Goal: Transaction & Acquisition: Book appointment/travel/reservation

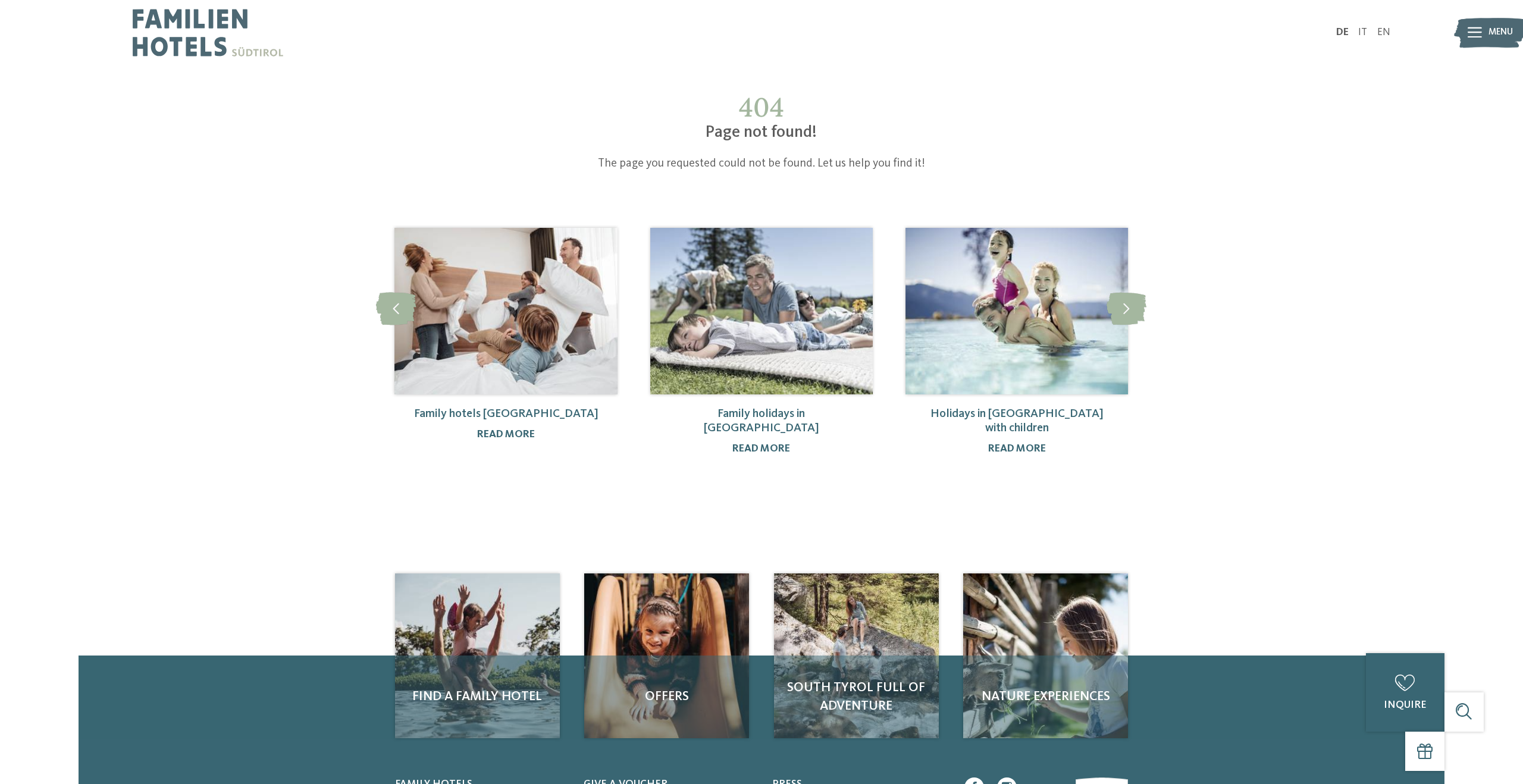
click at [197, 36] on img at bounding box center [208, 33] width 151 height 66
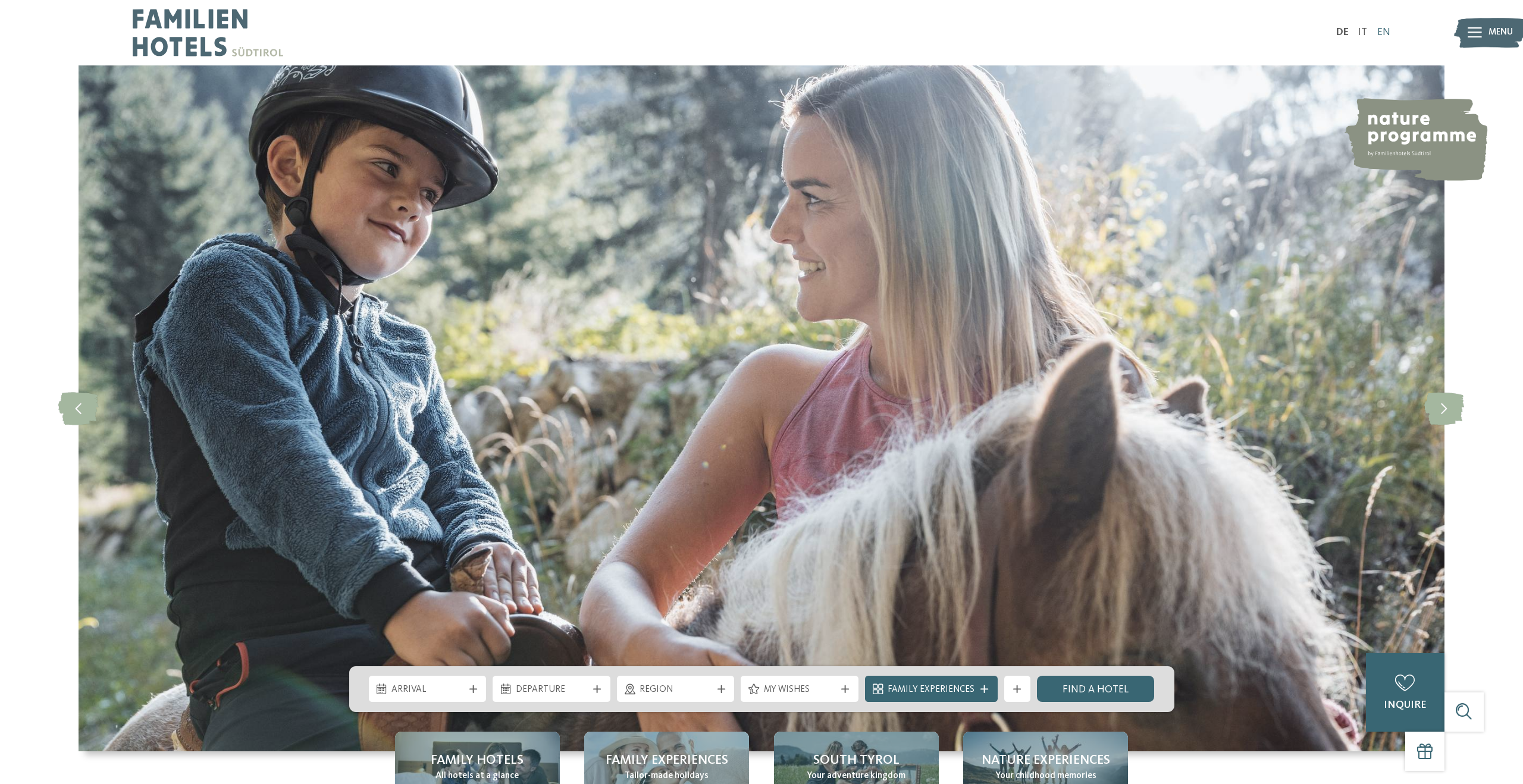
click at [1382, 30] on font "EN" at bounding box center [1384, 32] width 13 height 10
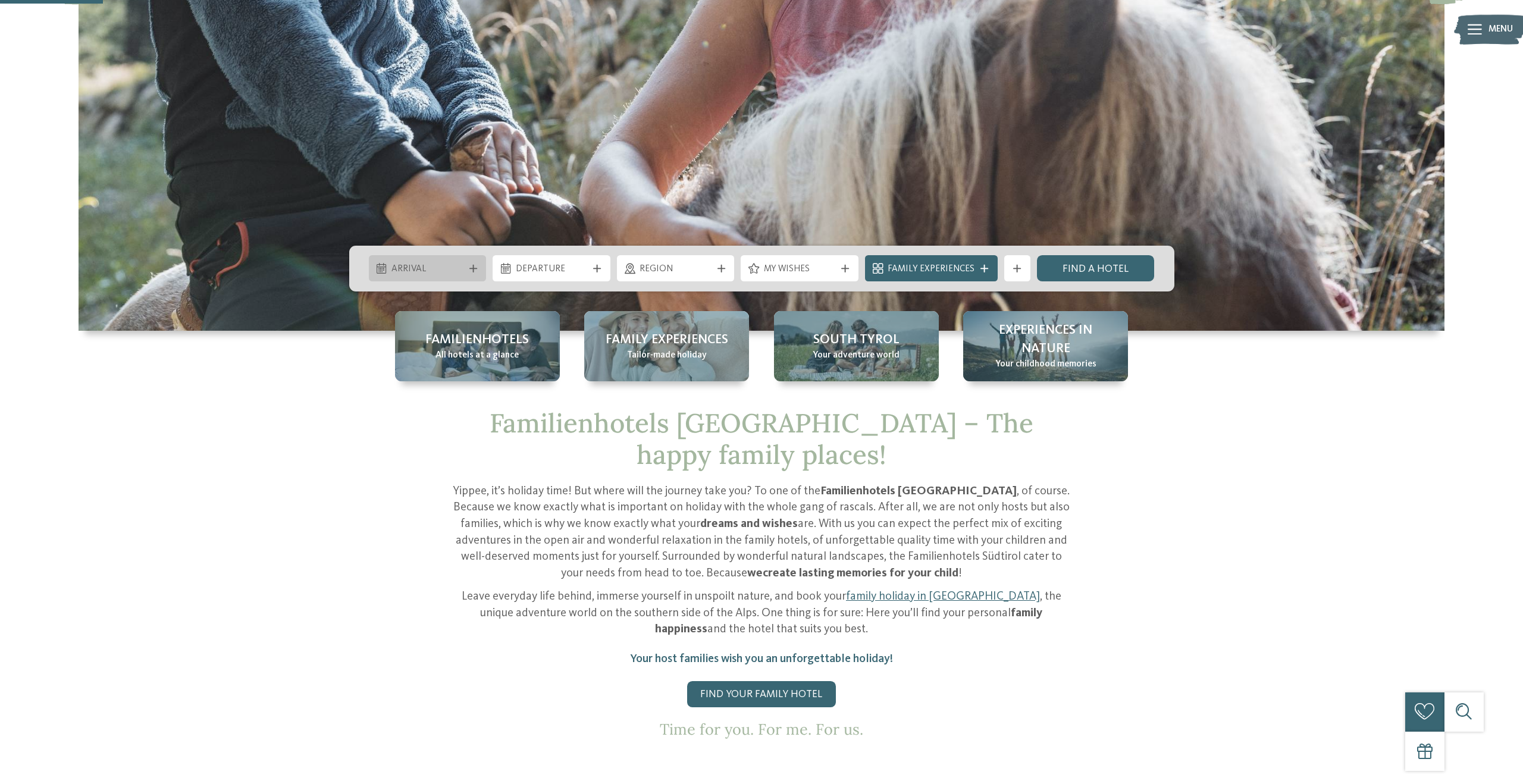
scroll to position [428, 0]
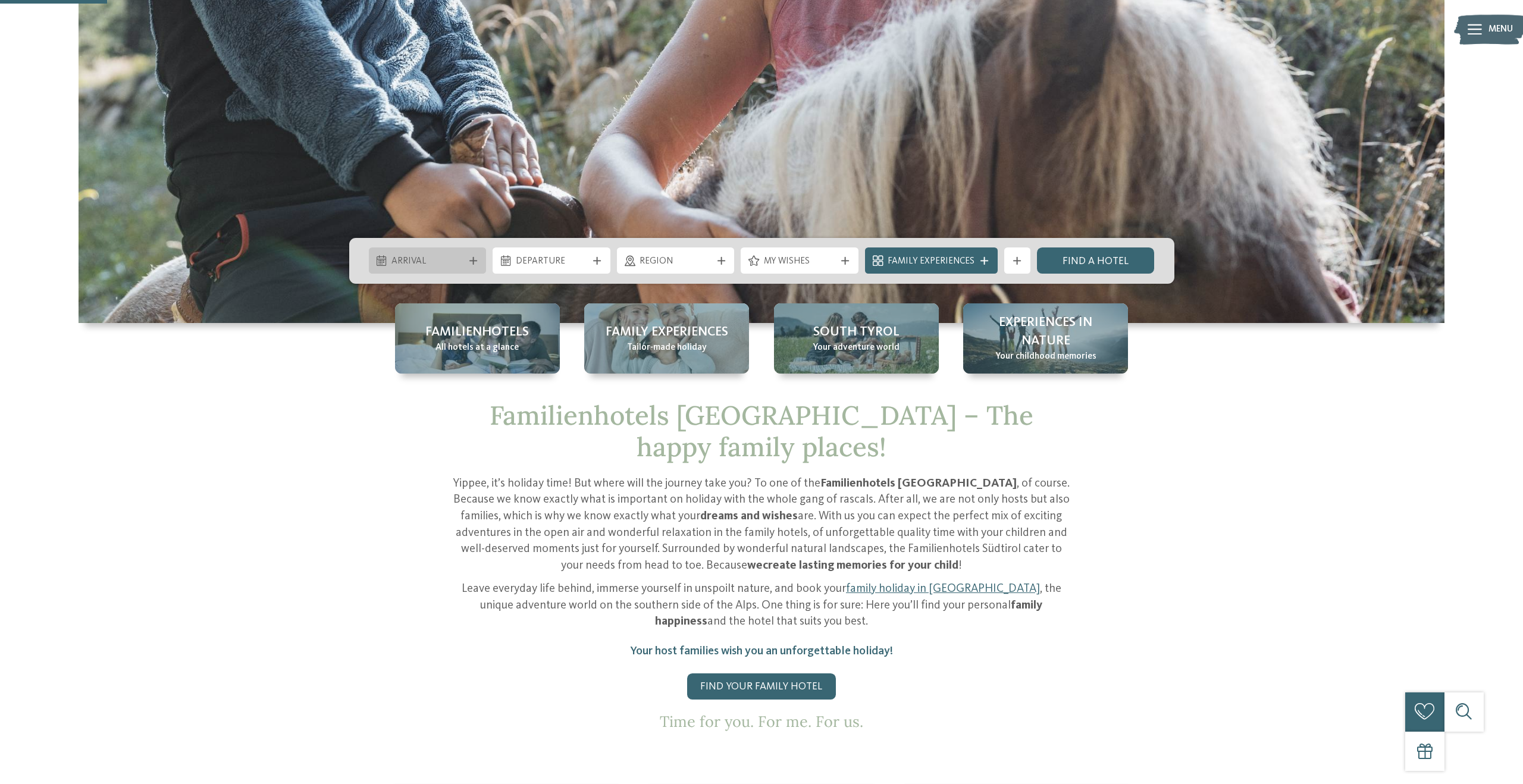
click at [472, 259] on icon at bounding box center [473, 261] width 8 height 8
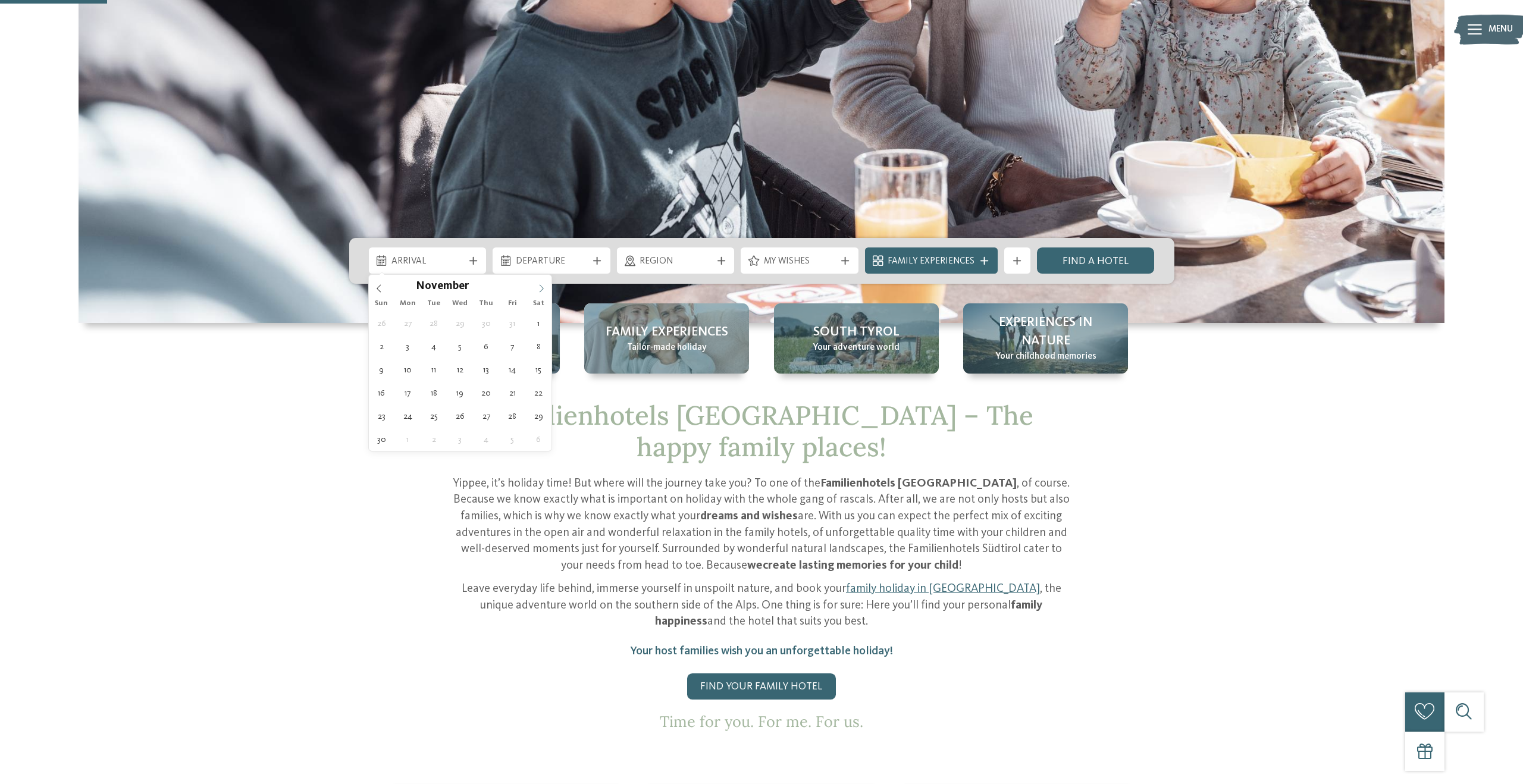
click at [543, 292] on icon at bounding box center [541, 288] width 8 height 8
click at [380, 284] on icon at bounding box center [379, 288] width 8 height 8
click at [544, 290] on icon at bounding box center [541, 288] width 8 height 8
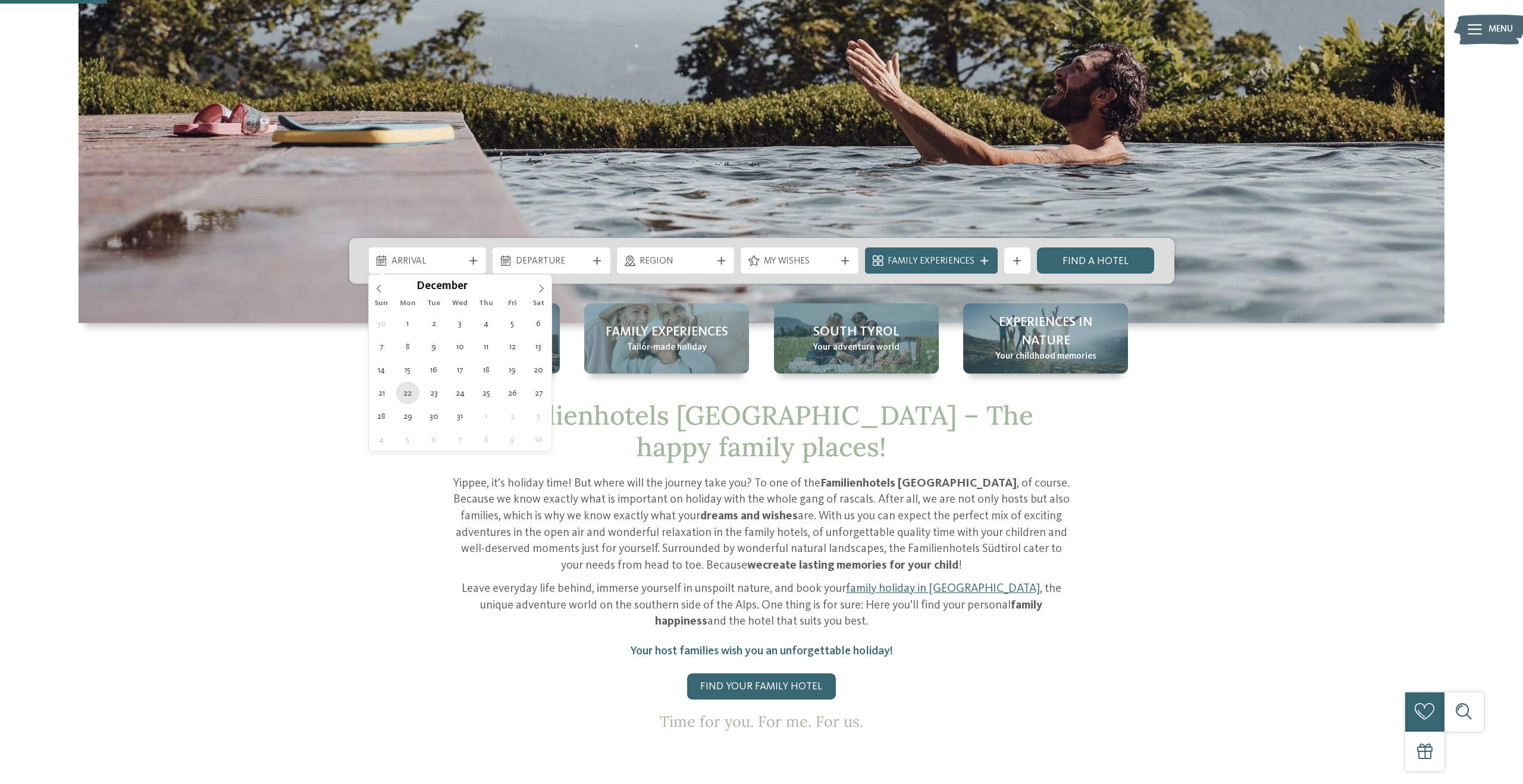
type div "22.12.2025"
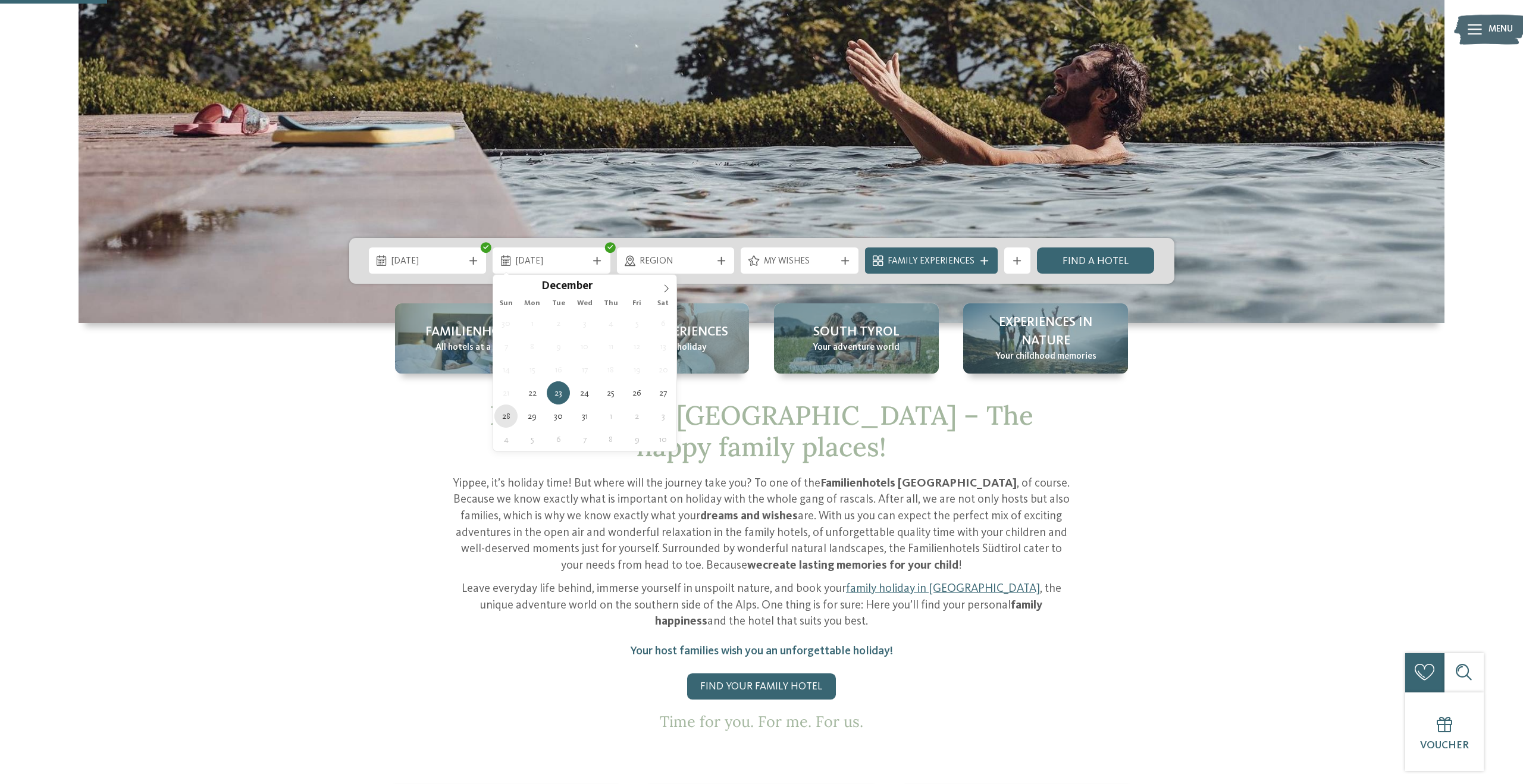
type div "28.12.2025"
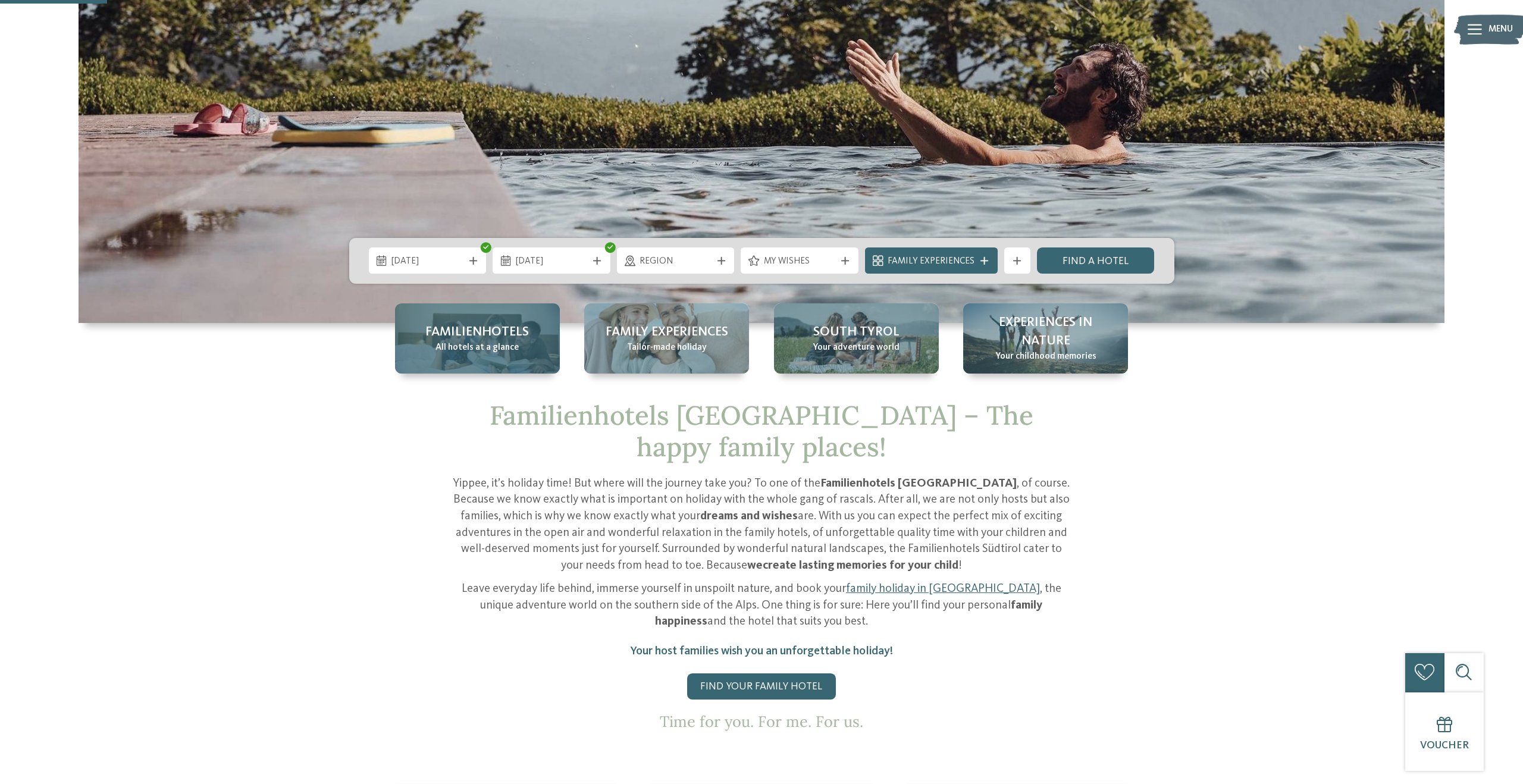
drag, startPoint x: 511, startPoint y: 417, endPoint x: 549, endPoint y: 347, distance: 79.6
click at [658, 260] on span "Region" at bounding box center [675, 262] width 72 height 13
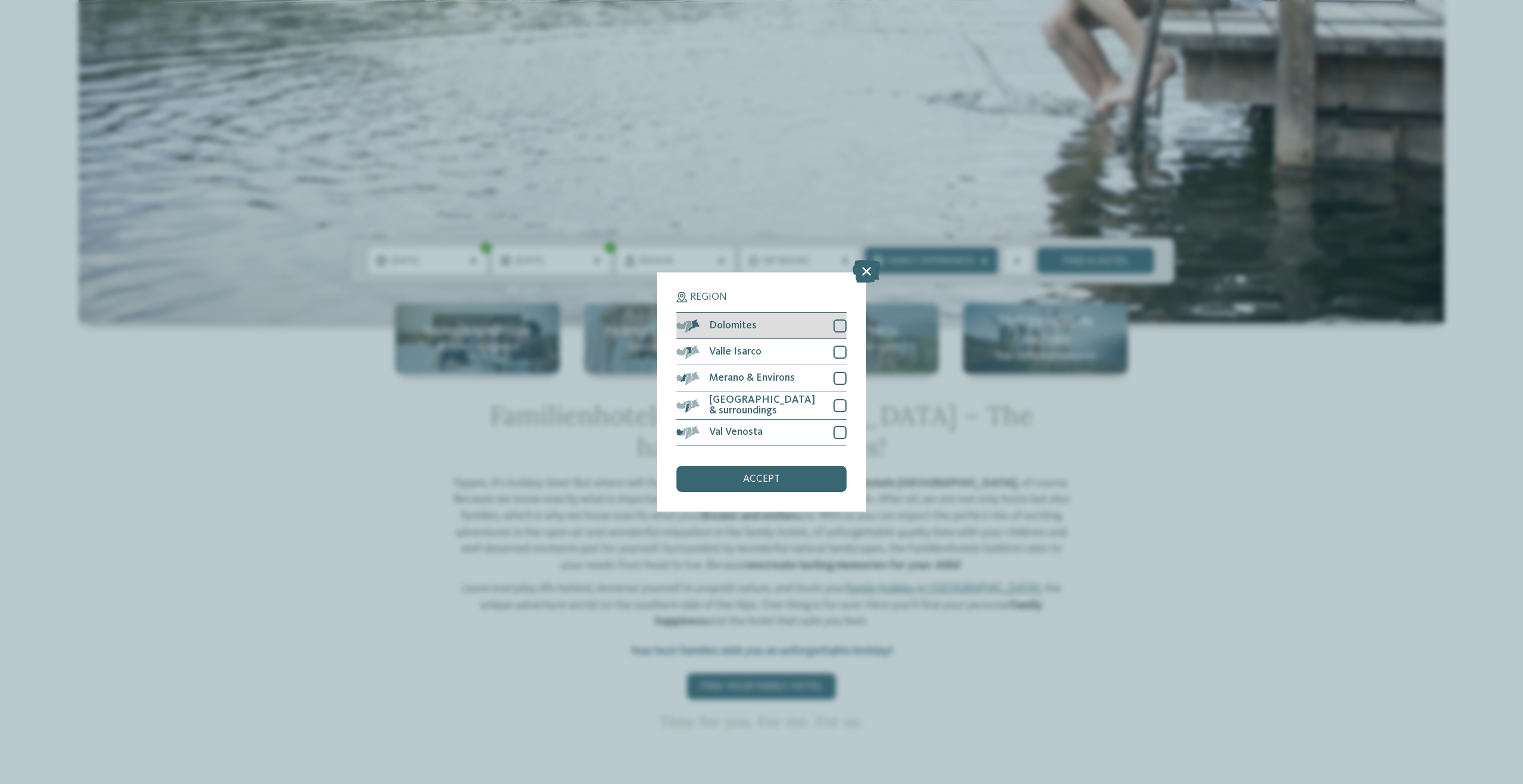
click at [839, 329] on div at bounding box center [840, 326] width 13 height 13
click at [839, 403] on div at bounding box center [840, 405] width 13 height 13
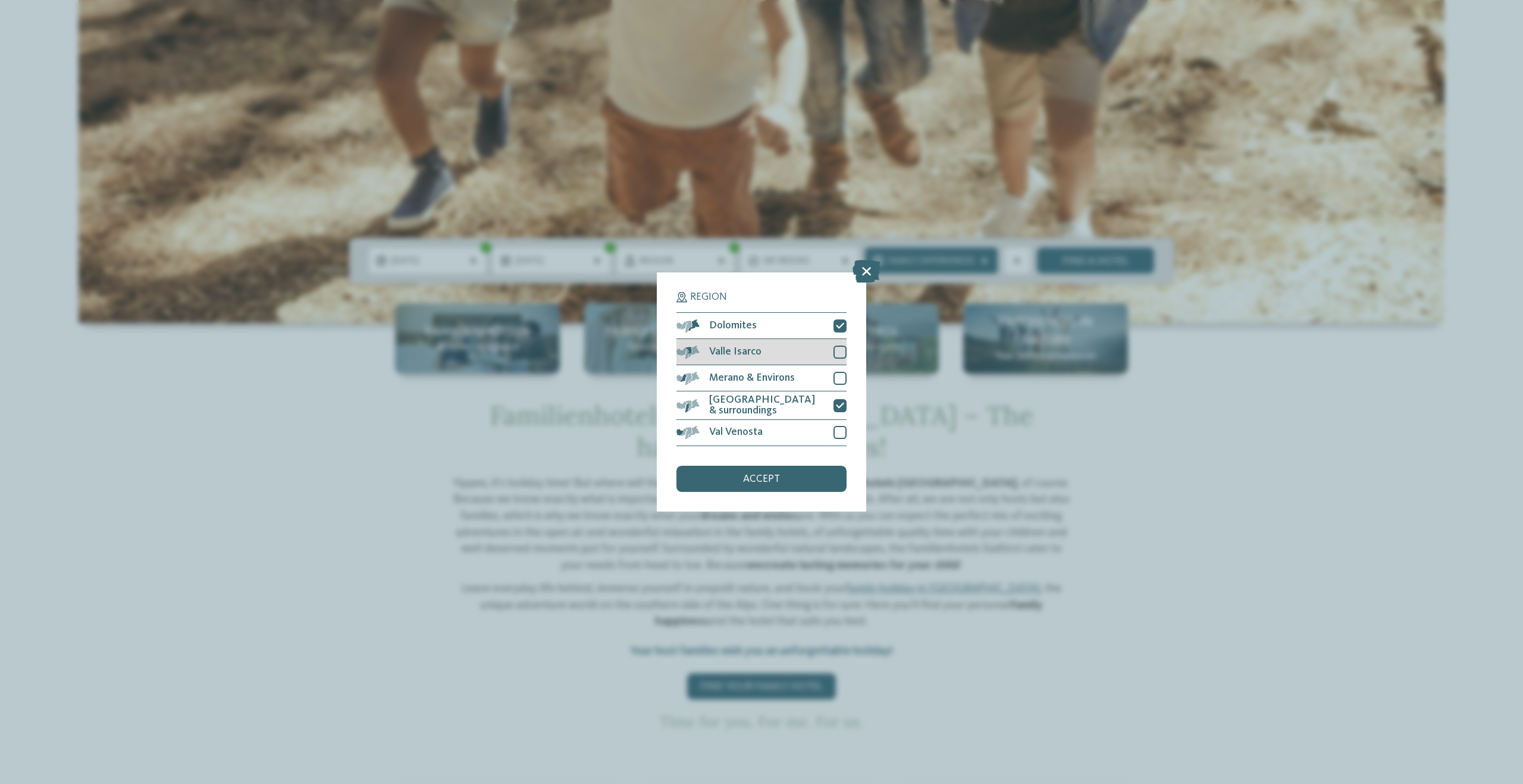
click at [841, 354] on div at bounding box center [840, 352] width 13 height 13
click at [835, 383] on div at bounding box center [840, 378] width 13 height 13
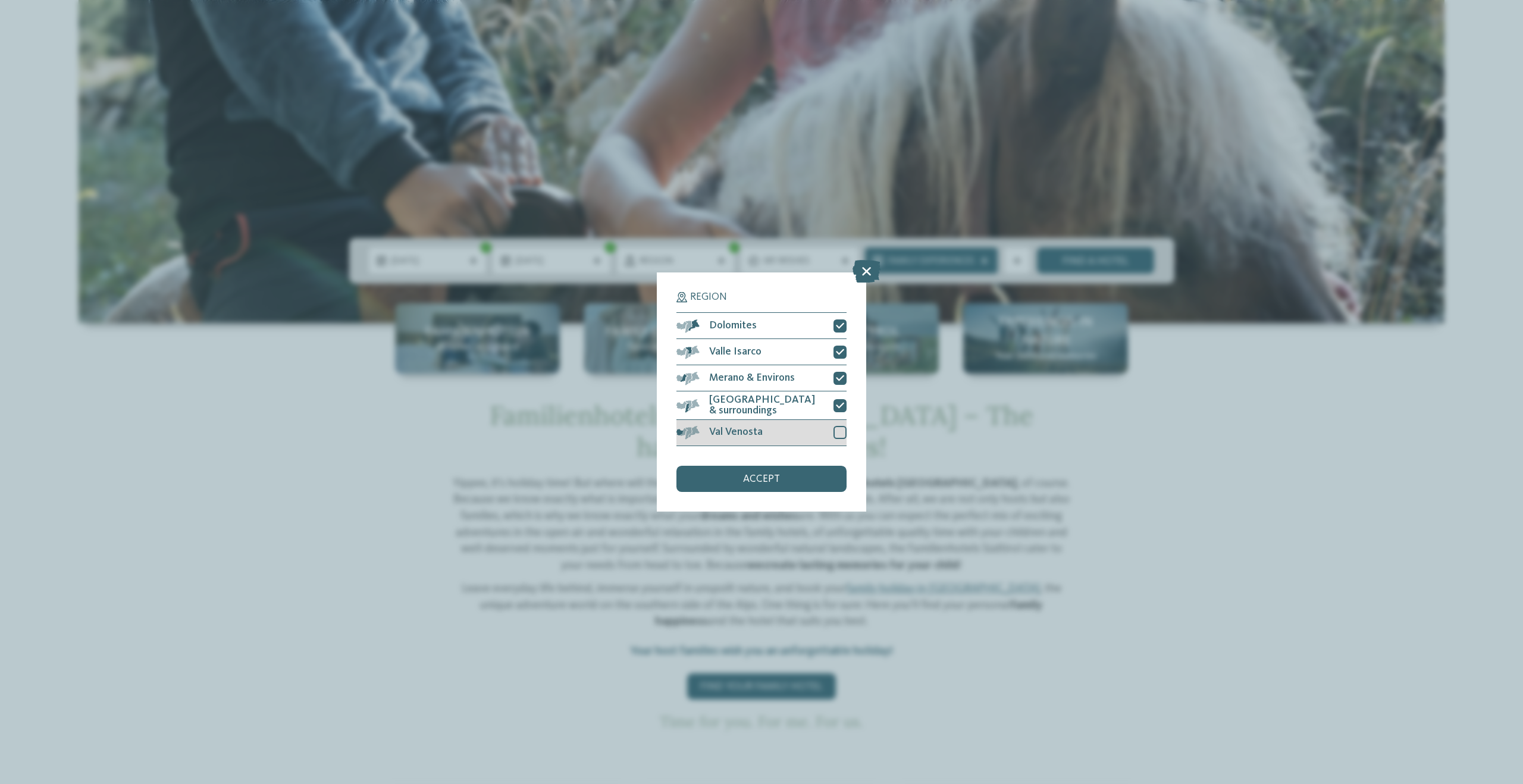
click at [842, 432] on div at bounding box center [840, 432] width 13 height 13
click at [808, 478] on div "accept" at bounding box center [762, 479] width 170 height 26
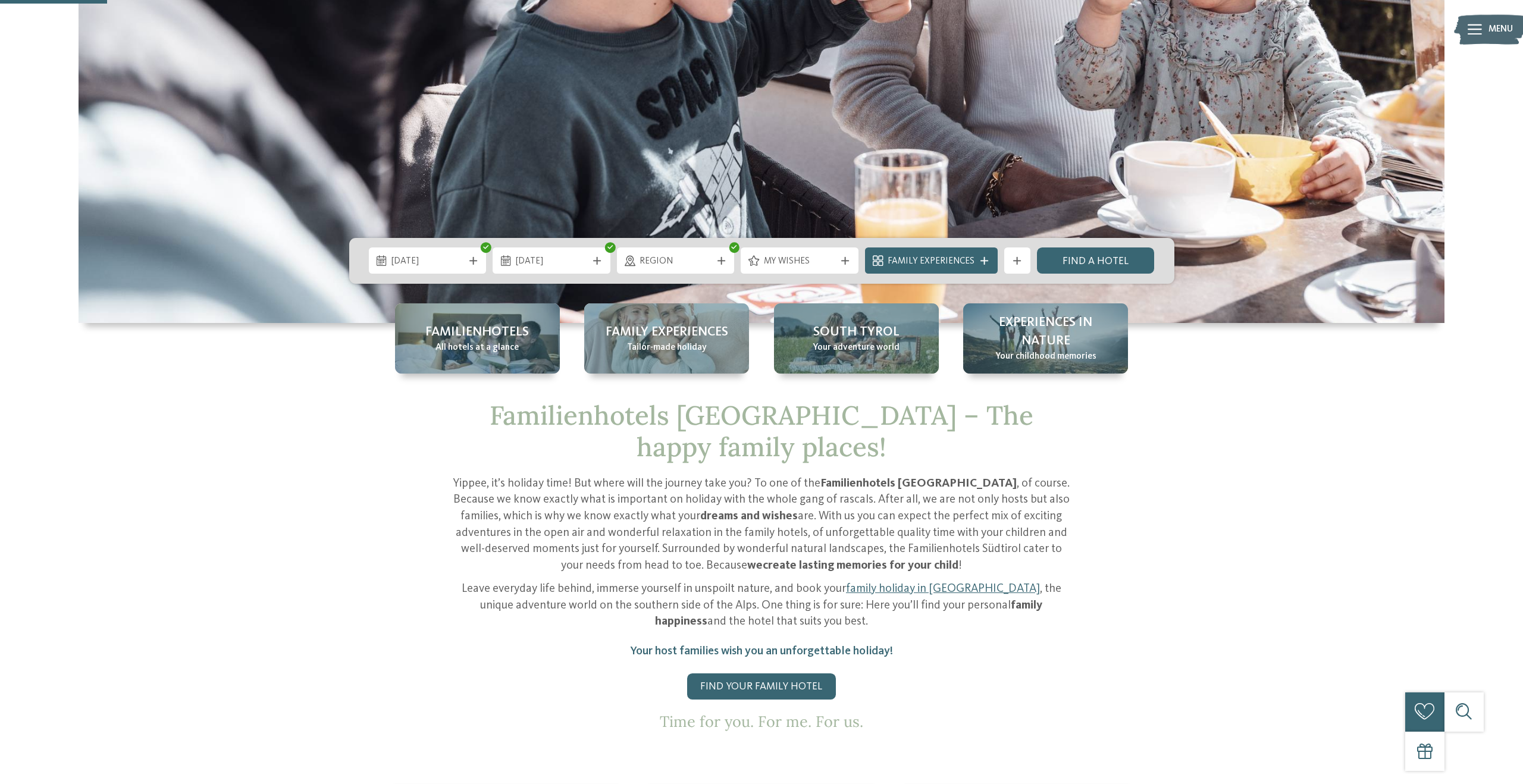
click at [949, 258] on span "Family Experiences" at bounding box center [931, 262] width 87 height 13
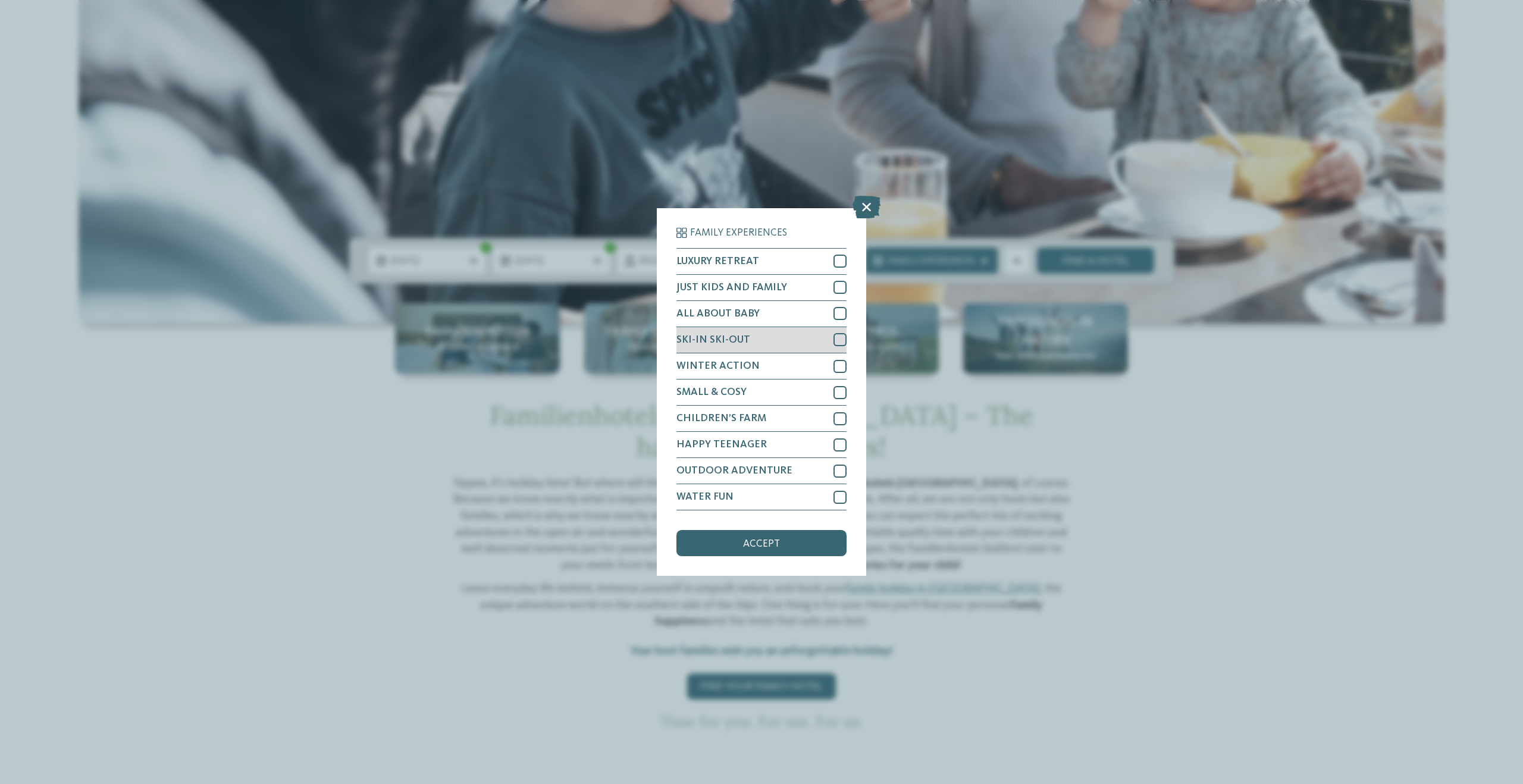
click at [839, 339] on div at bounding box center [840, 339] width 13 height 13
click at [839, 366] on div at bounding box center [840, 366] width 13 height 13
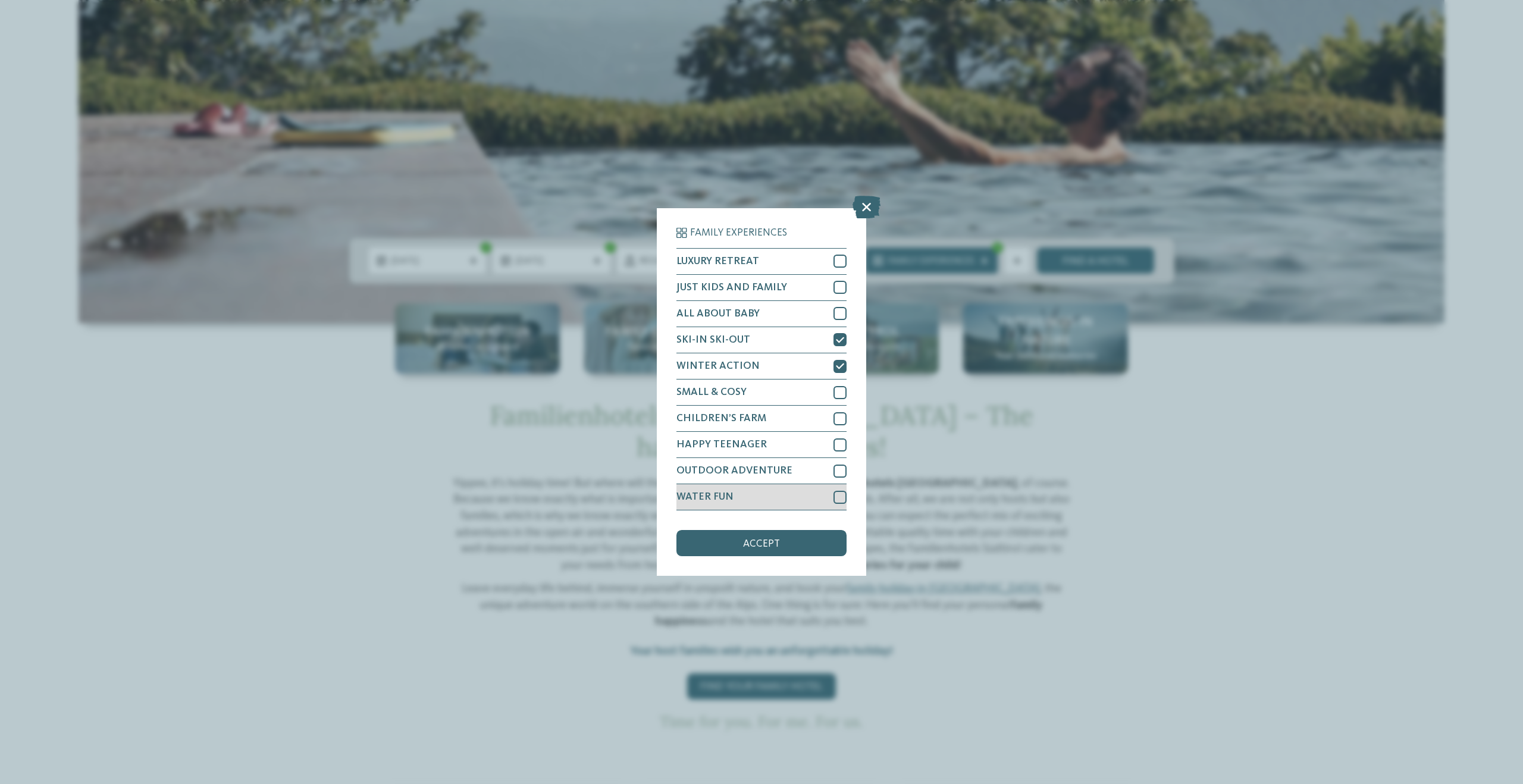
click at [840, 497] on div at bounding box center [840, 497] width 13 height 13
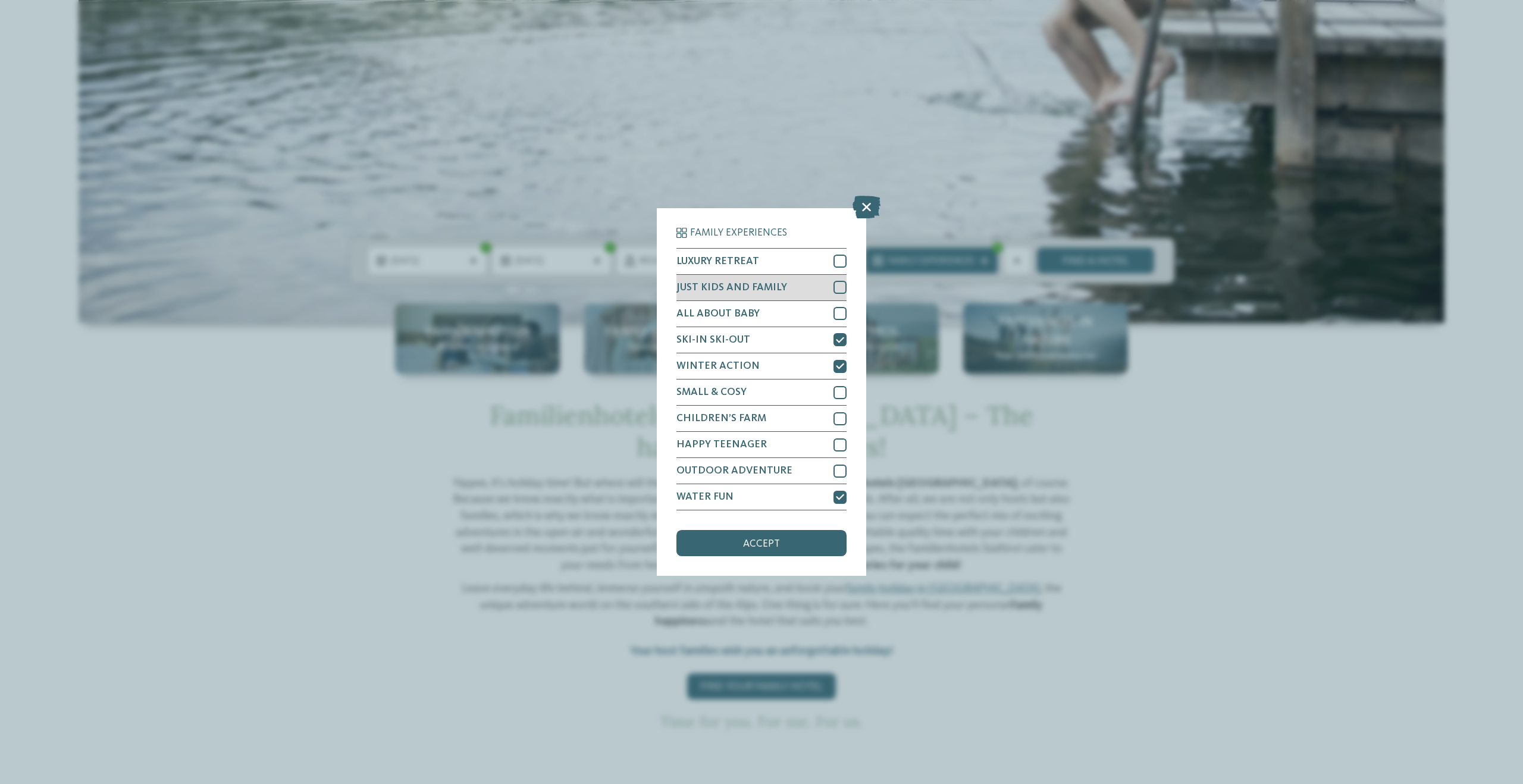
click at [840, 286] on div at bounding box center [840, 287] width 13 height 13
click at [839, 263] on div at bounding box center [840, 261] width 13 height 13
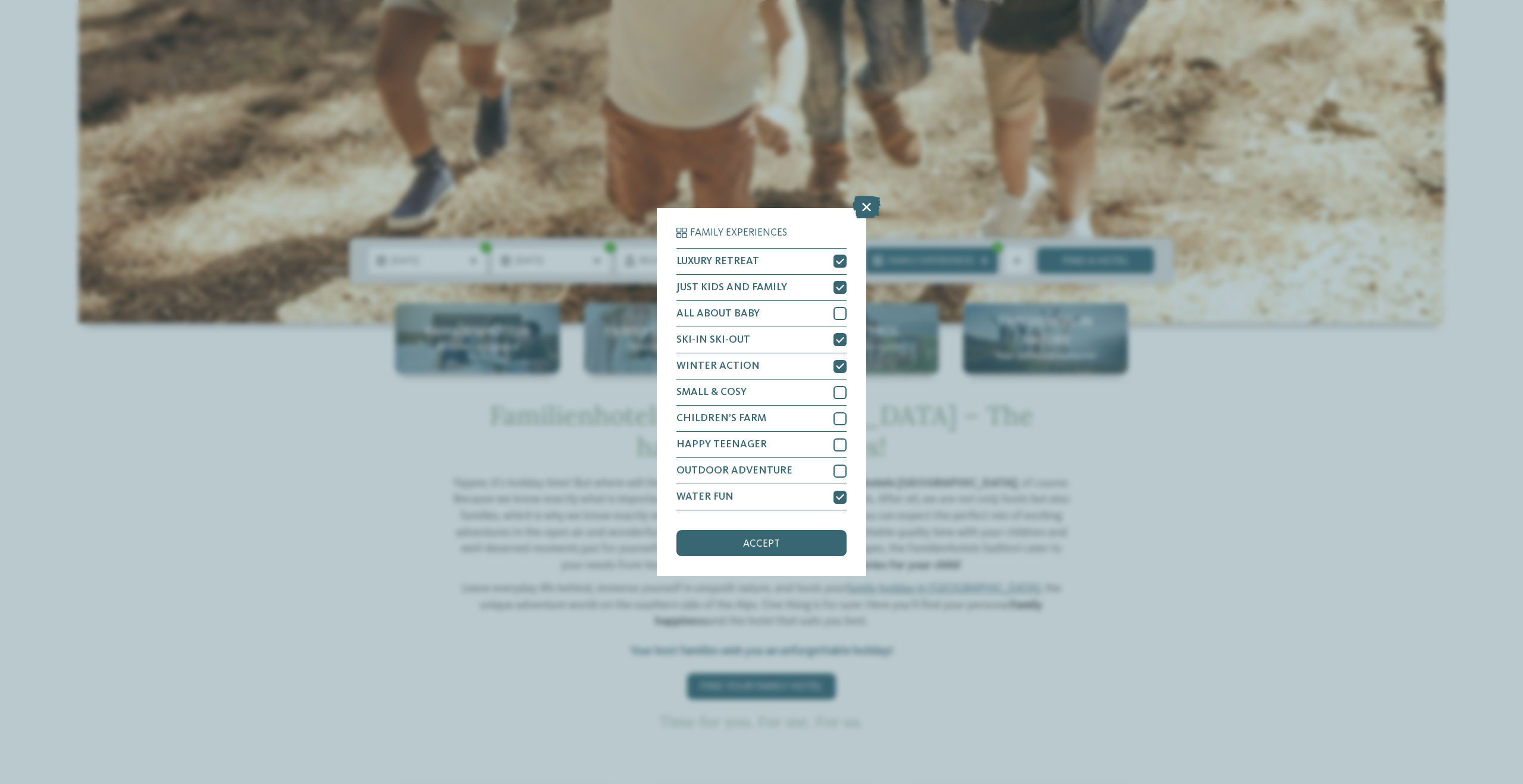
drag, startPoint x: 796, startPoint y: 544, endPoint x: 857, endPoint y: 480, distance: 88.4
click at [796, 543] on div "accept" at bounding box center [762, 542] width 170 height 26
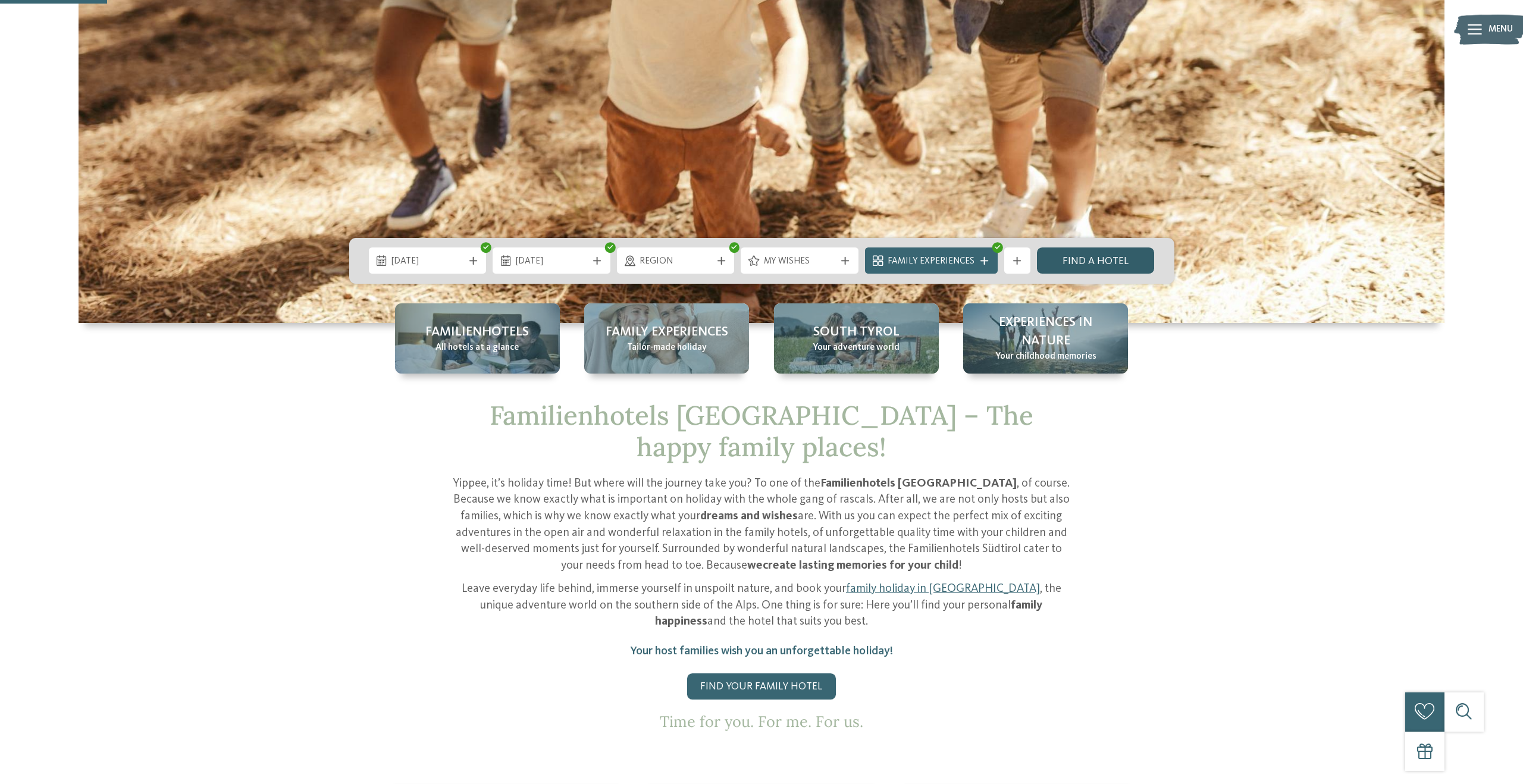
click at [1074, 262] on link "Find a hotel" at bounding box center [1096, 260] width 118 height 26
click at [703, 257] on span "Region" at bounding box center [675, 262] width 72 height 13
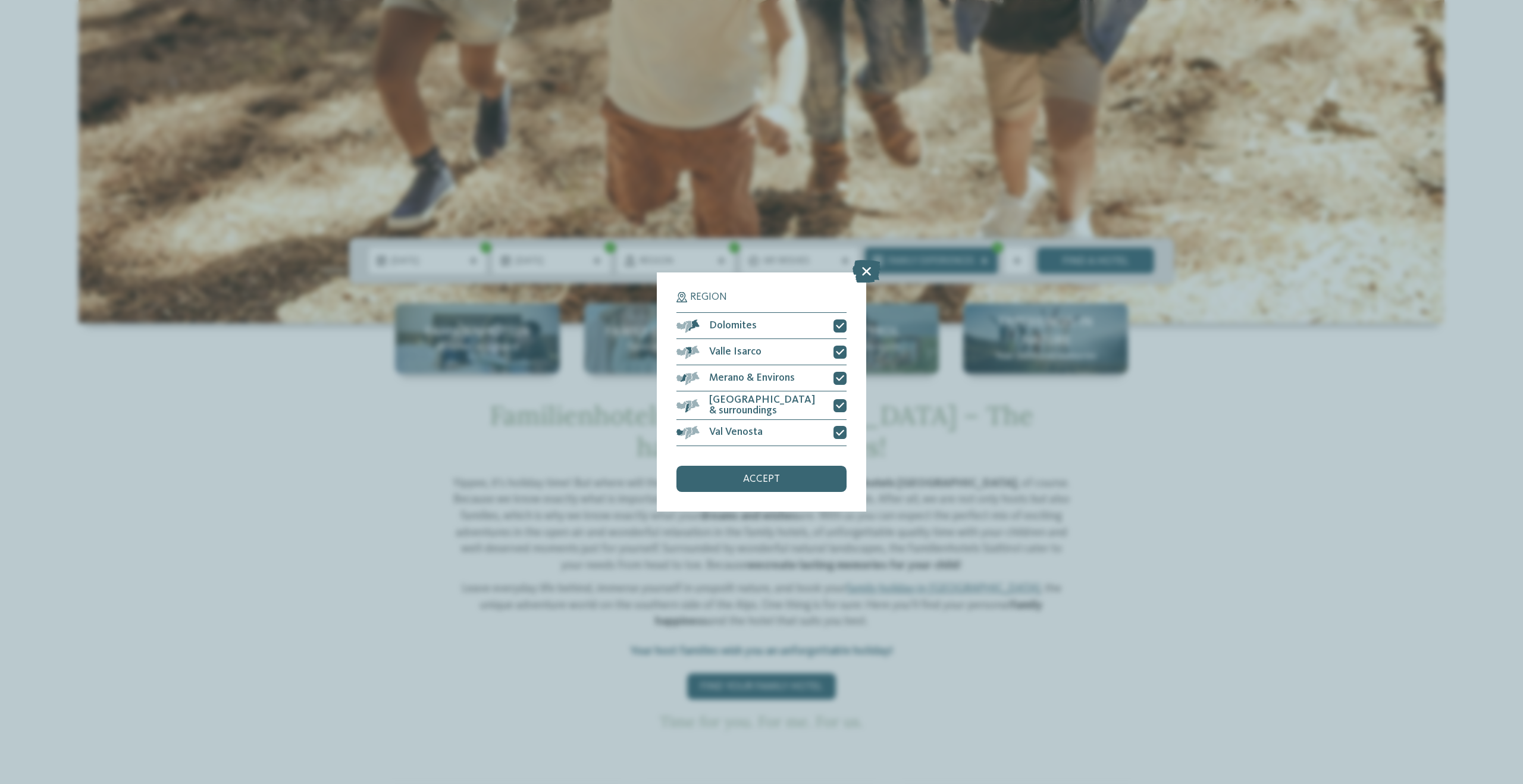
click at [777, 242] on div "Region Dolomites" at bounding box center [761, 392] width 1523 height 784
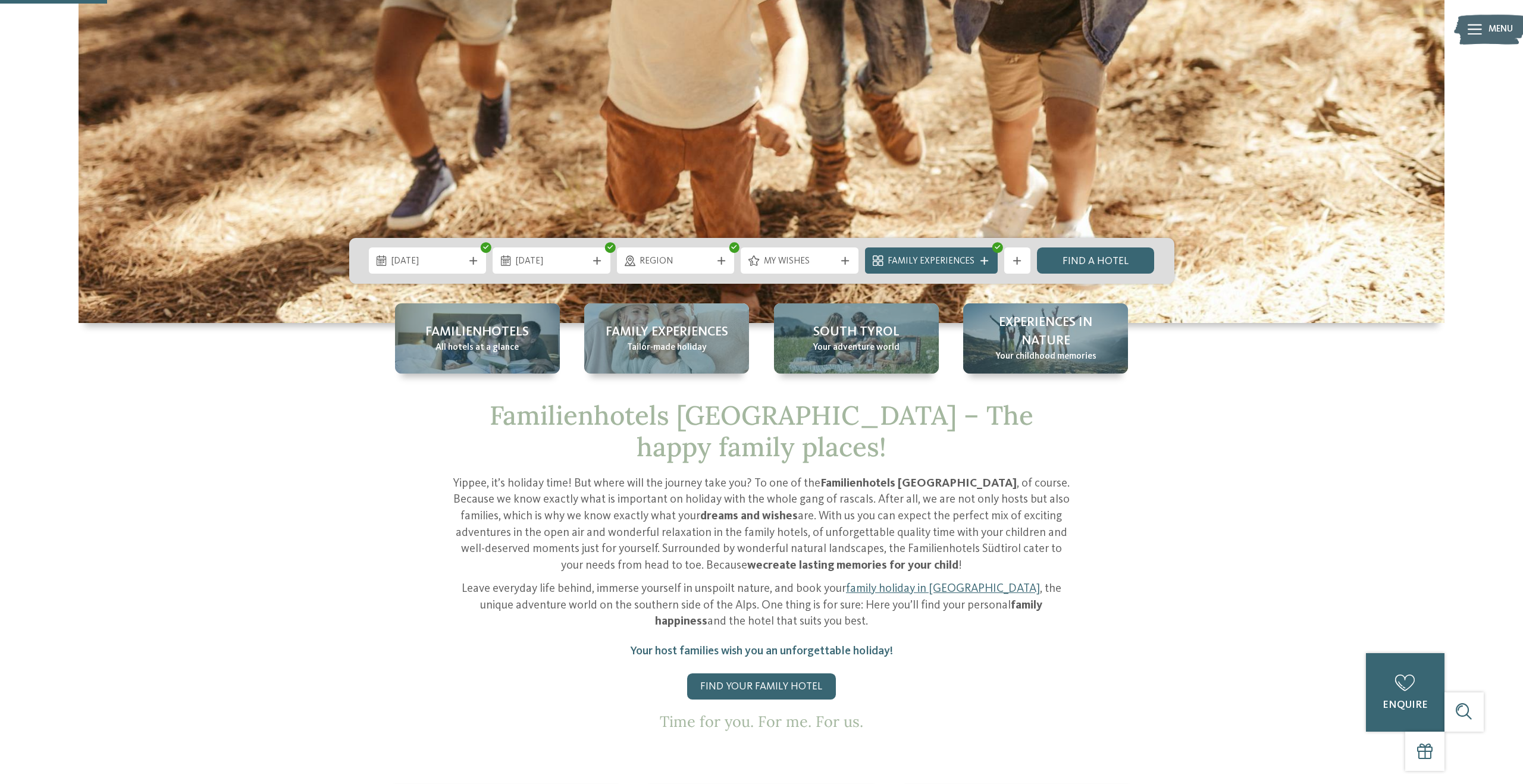
click at [793, 252] on div "My wishes" at bounding box center [799, 260] width 118 height 26
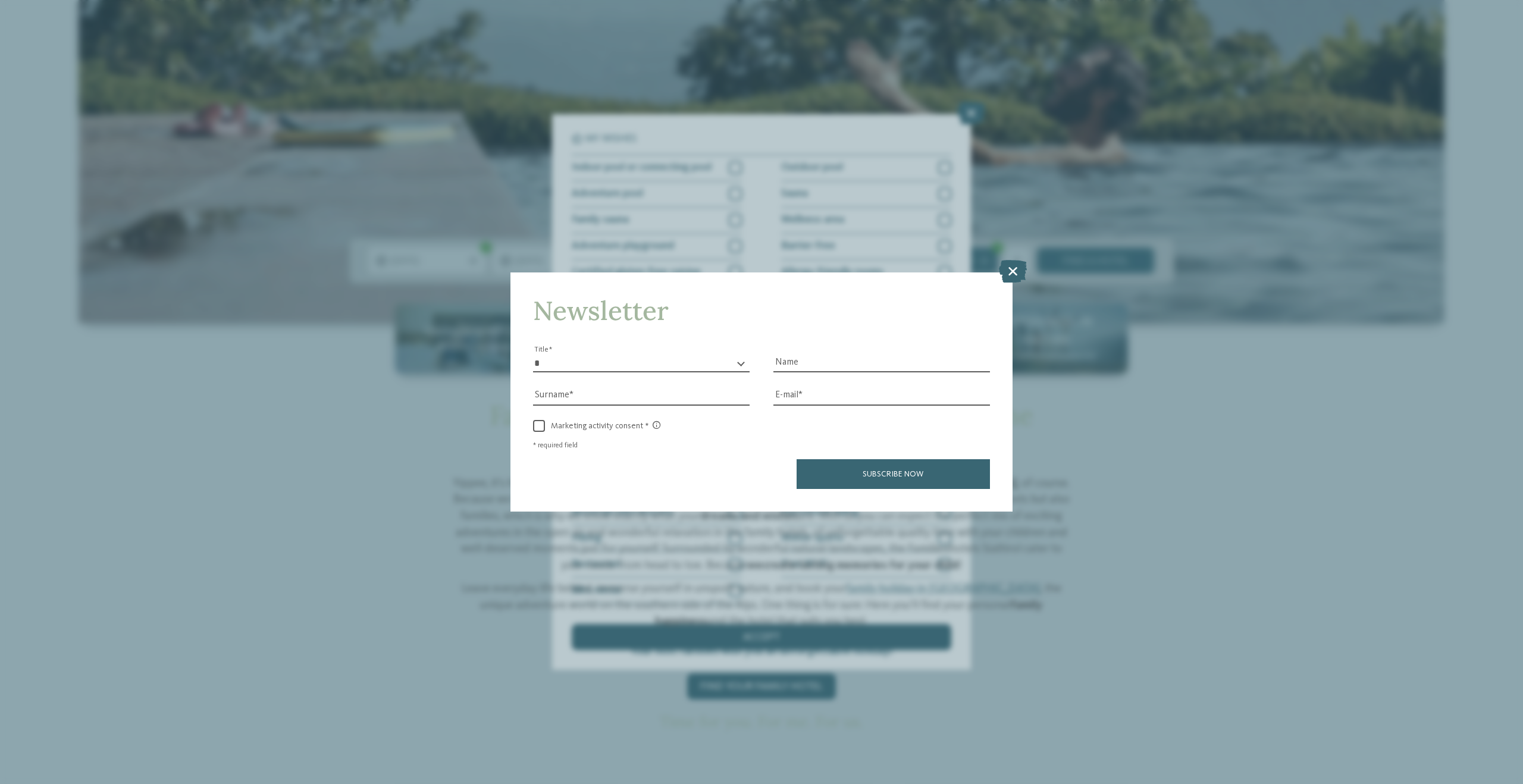
click at [1015, 270] on icon at bounding box center [1013, 271] width 28 height 23
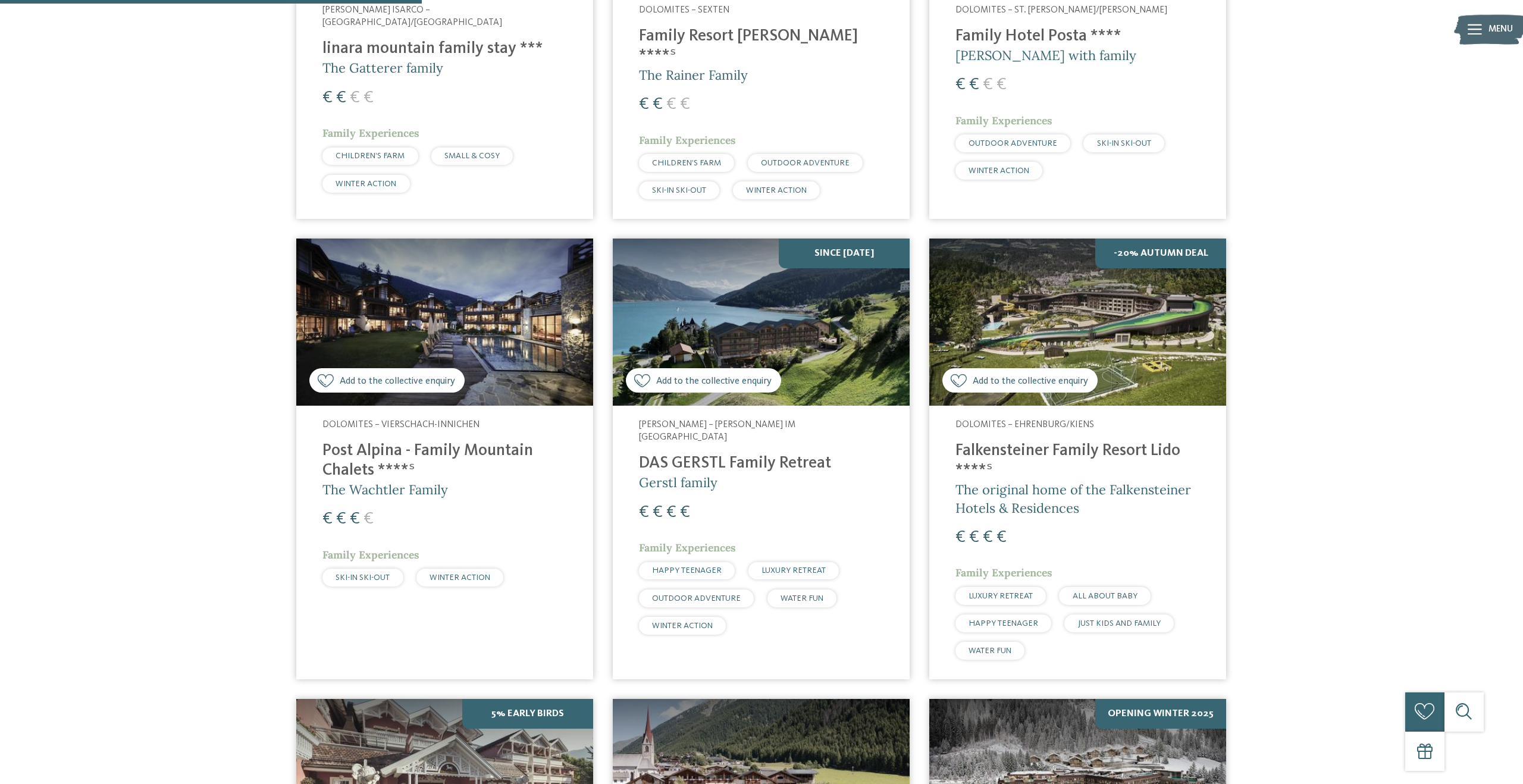
scroll to position [723, 0]
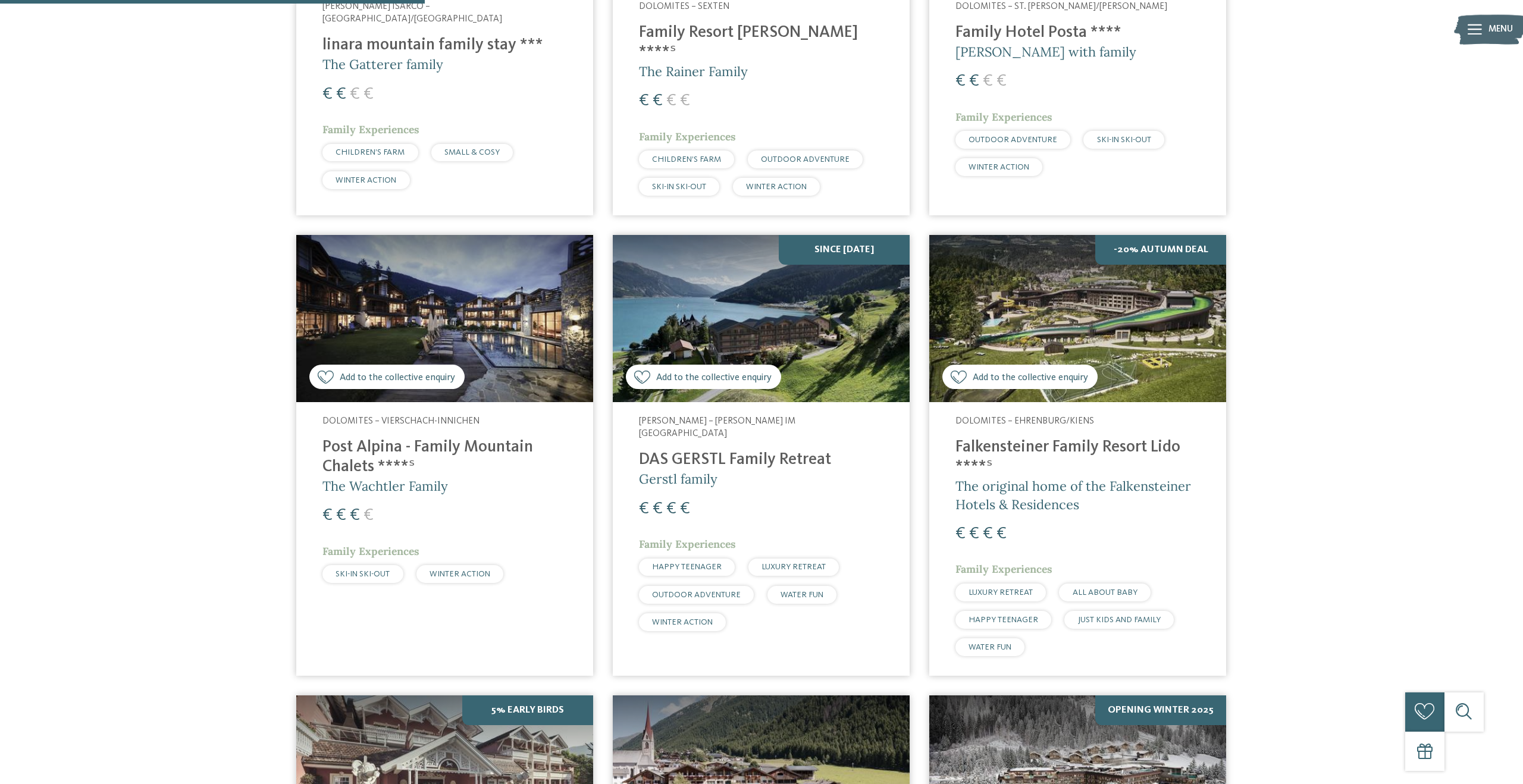
click at [1149, 437] on h4 "Falkensteiner Family Resort Lido ****ˢ" at bounding box center [1078, 457] width 244 height 39
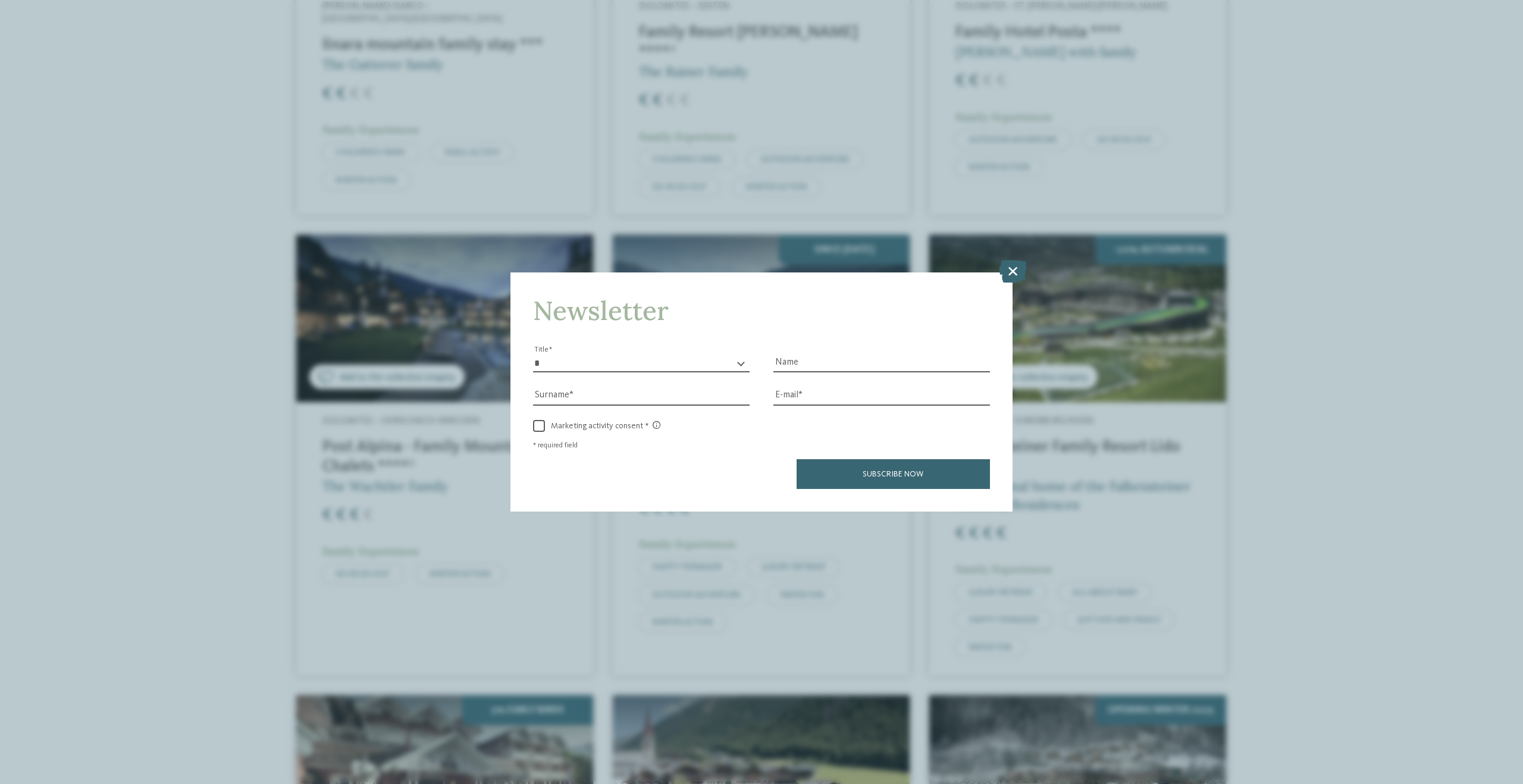
click at [1020, 271] on icon at bounding box center [1013, 271] width 28 height 23
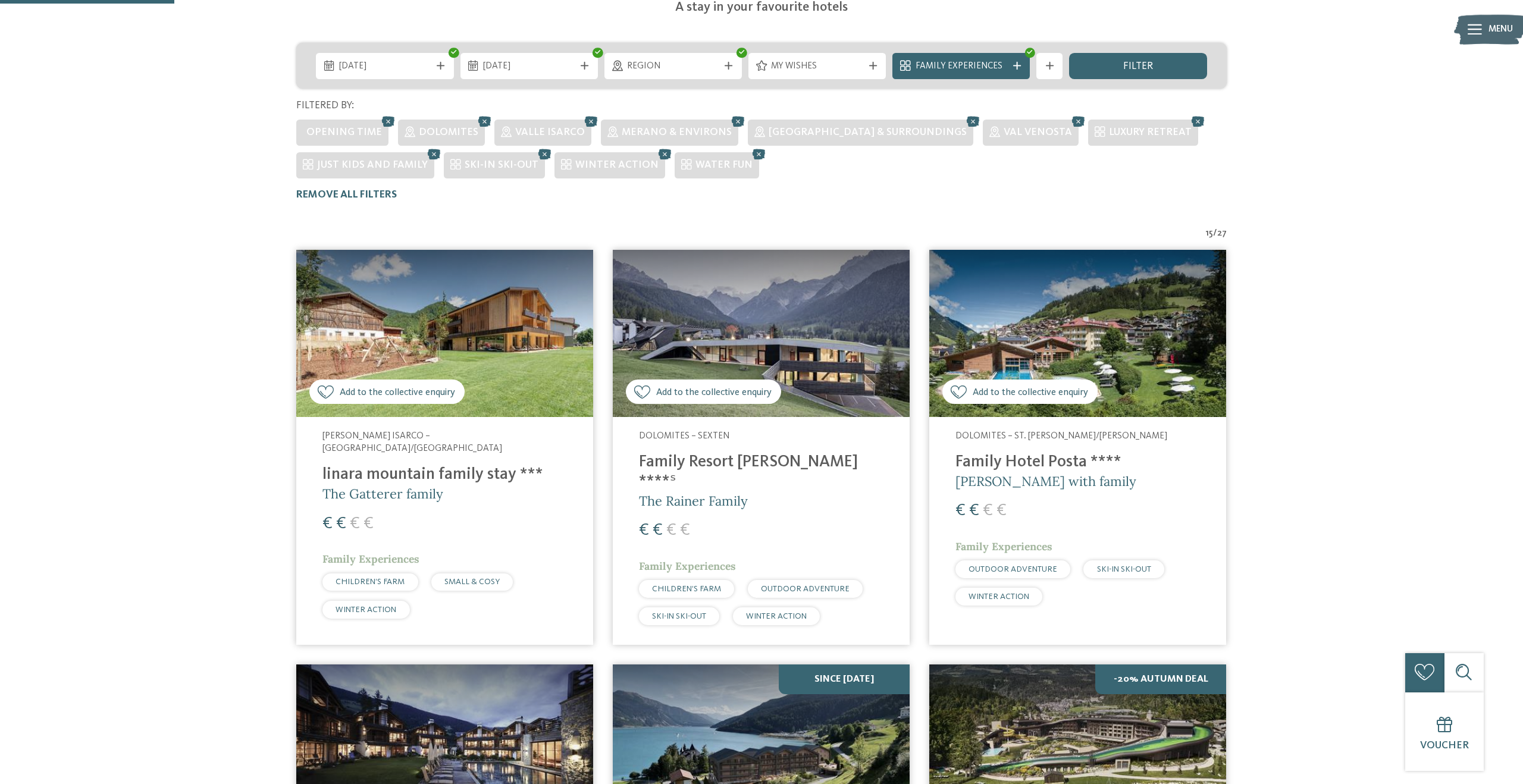
scroll to position [293, 0]
click at [718, 453] on h4 "Family Resort [PERSON_NAME] ****ˢ" at bounding box center [761, 472] width 244 height 39
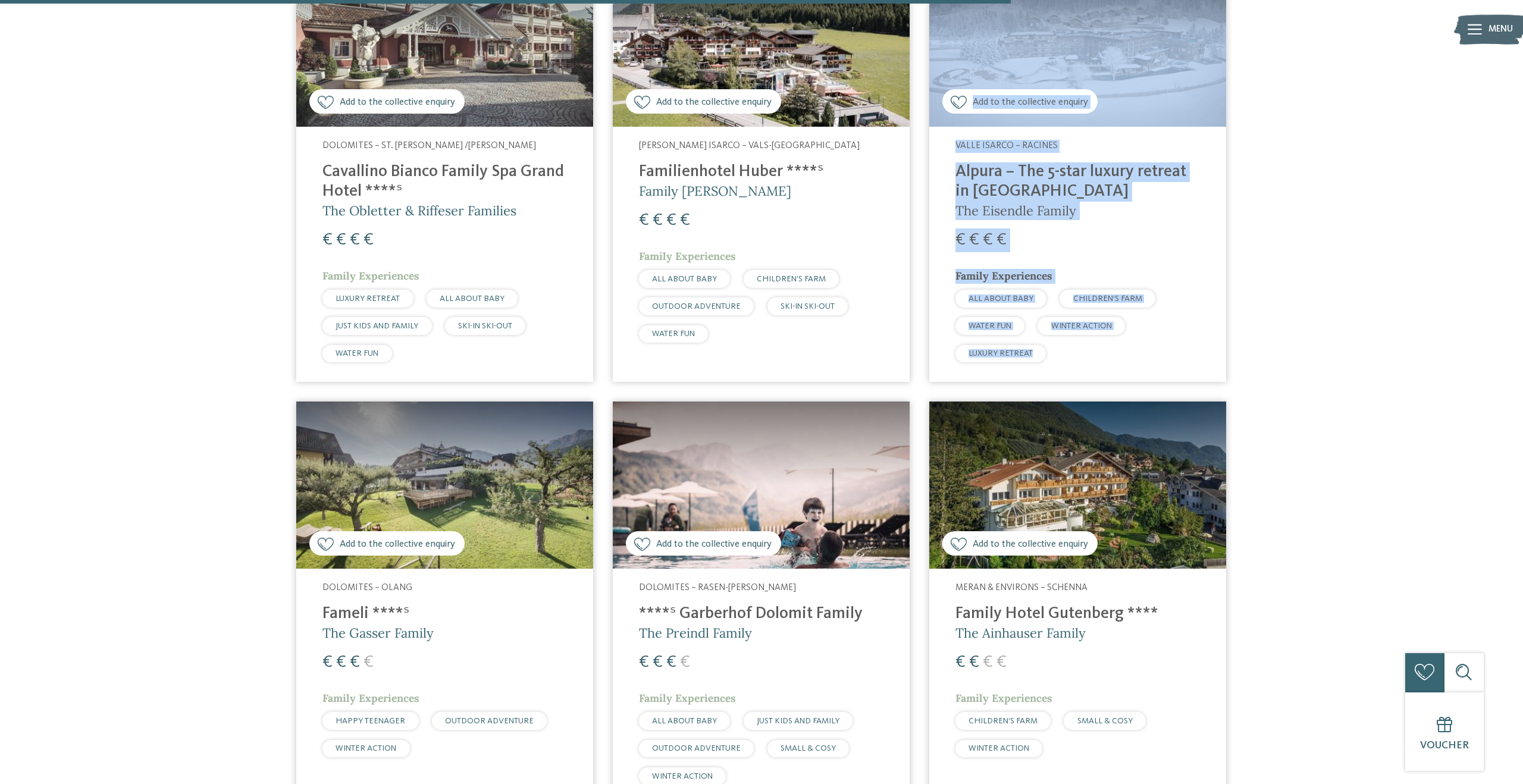
scroll to position [0, 0]
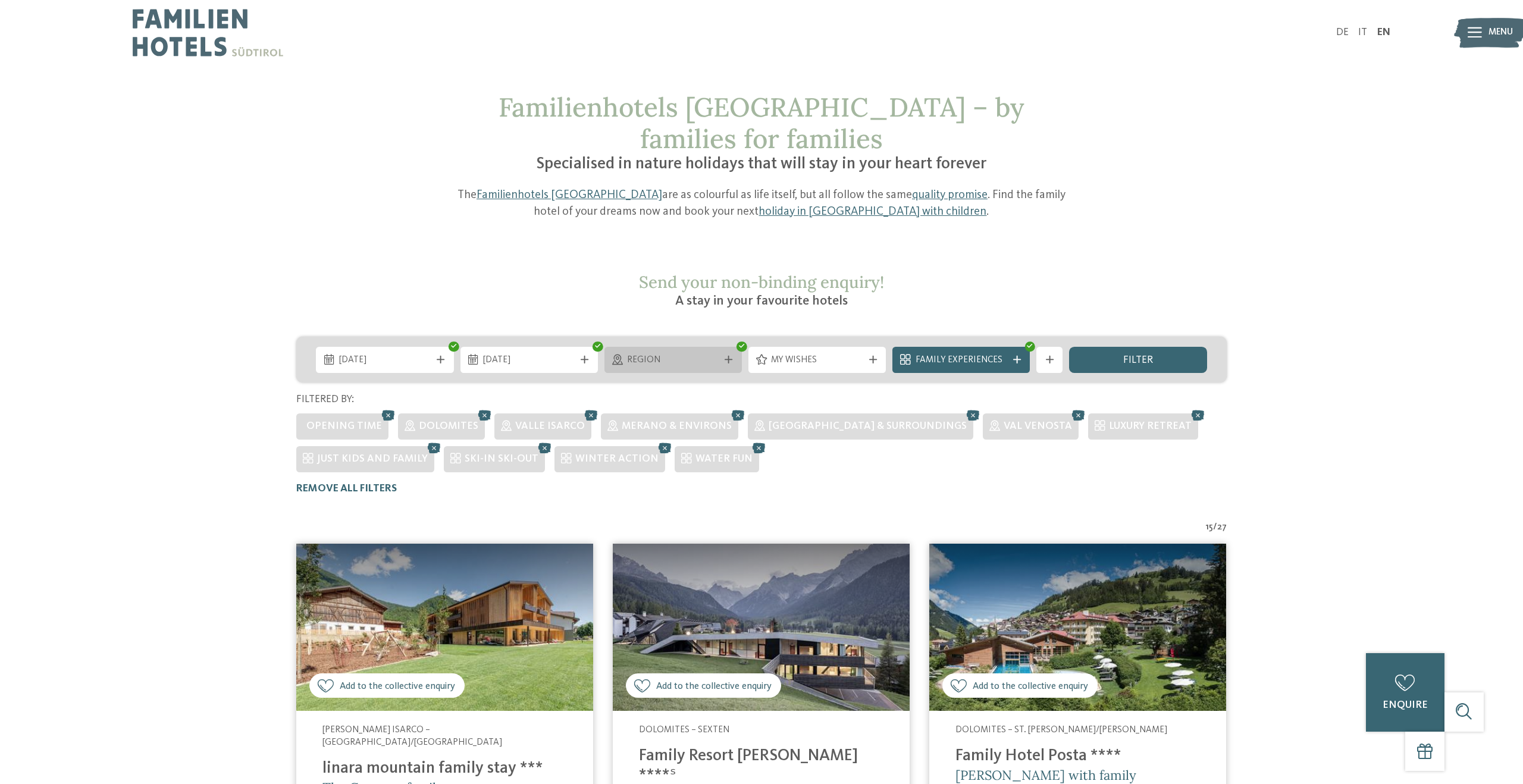
click at [672, 354] on span "Region" at bounding box center [673, 360] width 92 height 13
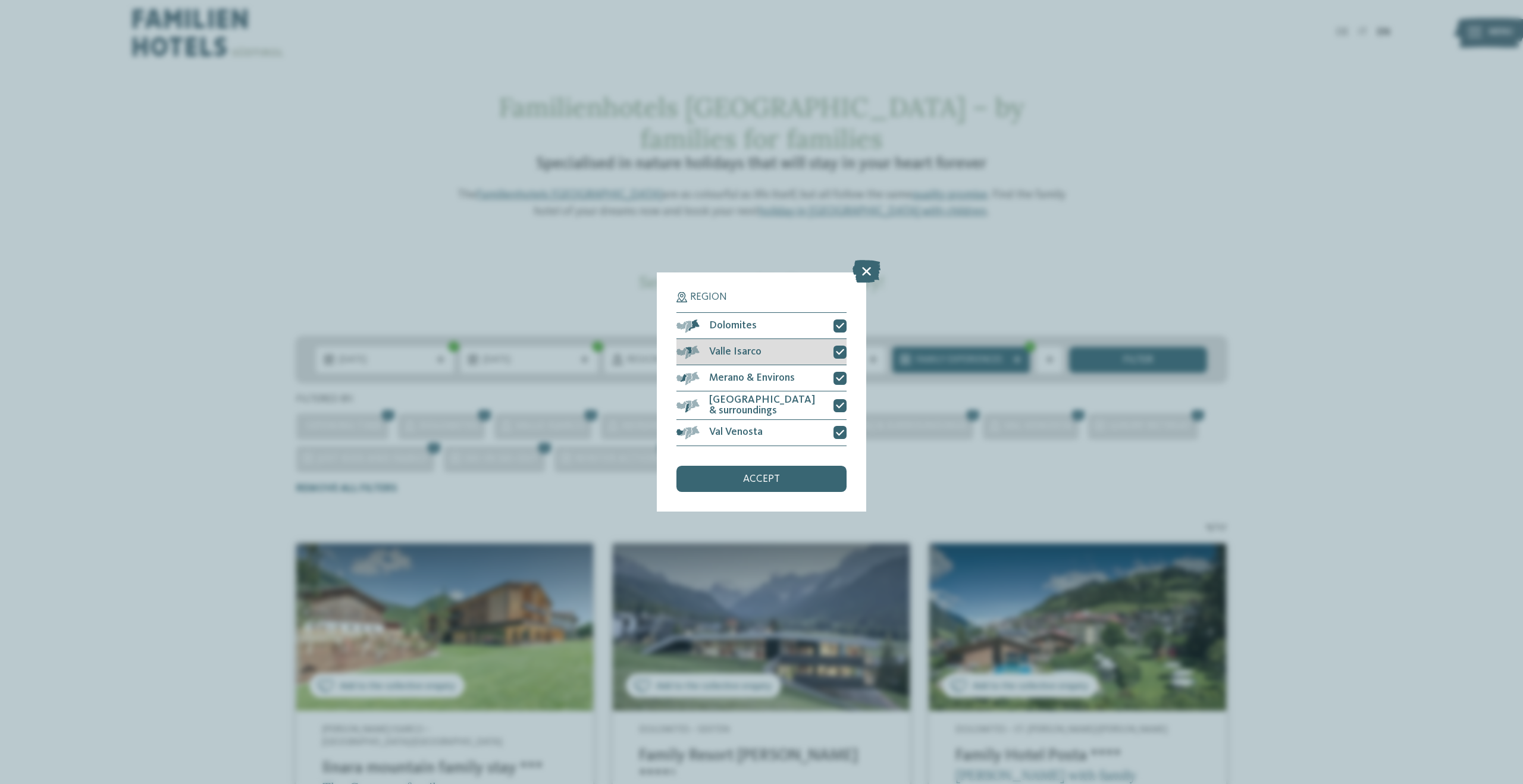
click at [840, 350] on icon at bounding box center [840, 352] width 8 height 8
click at [841, 379] on icon at bounding box center [840, 378] width 8 height 8
drag, startPoint x: 839, startPoint y: 429, endPoint x: 839, endPoint y: 436, distance: 7.0
click at [839, 429] on icon at bounding box center [840, 433] width 8 height 8
click at [791, 475] on div "accept" at bounding box center [762, 479] width 170 height 26
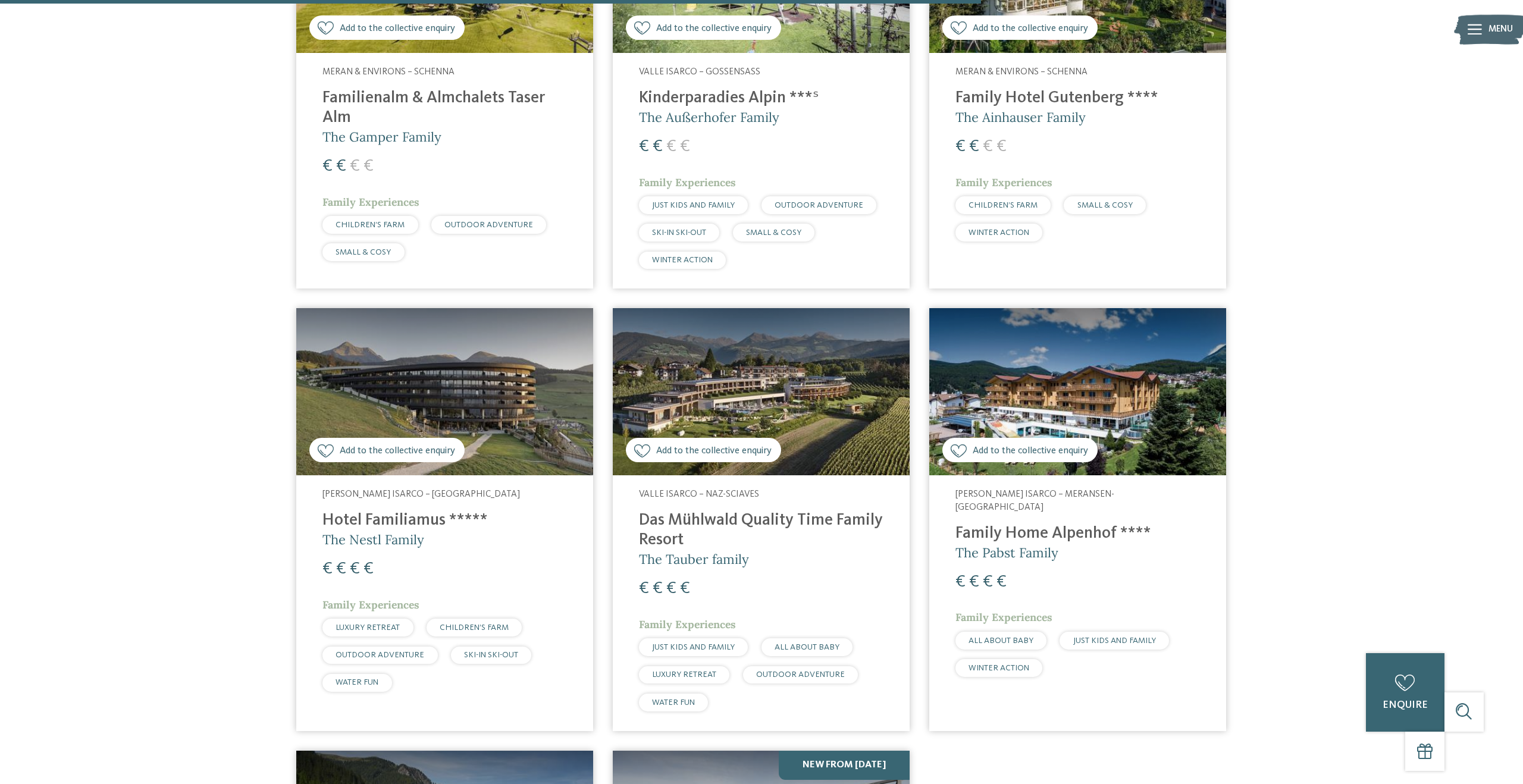
scroll to position [1895, 0]
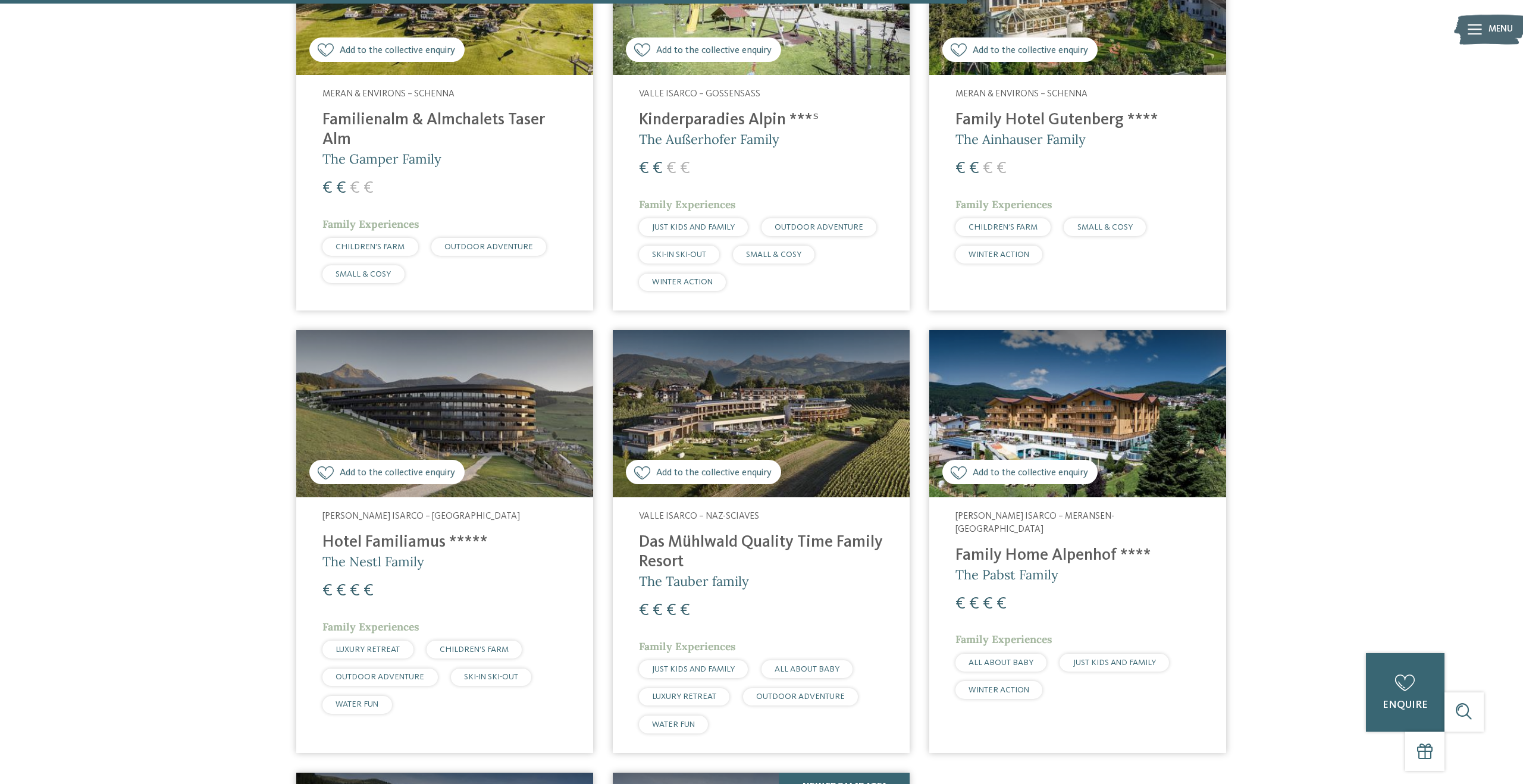
click at [1105, 546] on h4 "Family Home Alpenhof ****" at bounding box center [1078, 555] width 244 height 19
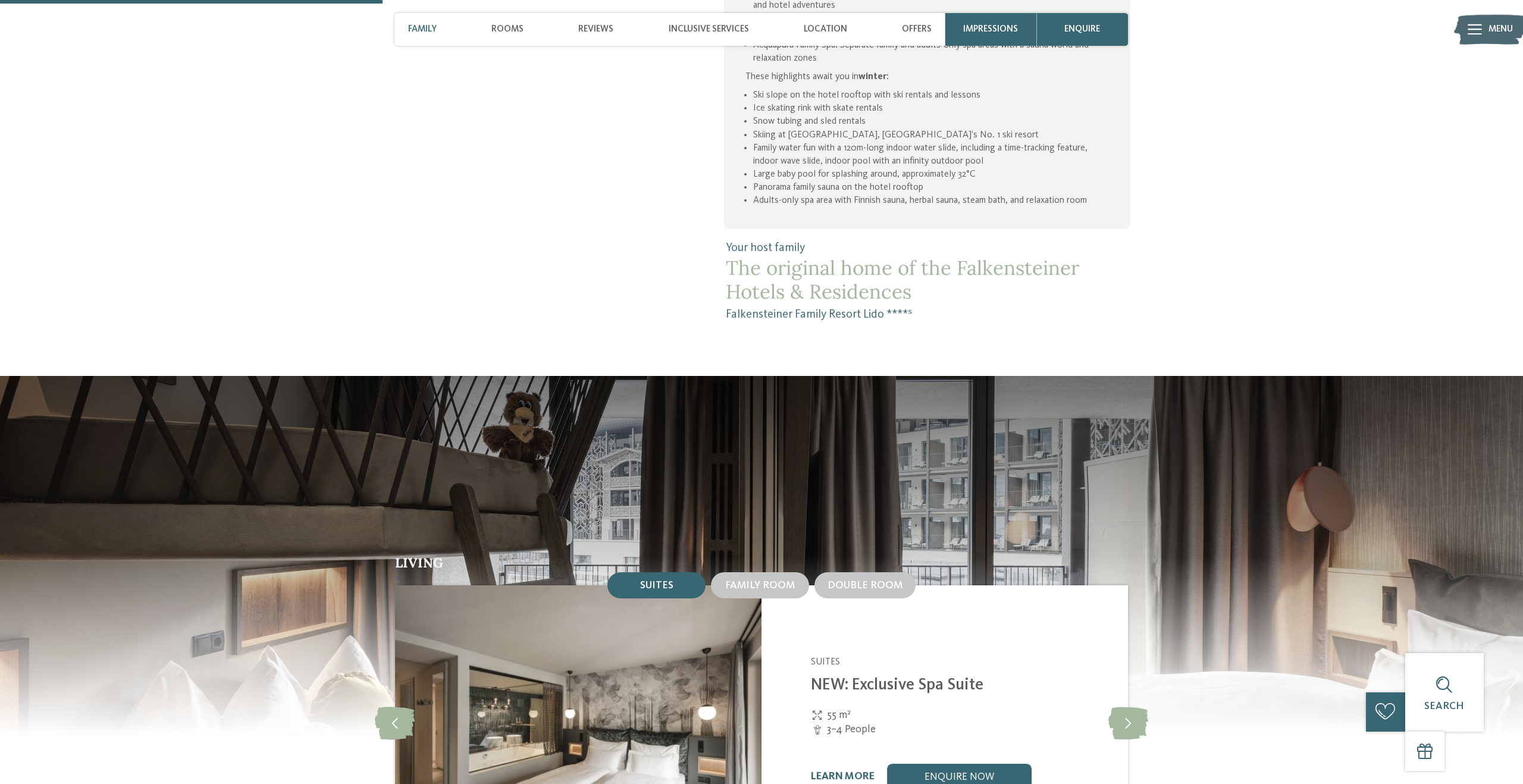
scroll to position [1084, 0]
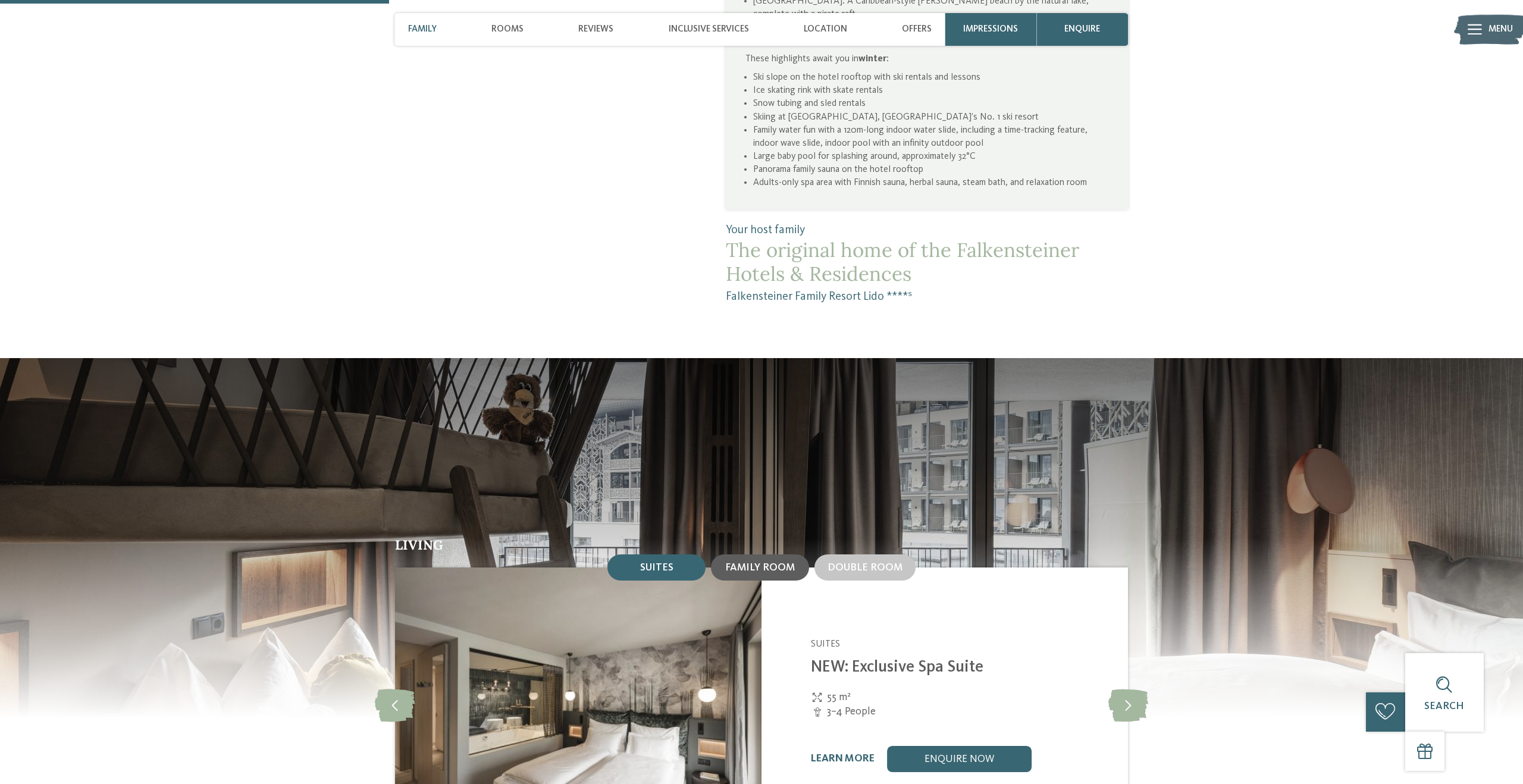
click at [755, 562] on span "Family room" at bounding box center [760, 568] width 70 height 10
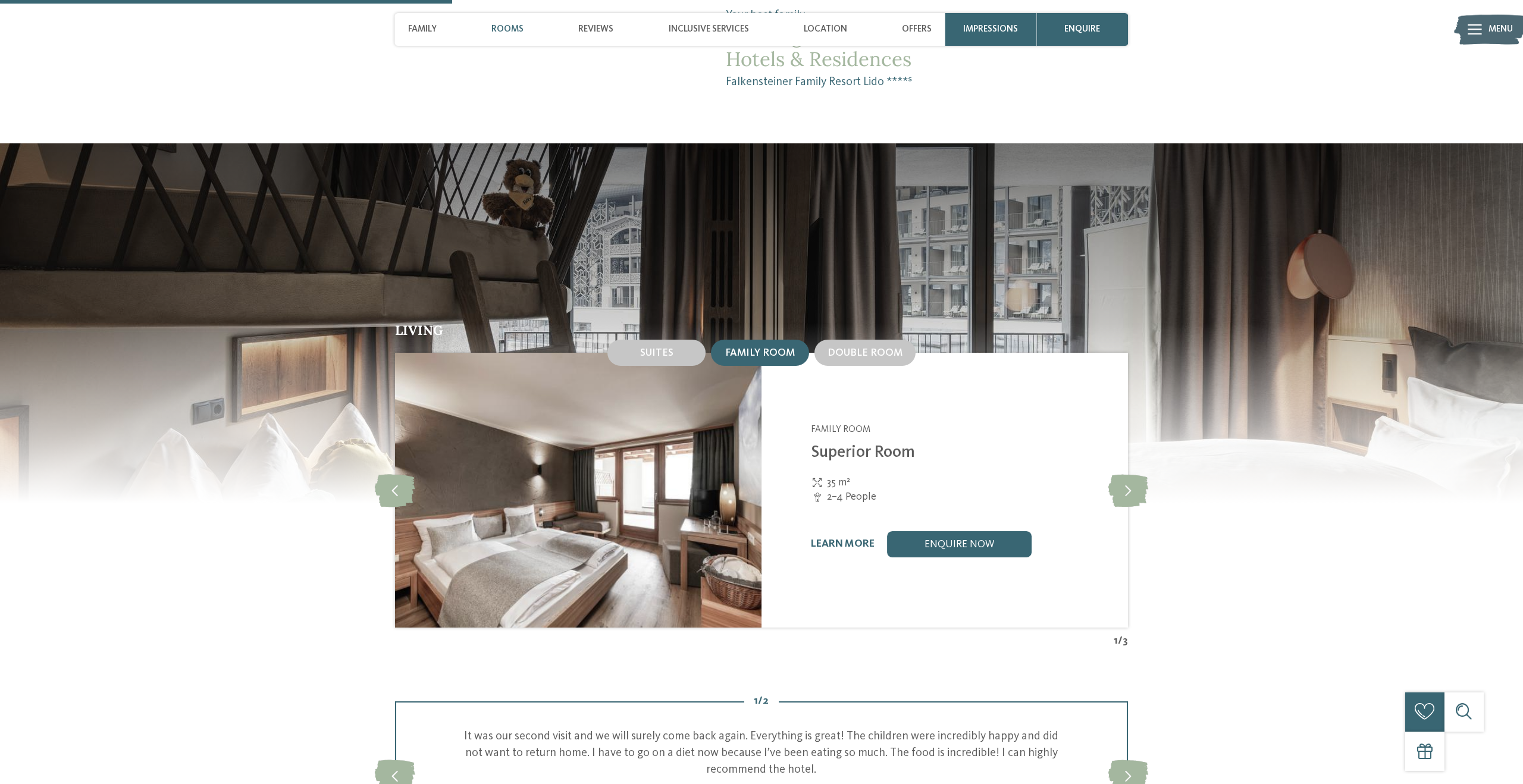
scroll to position [1354, 0]
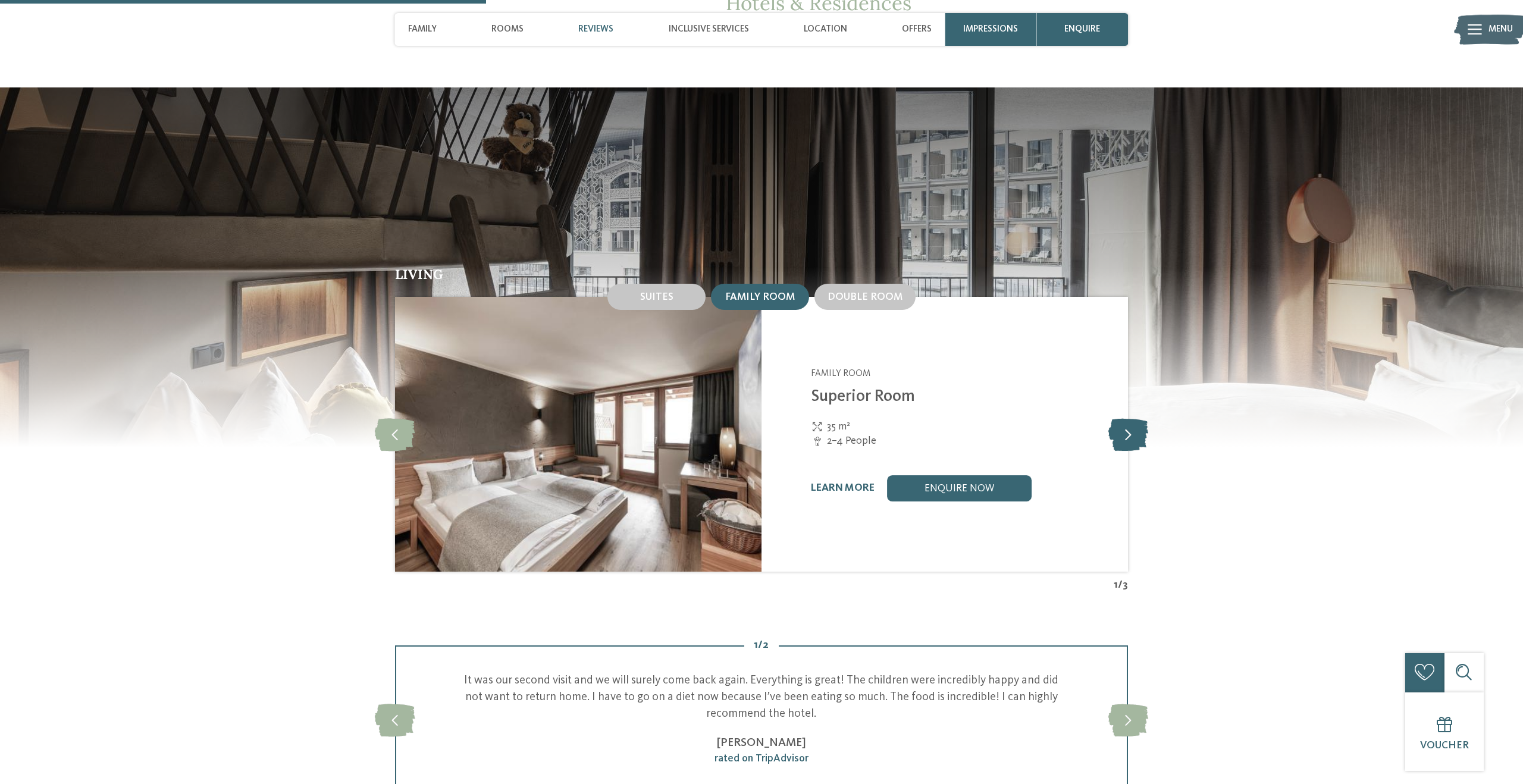
click at [1138, 418] on icon at bounding box center [1129, 434] width 40 height 33
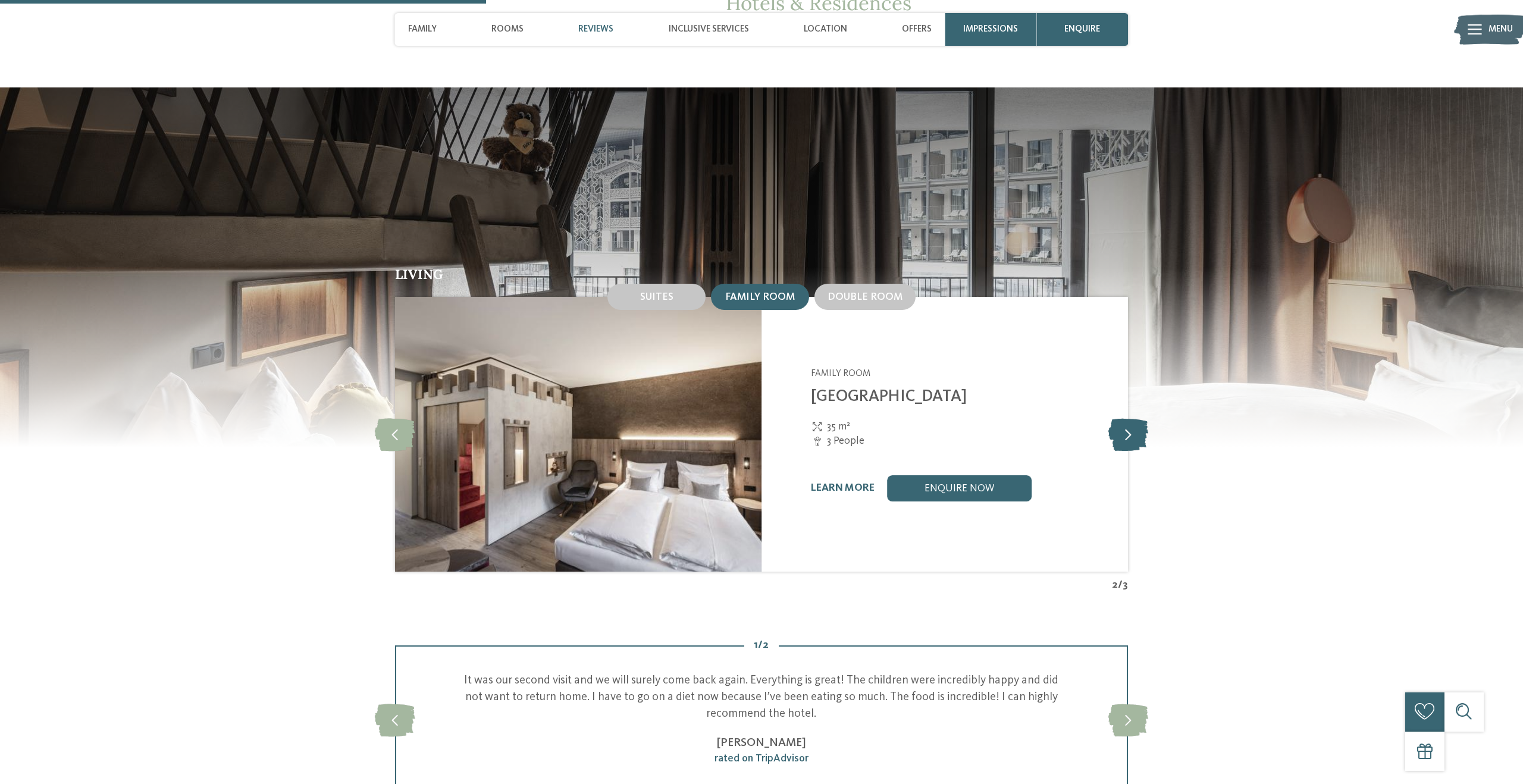
click at [1138, 418] on icon at bounding box center [1129, 434] width 40 height 33
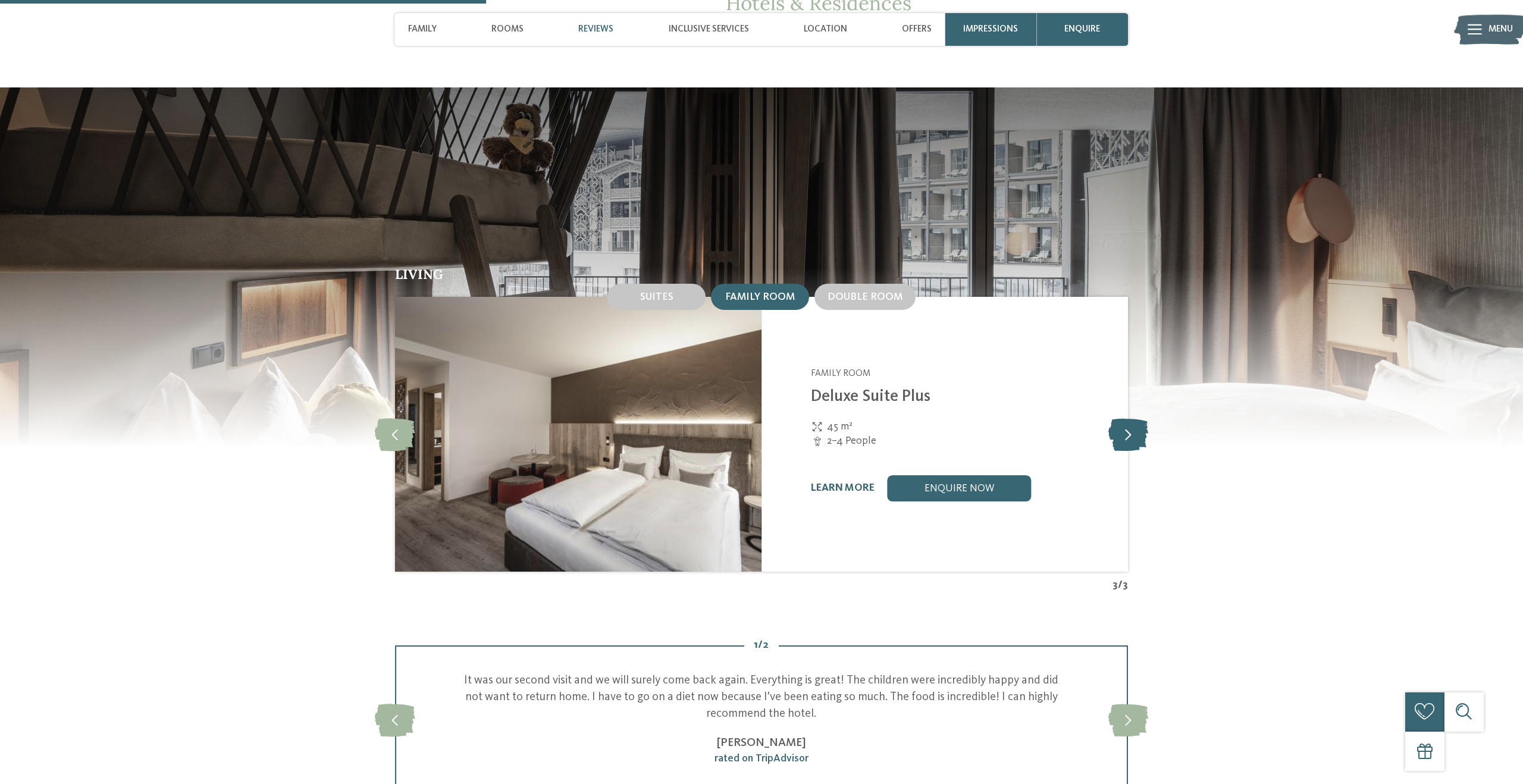
click at [1138, 418] on icon at bounding box center [1129, 434] width 40 height 33
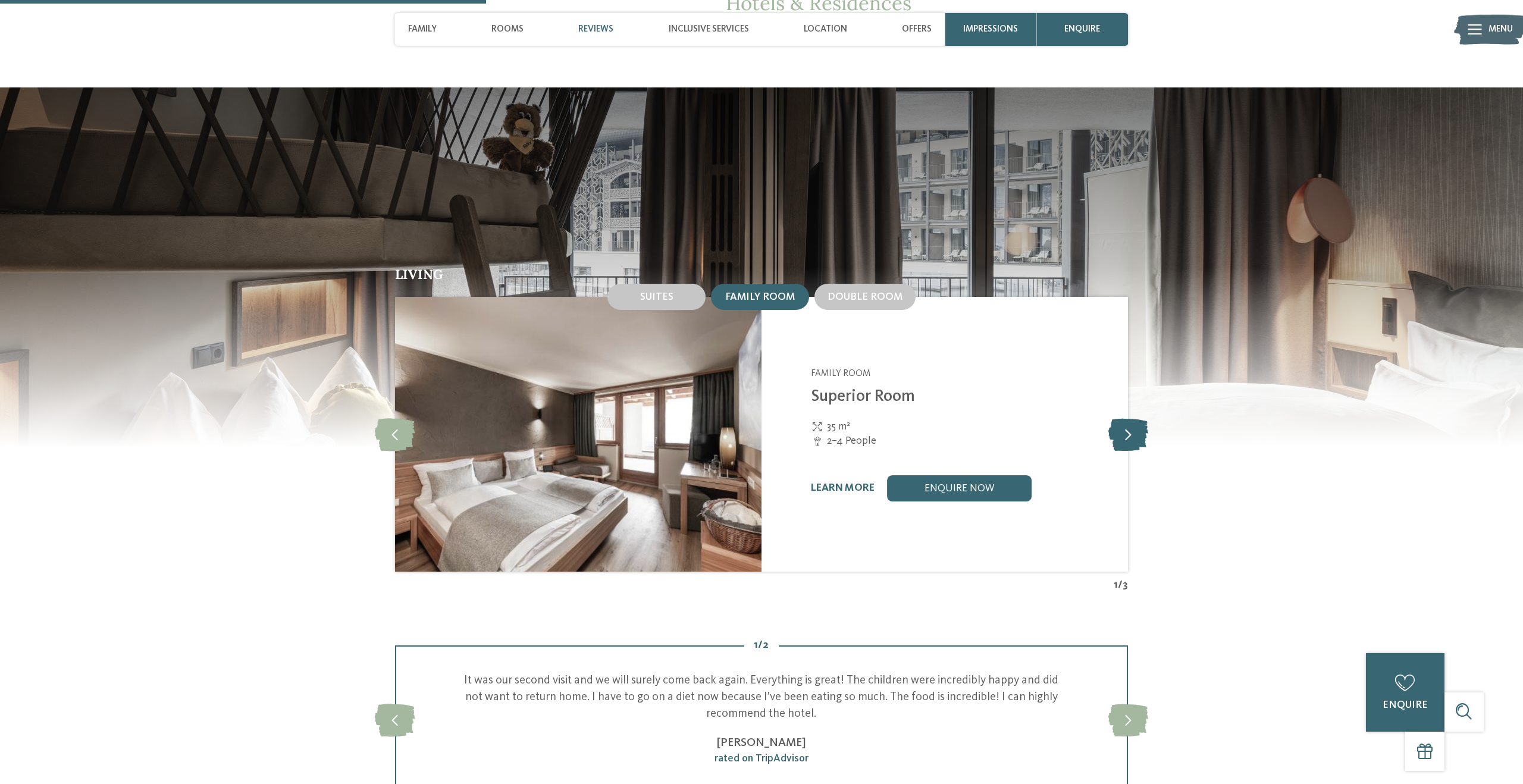
click at [1138, 418] on icon at bounding box center [1129, 434] width 40 height 33
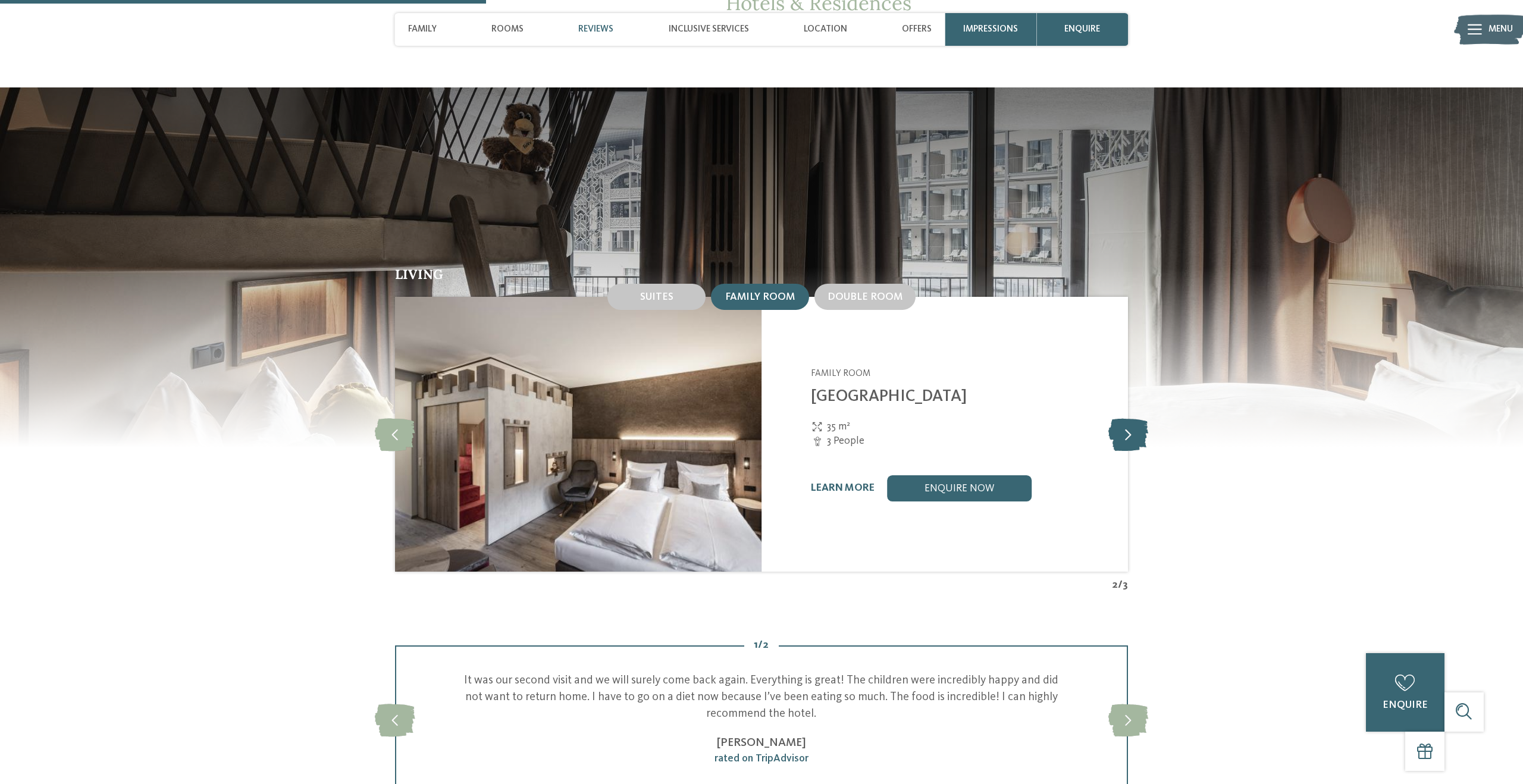
click at [1138, 418] on icon at bounding box center [1129, 434] width 40 height 33
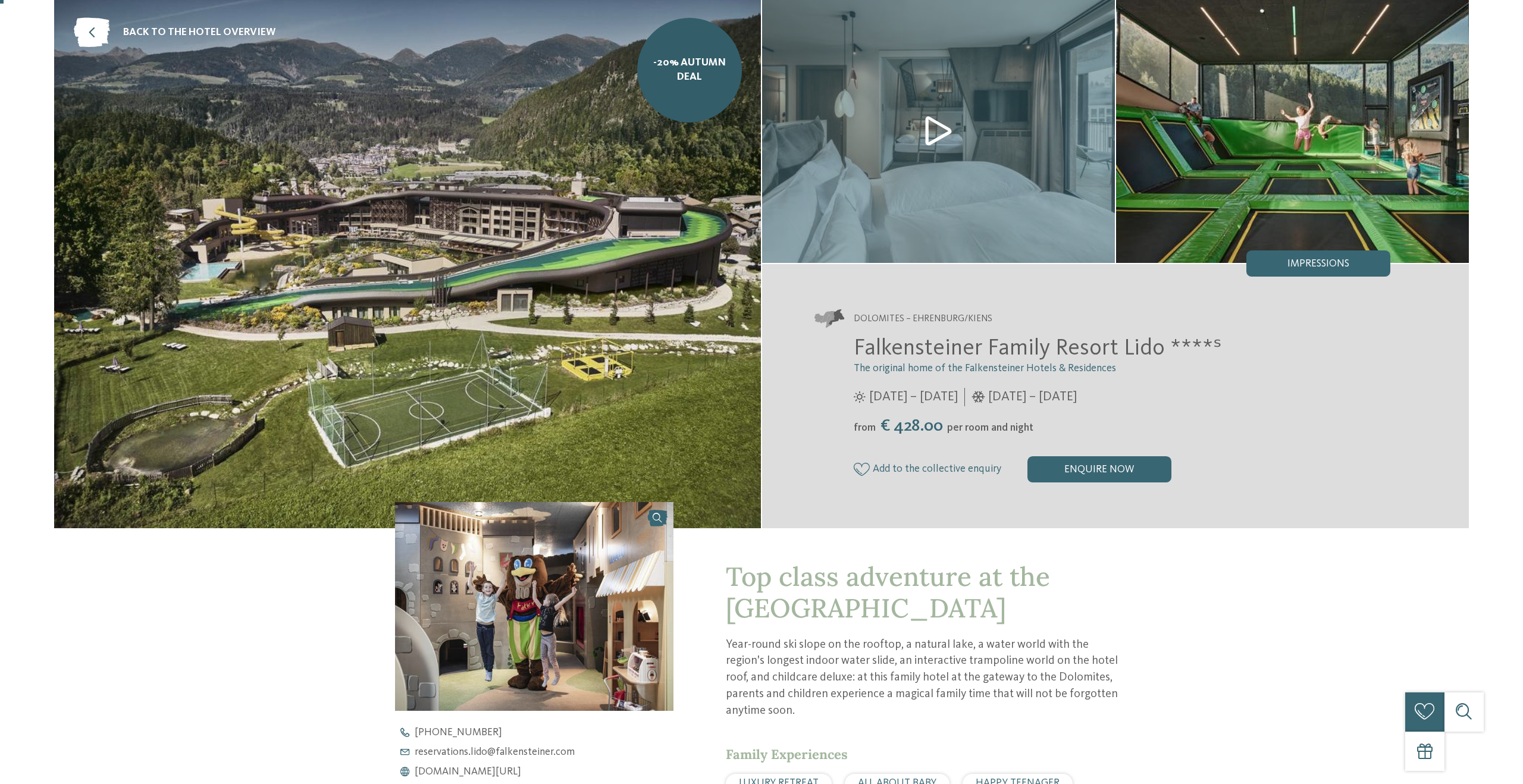
scroll to position [0, 0]
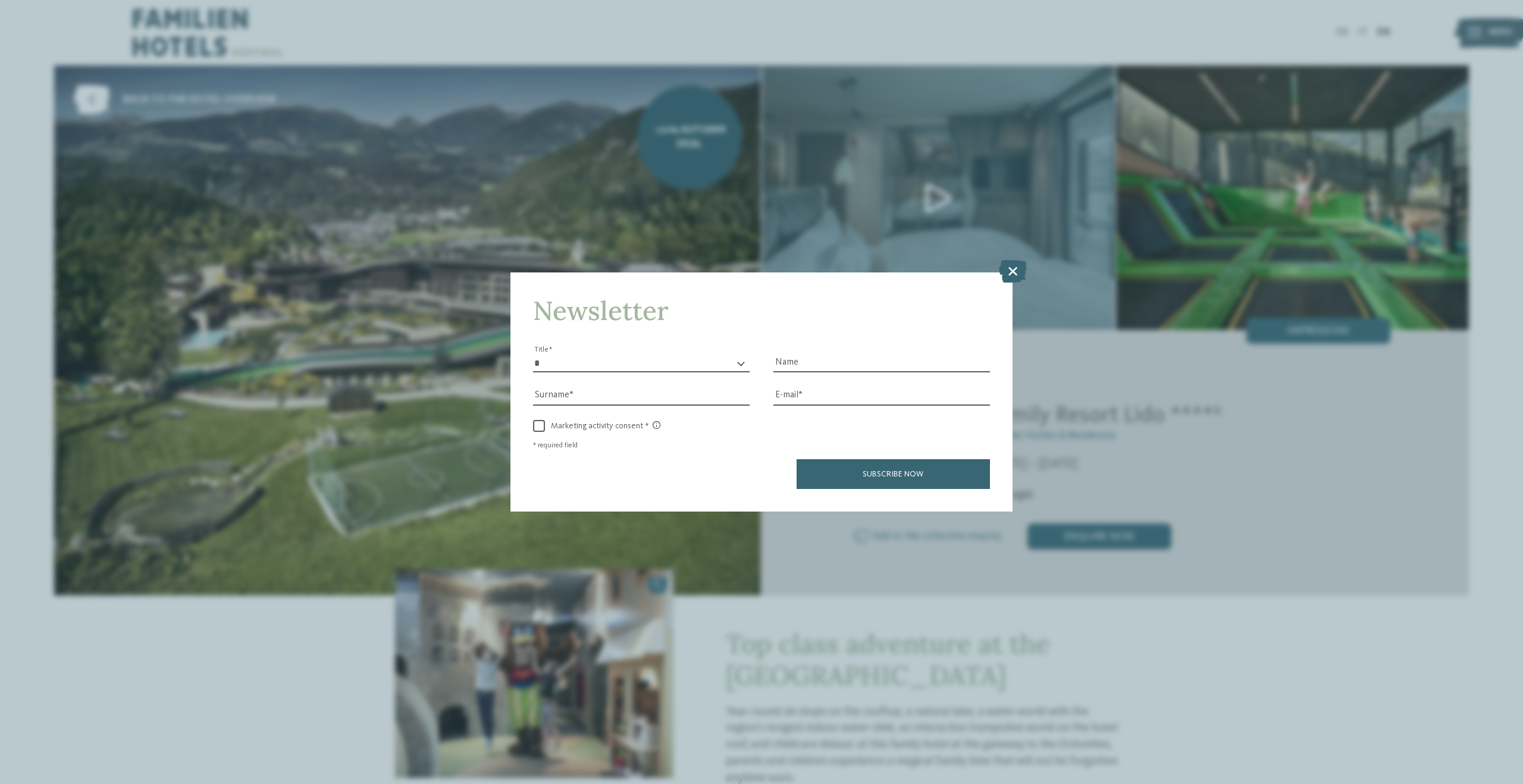
drag, startPoint x: 1007, startPoint y: 272, endPoint x: 883, endPoint y: 274, distance: 124.0
click at [1007, 272] on icon at bounding box center [1013, 271] width 28 height 23
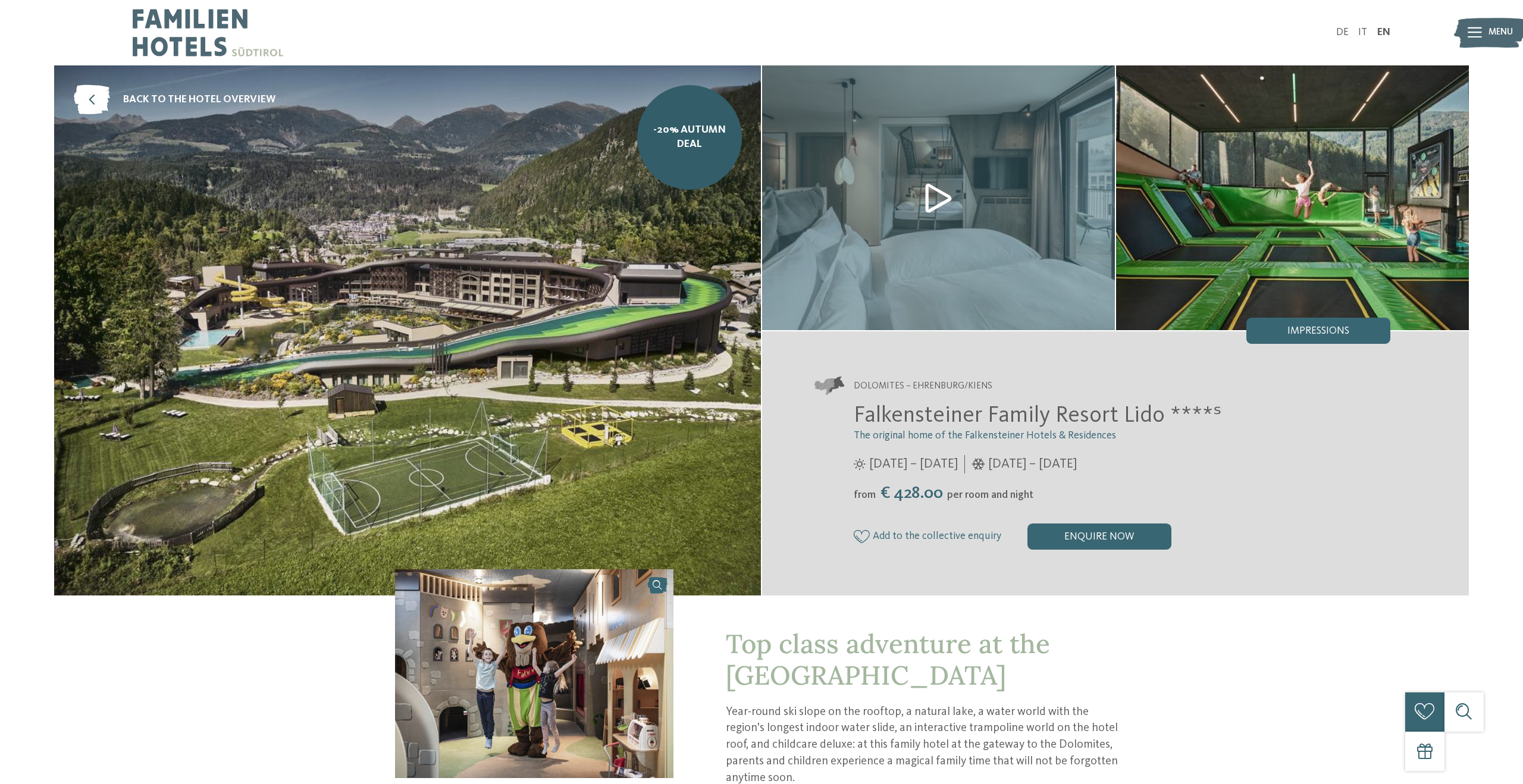
click at [458, 345] on img at bounding box center [407, 330] width 707 height 530
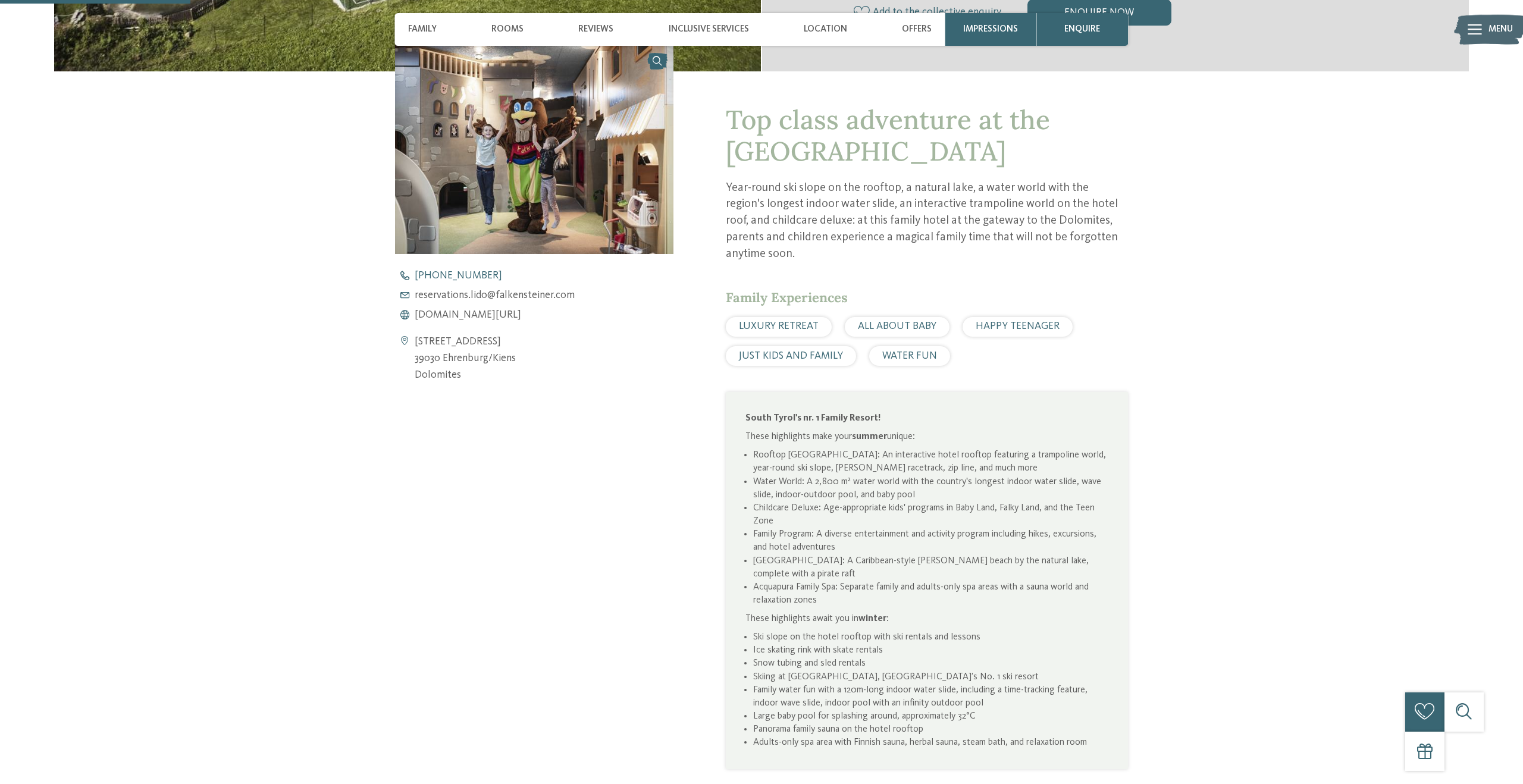
scroll to position [532, 0]
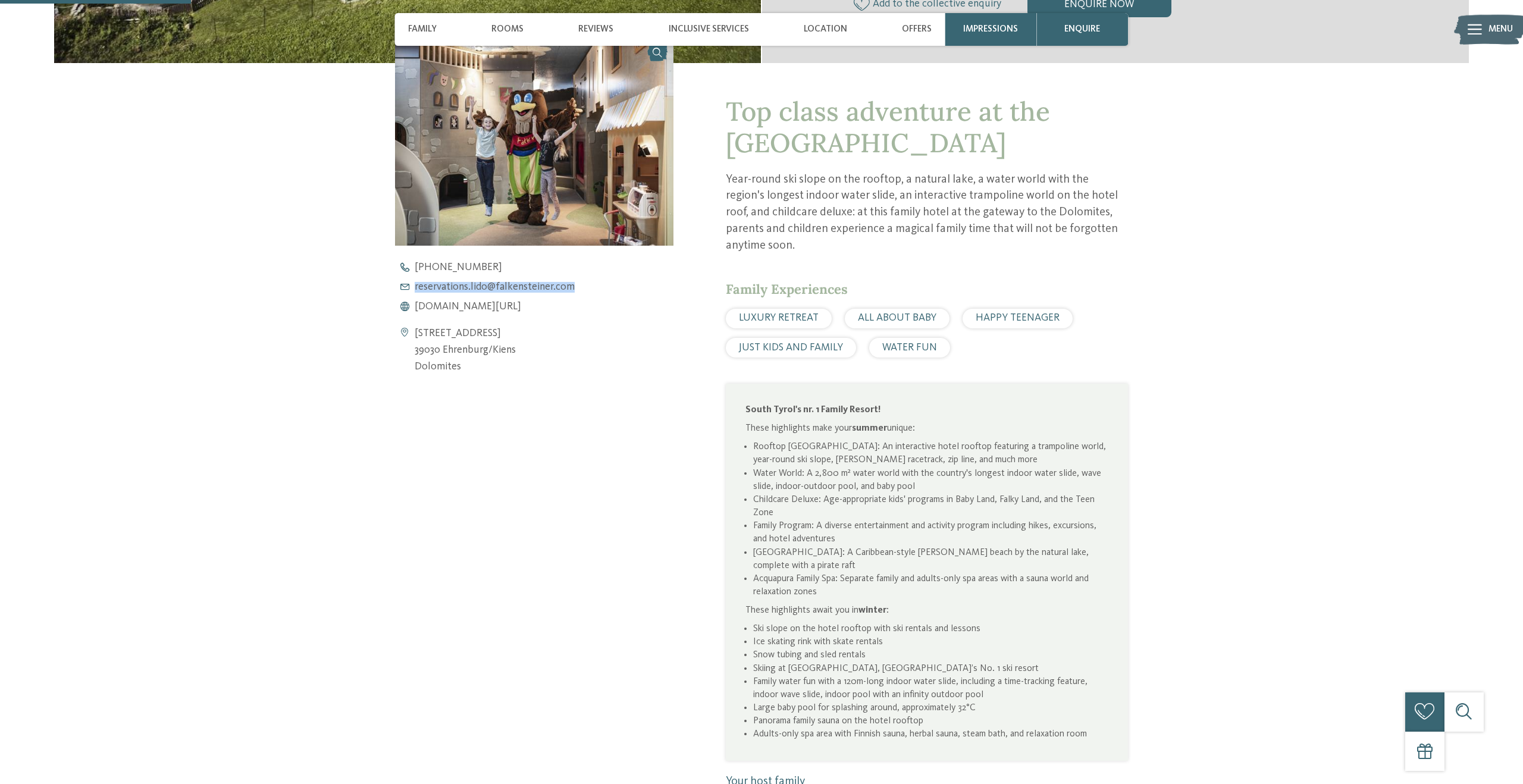
drag, startPoint x: 661, startPoint y: 292, endPoint x: 584, endPoint y: 328, distance: 85.0
click at [658, 292] on div "+39 0472 975 654 reservations.lido@ no-spam. falkensteiner. no-spam. com www.fa…" at bounding box center [545, 287] width 301 height 50
click at [468, 287] on span "reservations.lido@ no-spam. falkensteiner. no-spam. com" at bounding box center [494, 287] width 160 height 11
click at [521, 307] on span "www.falkensteiner.com/en/family-resort-lido" at bounding box center [467, 306] width 106 height 11
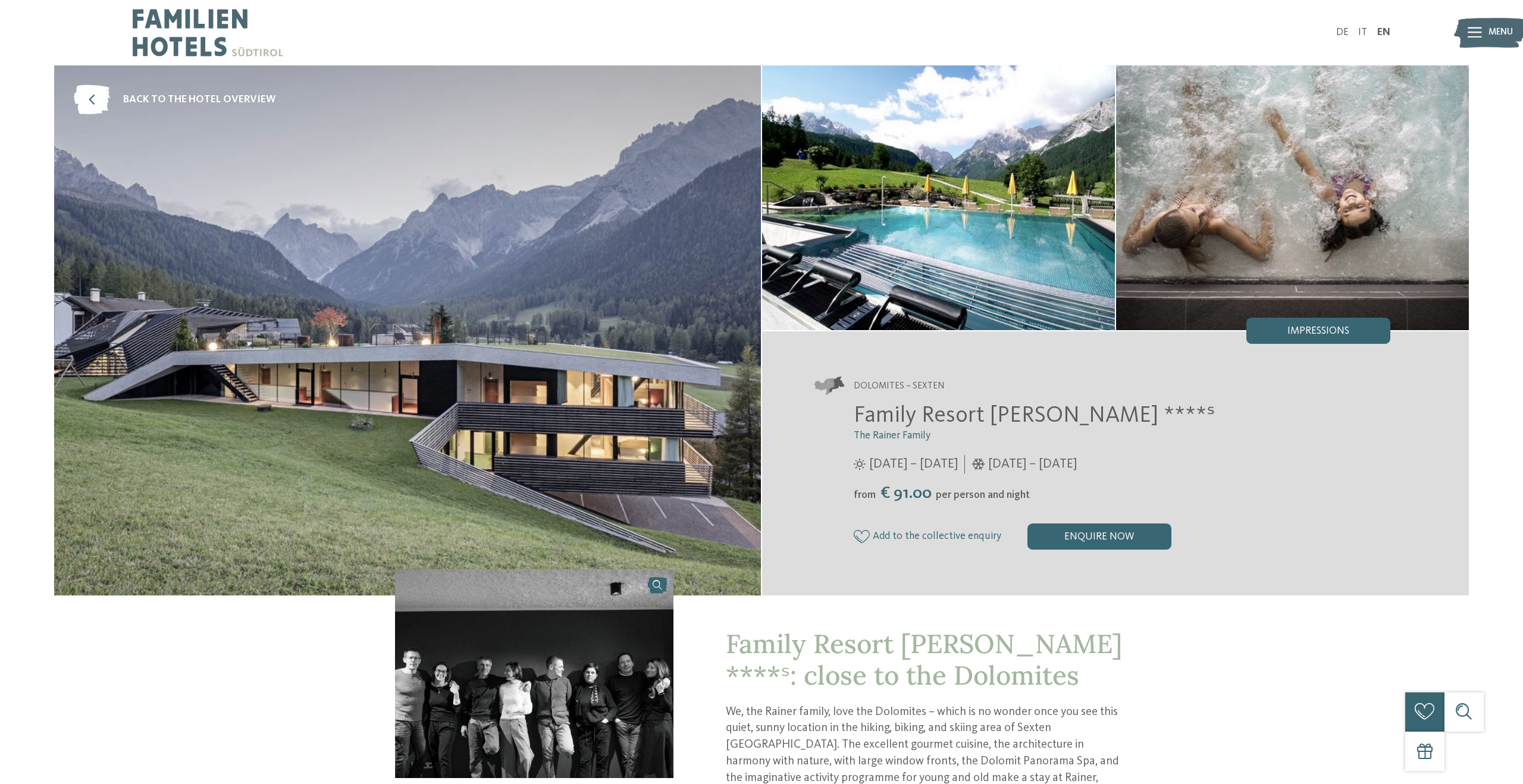
click at [926, 267] on img at bounding box center [938, 198] width 353 height 265
click at [186, 97] on span "back to the hotel overview" at bounding box center [199, 100] width 152 height 15
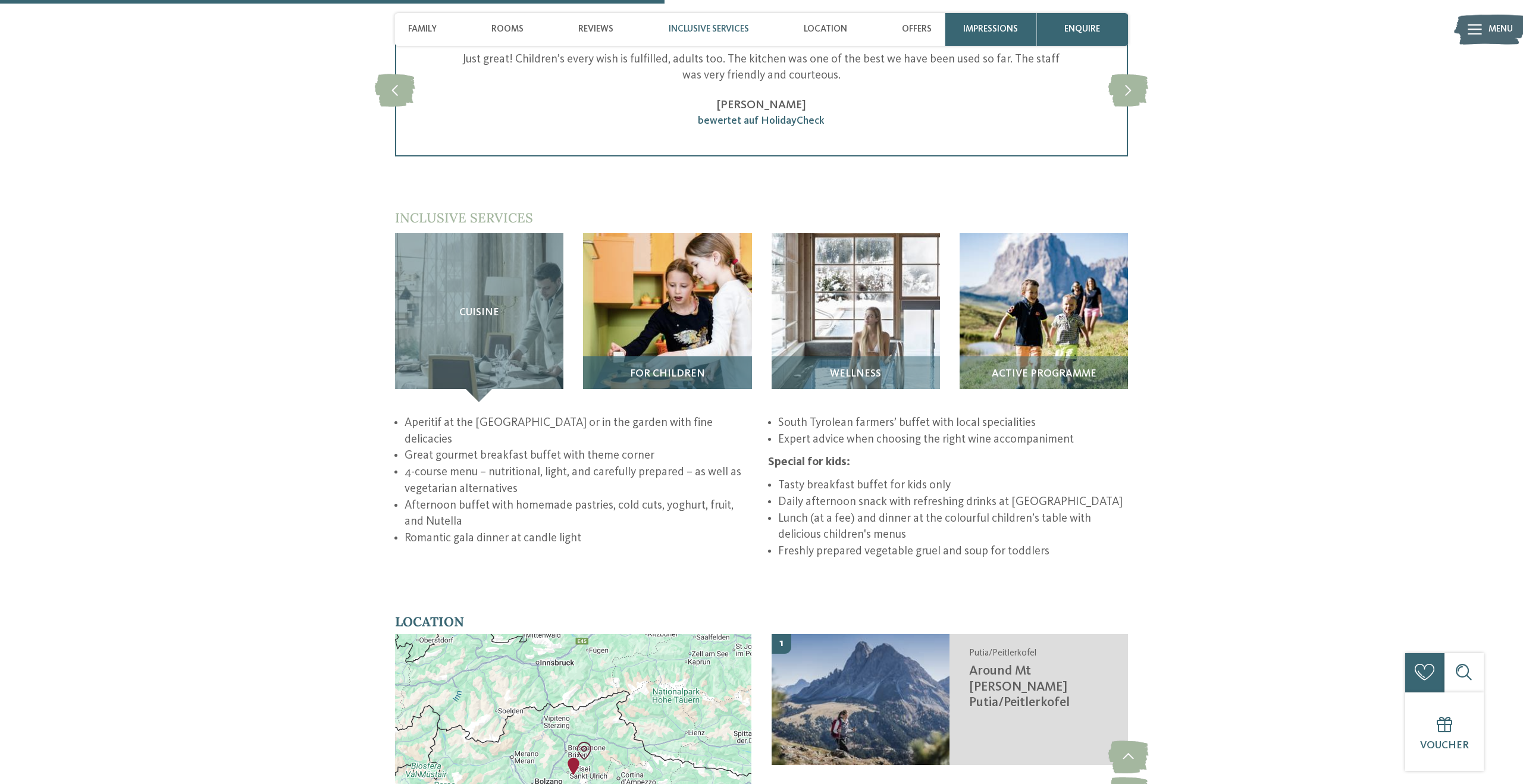
scroll to position [1781, 0]
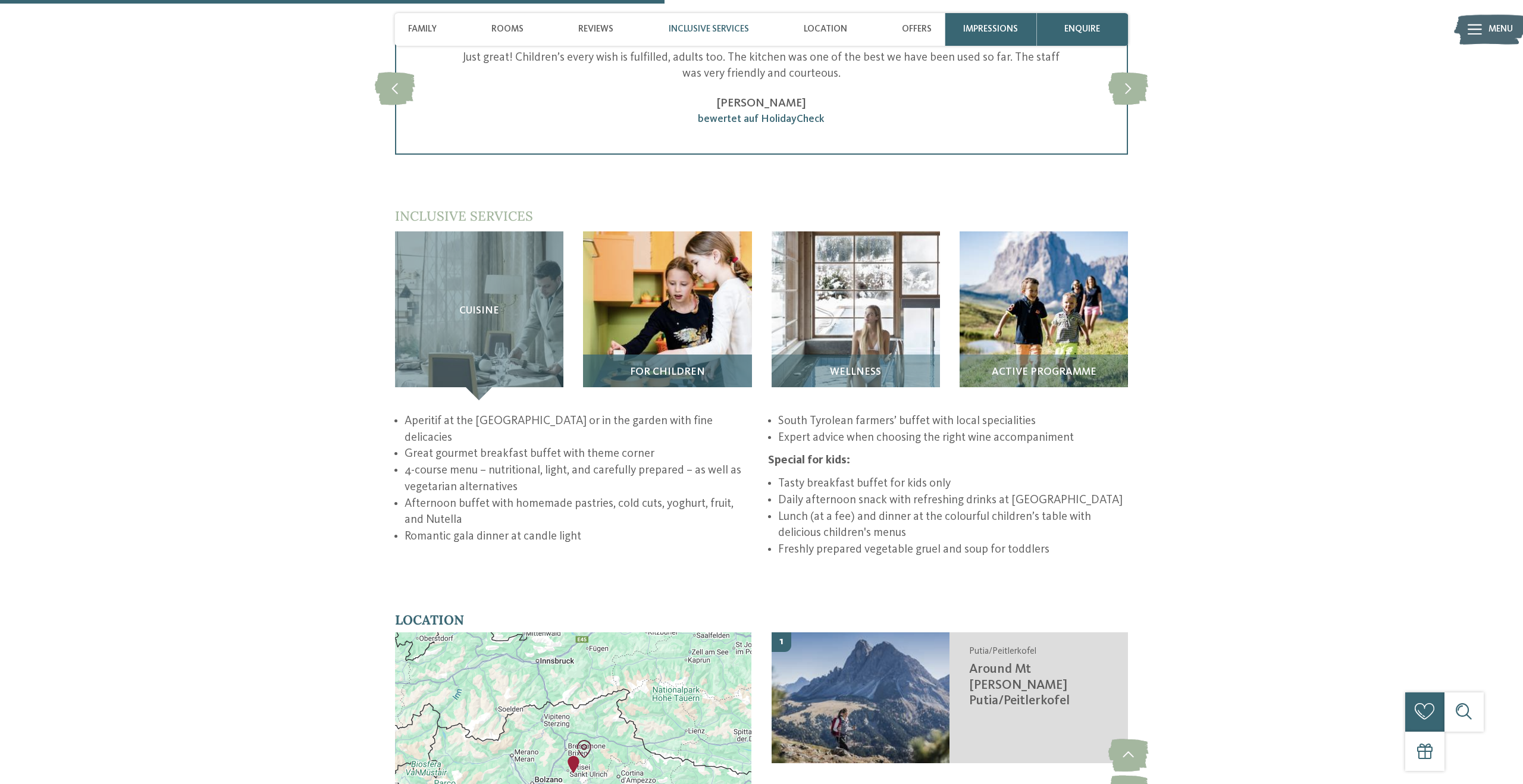
click at [656, 367] on span "For children" at bounding box center [668, 372] width 75 height 12
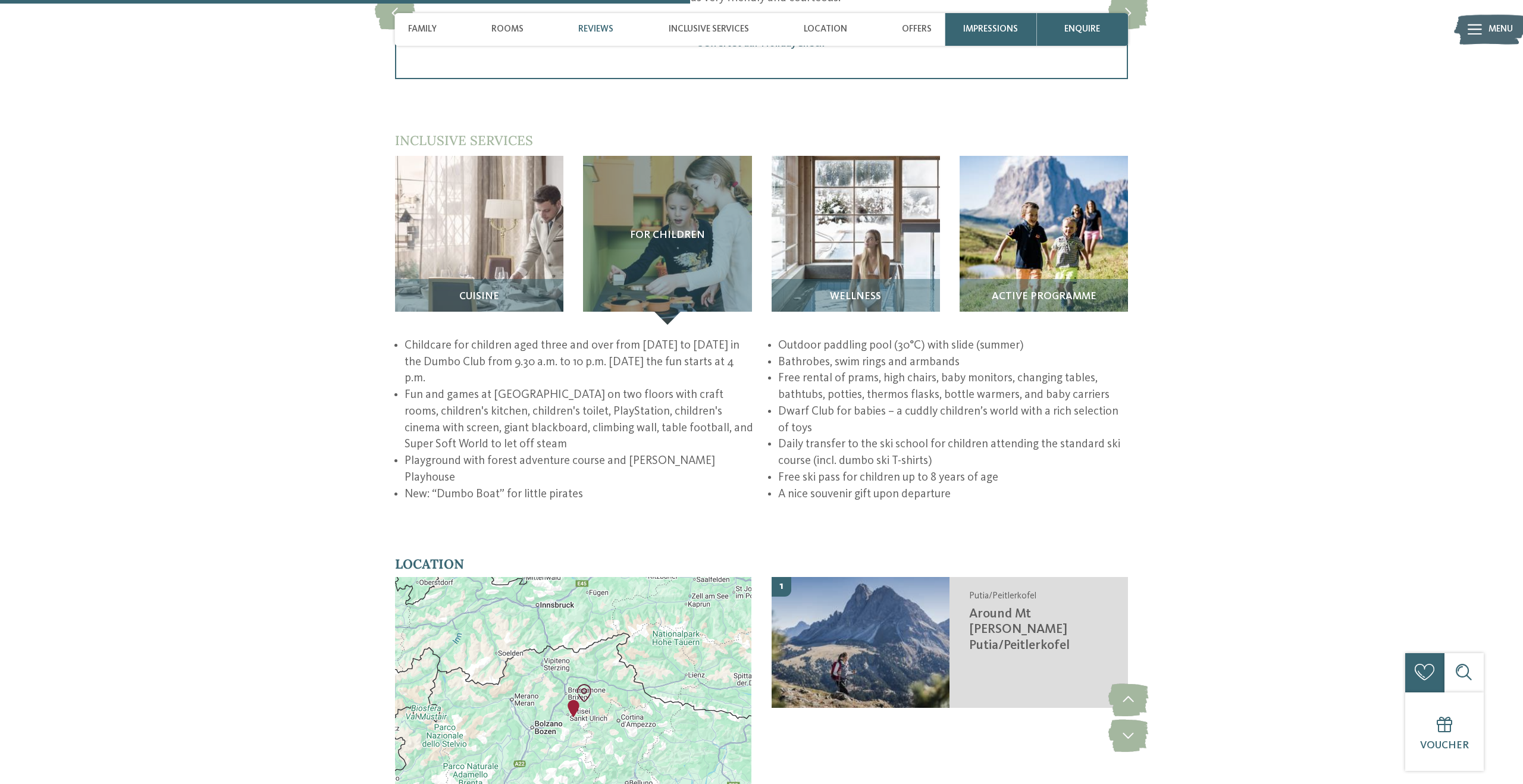
scroll to position [1855, 0]
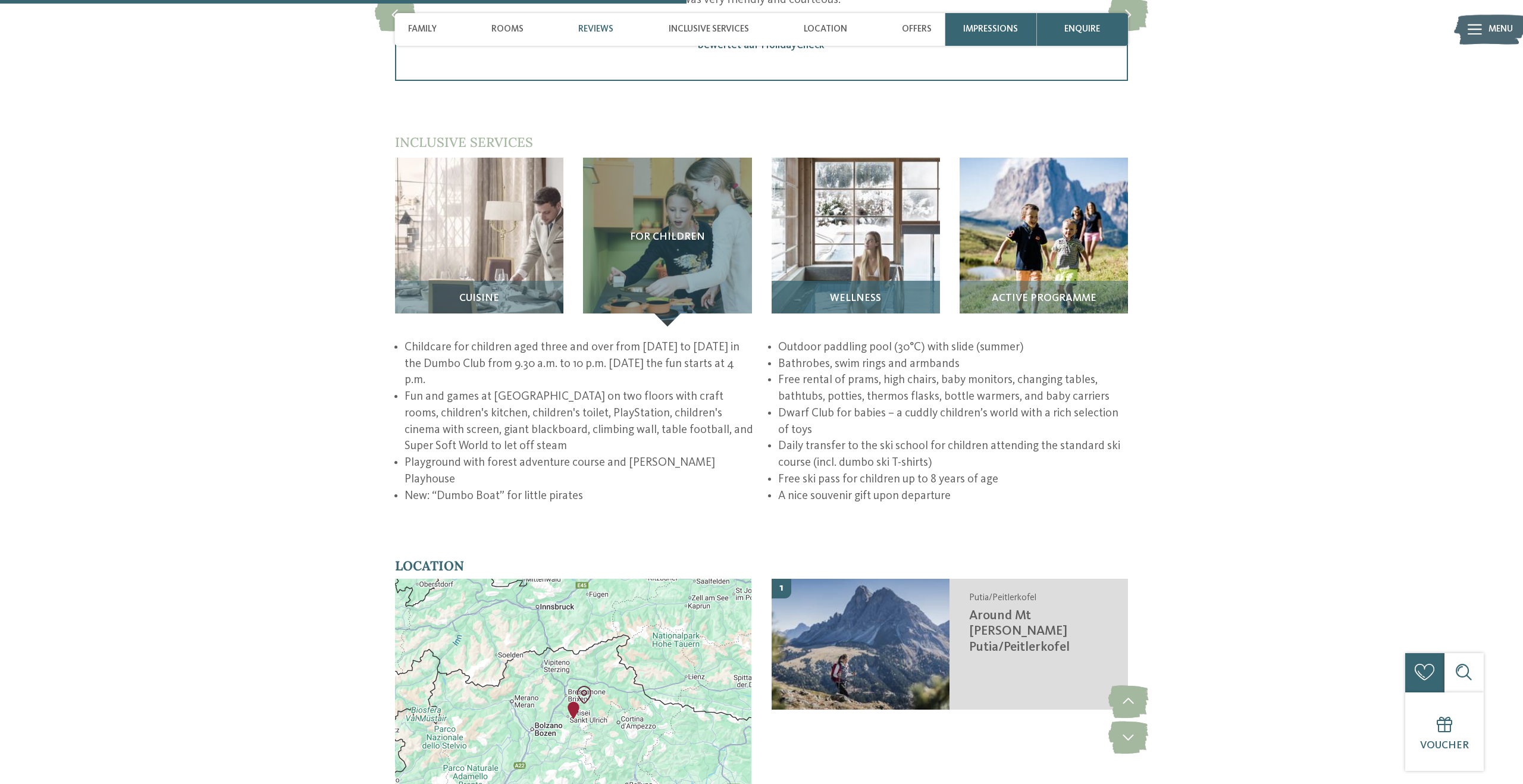
click at [846, 292] on span "Wellness" at bounding box center [855, 298] width 51 height 12
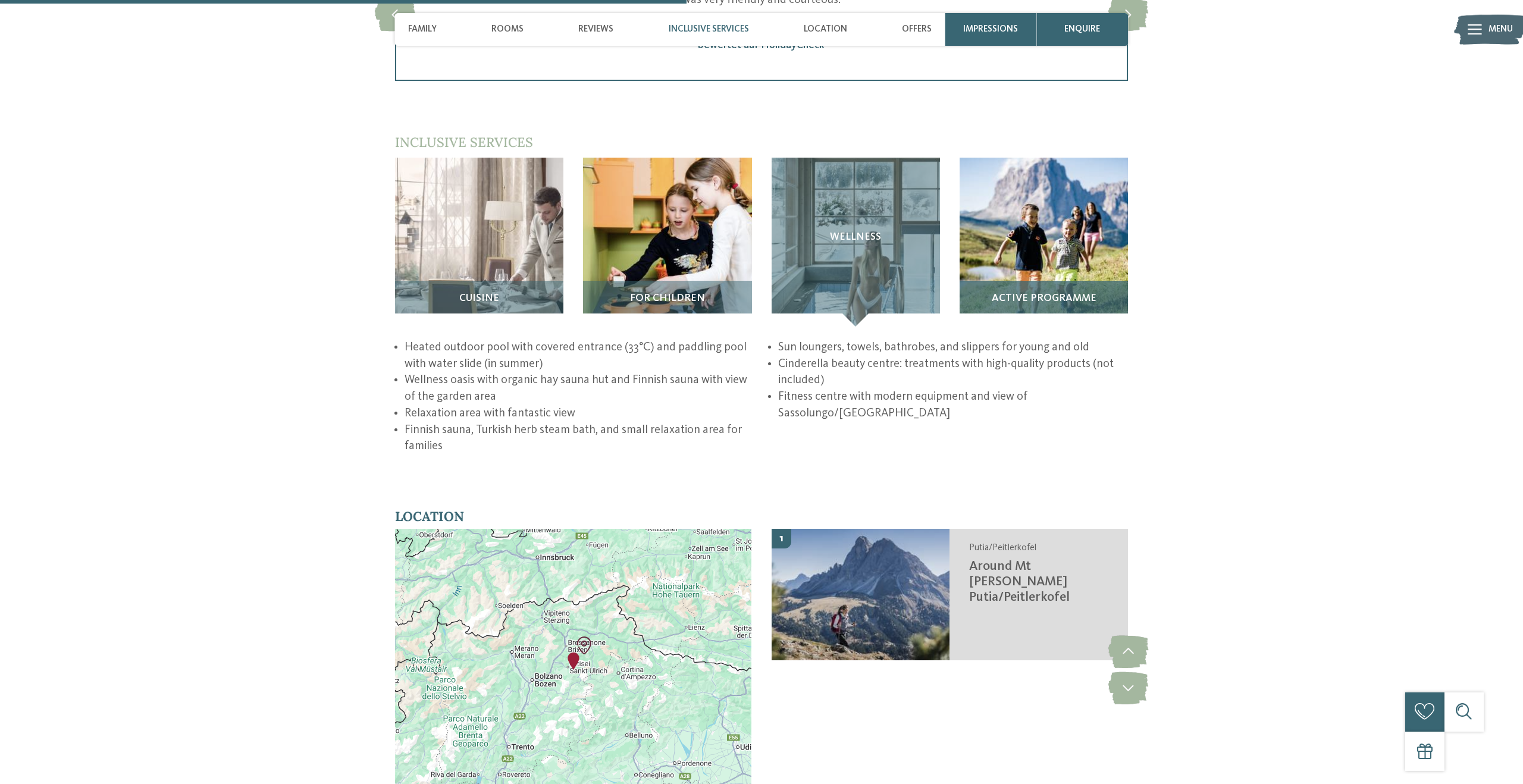
click at [1033, 292] on span "Active programme" at bounding box center [1044, 298] width 104 height 12
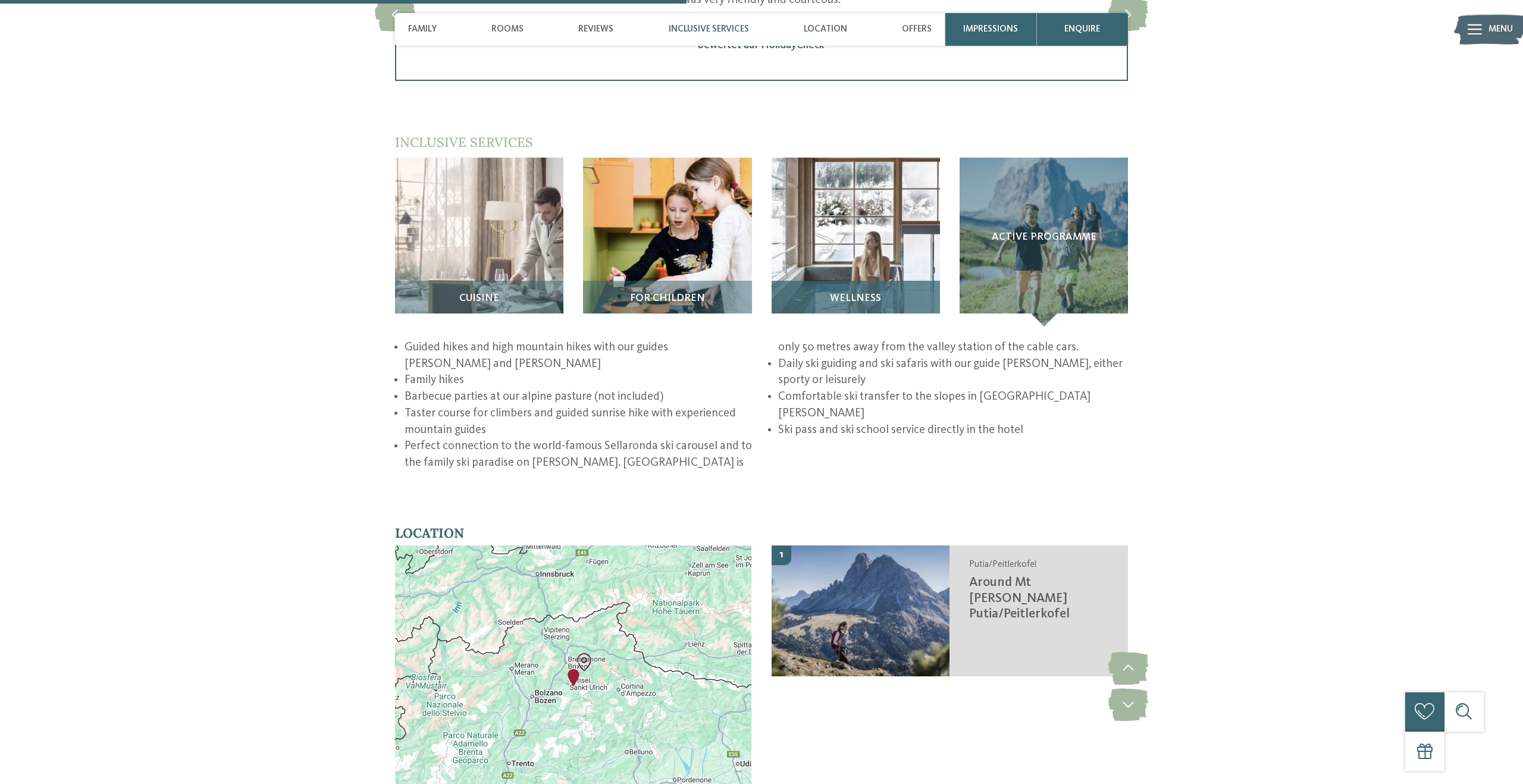
click at [842, 292] on span "Wellness" at bounding box center [855, 298] width 51 height 12
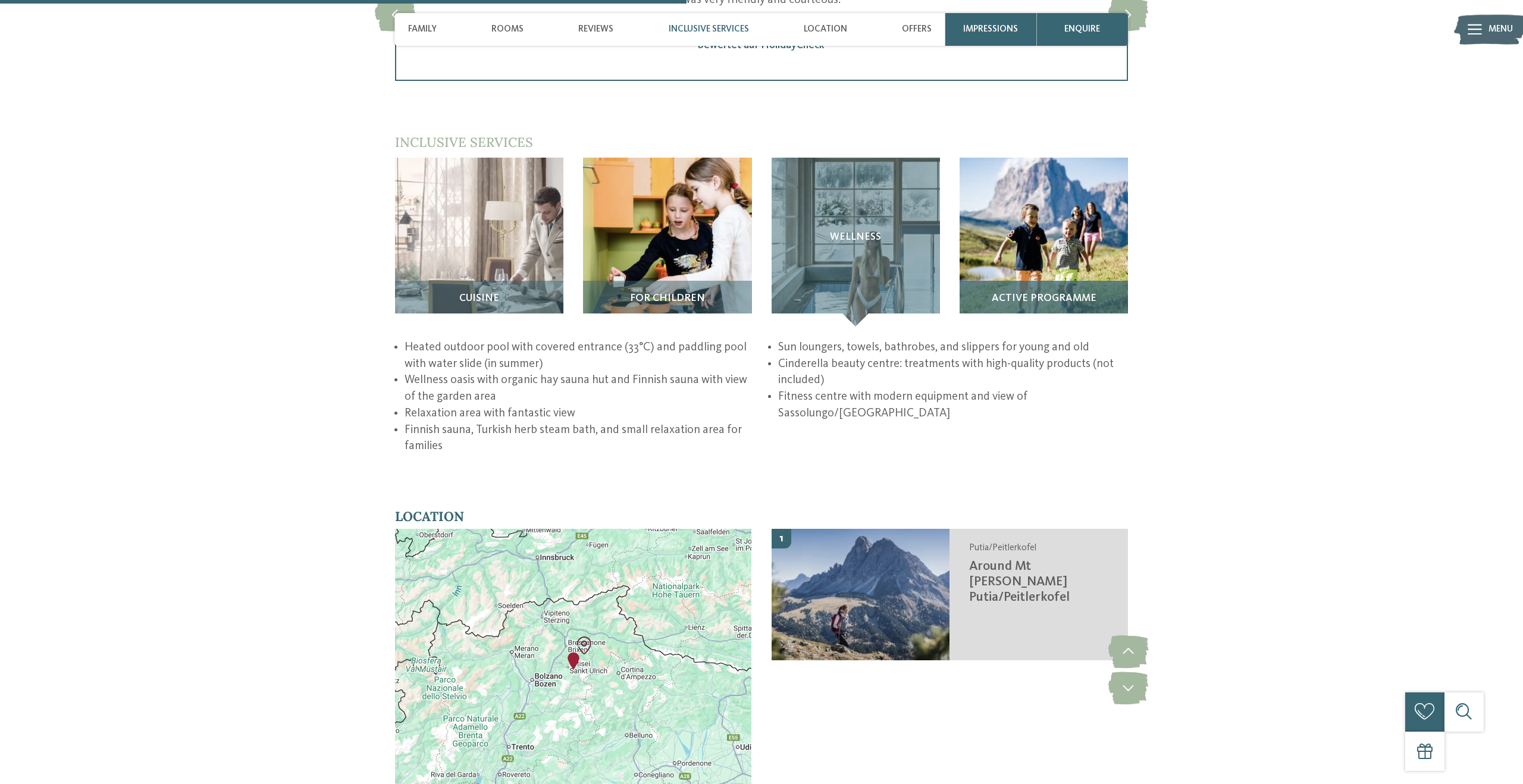
click at [1042, 281] on div "Active programme" at bounding box center [1043, 303] width 168 height 46
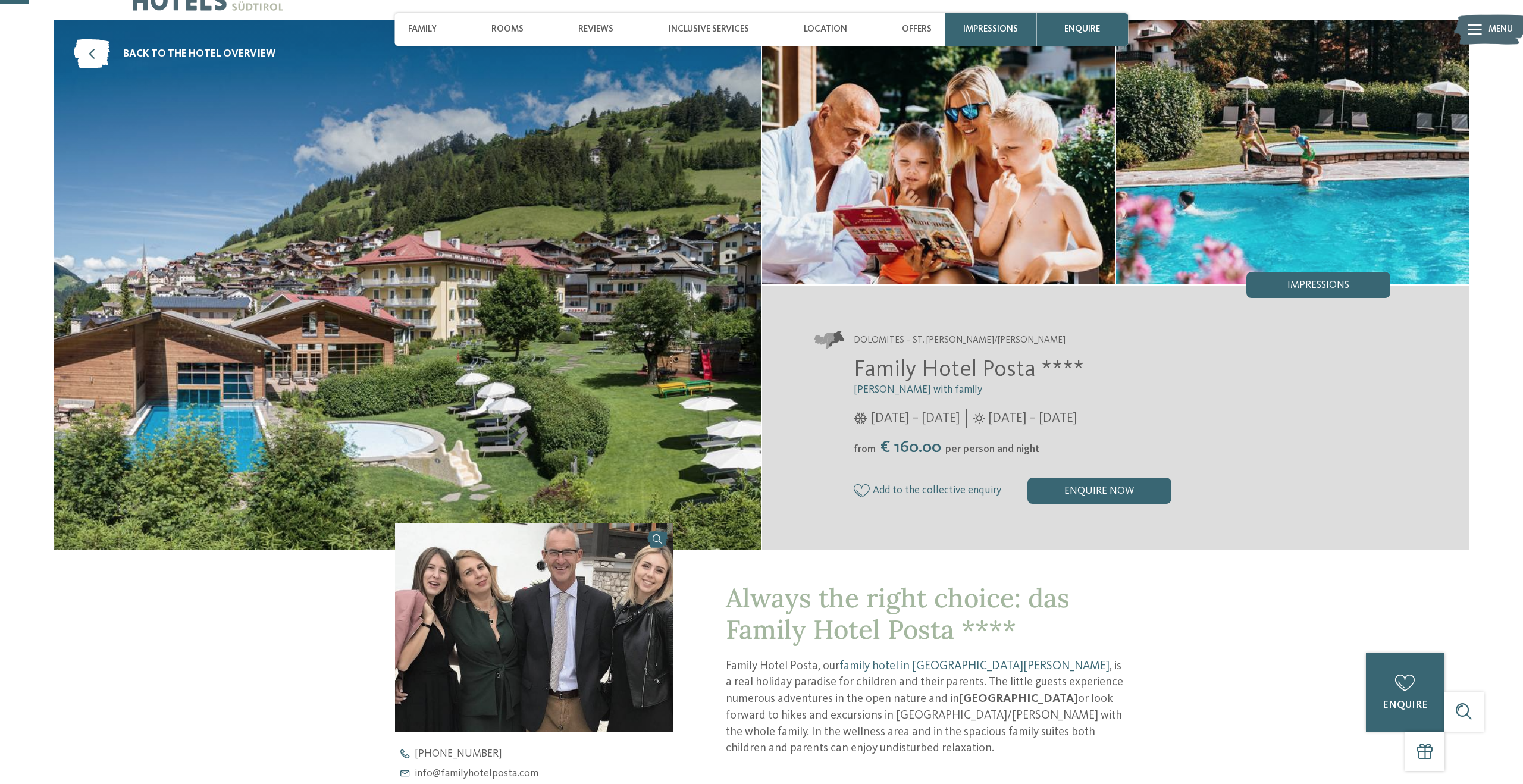
scroll to position [0, 0]
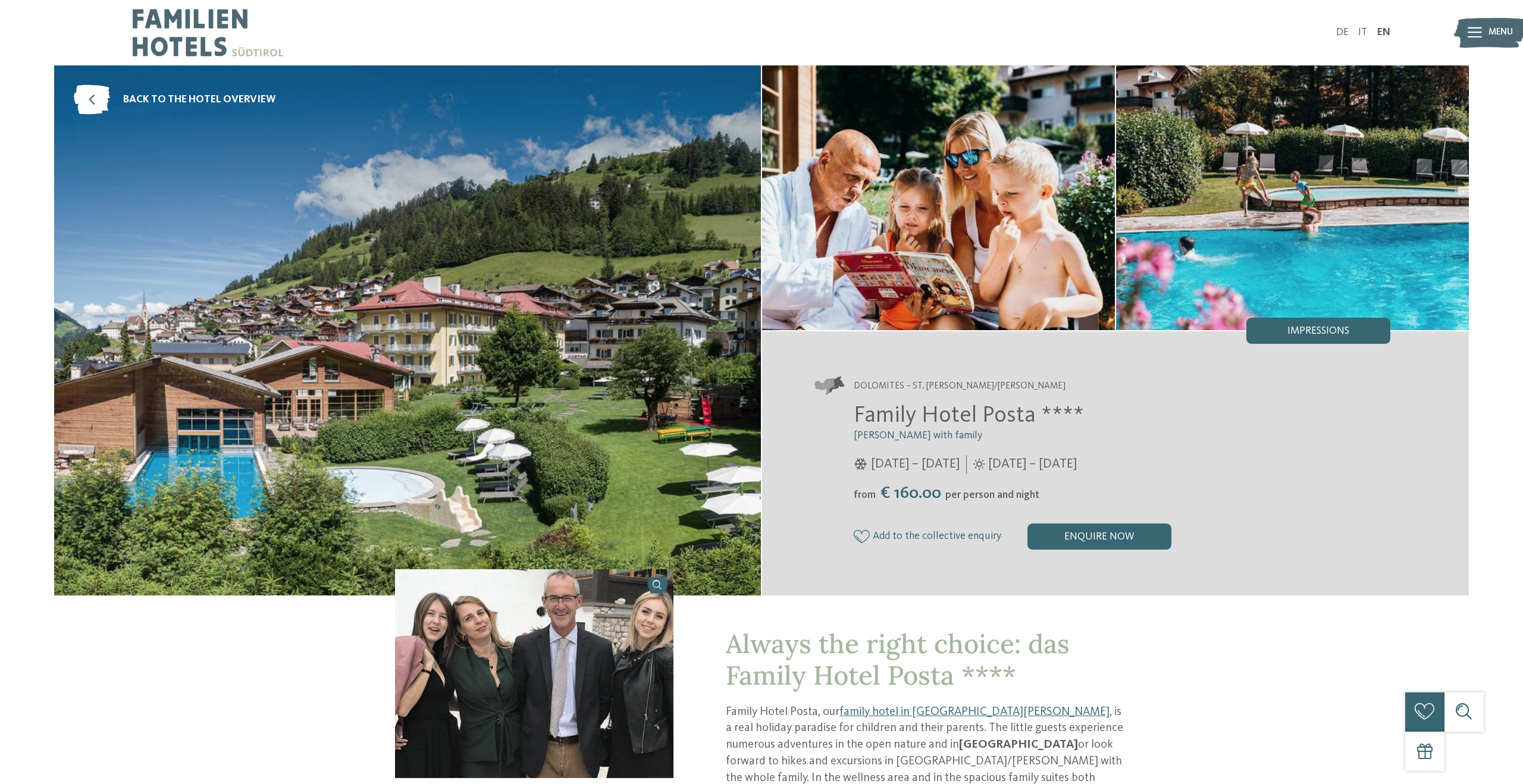
drag, startPoint x: 1512, startPoint y: 24, endPoint x: 1500, endPoint y: 28, distance: 12.6
click at [1511, 24] on div "Menu" at bounding box center [1501, 33] width 24 height 33
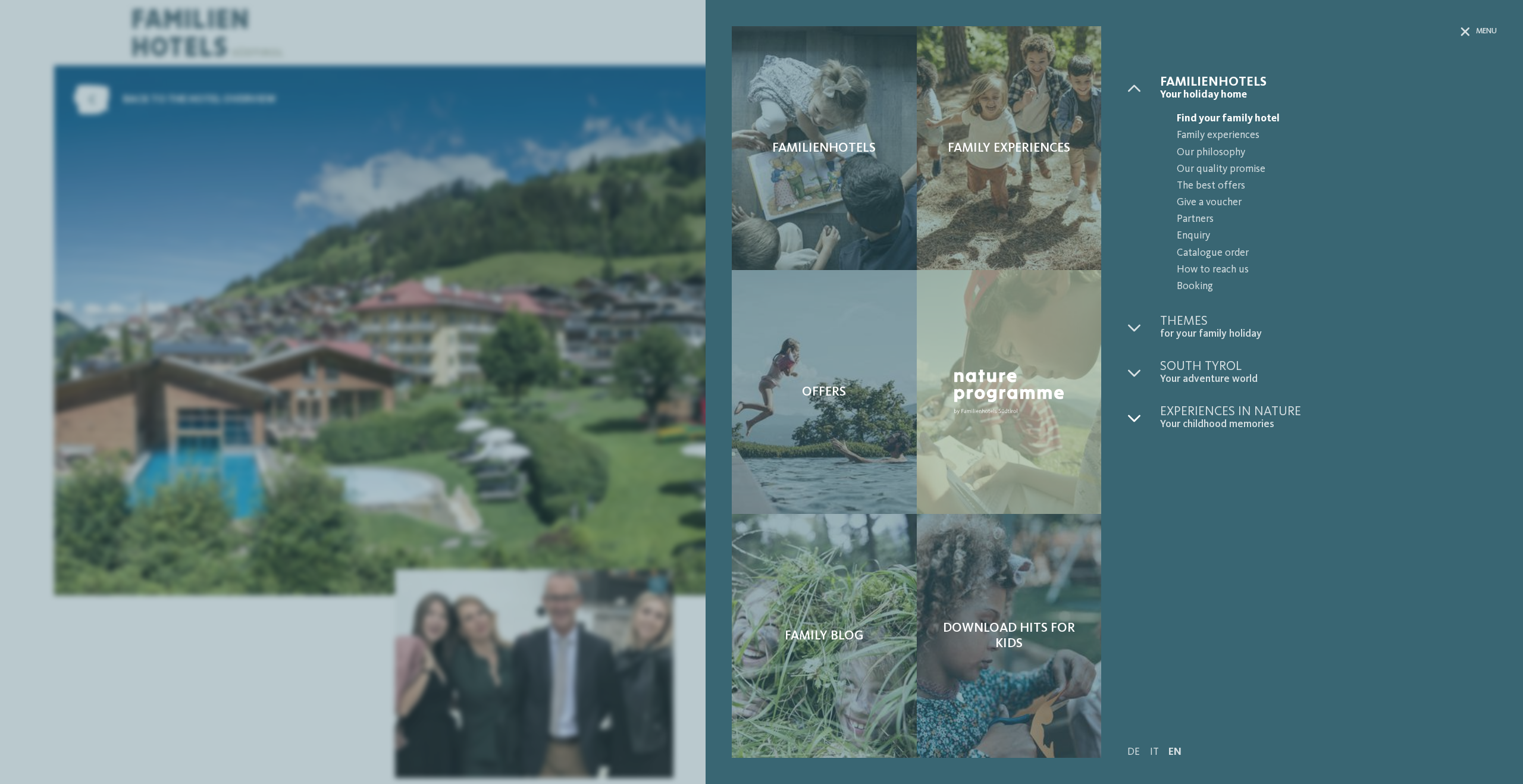
click at [1141, 421] on div at bounding box center [1143, 418] width 33 height 26
click at [1196, 465] on span "Winter adventures" at bounding box center [1337, 466] width 320 height 17
click at [1473, 28] on div "Menu" at bounding box center [1479, 32] width 36 height 11
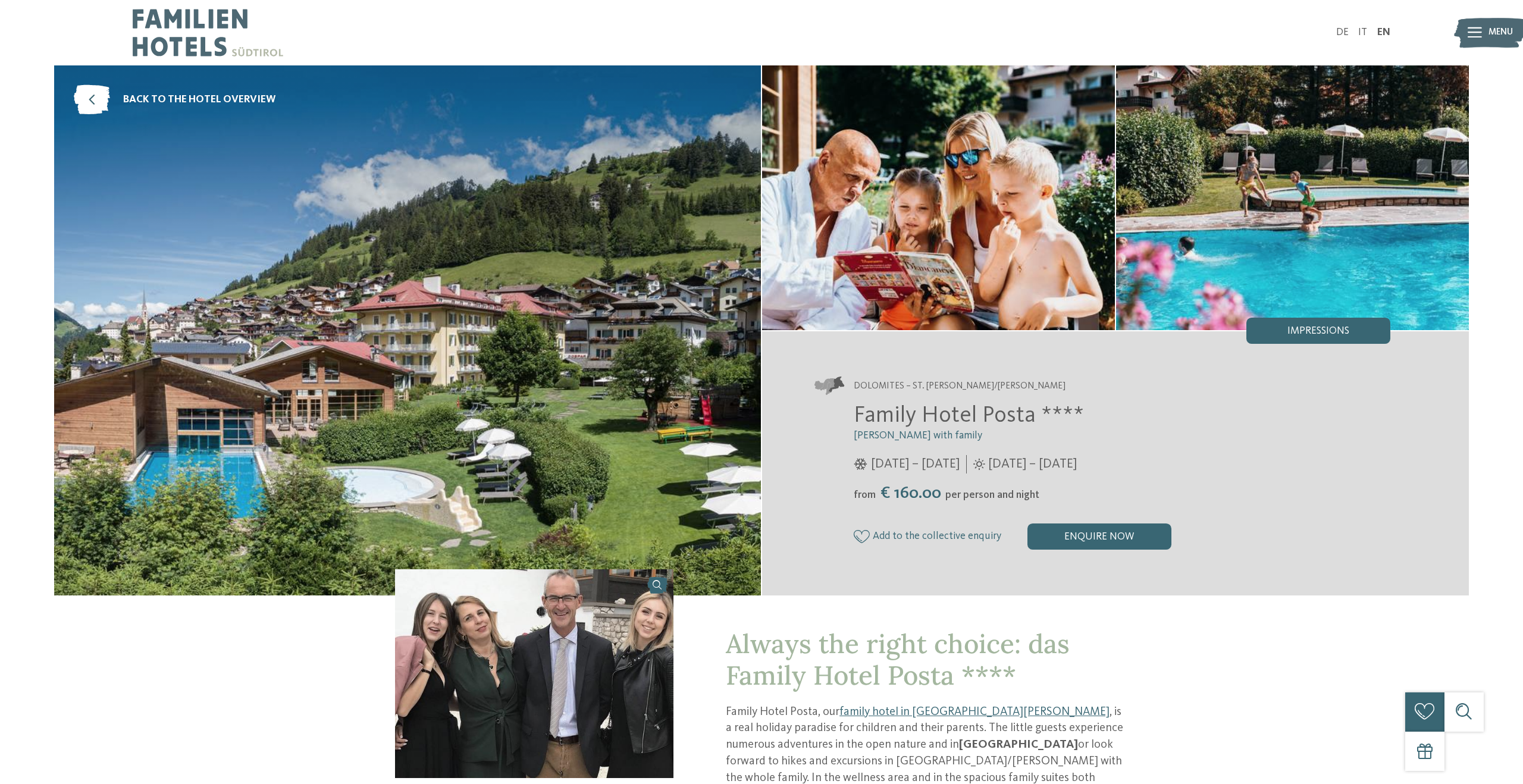
click at [1017, 416] on span "Family Hotel Posta ****" at bounding box center [969, 416] width 230 height 23
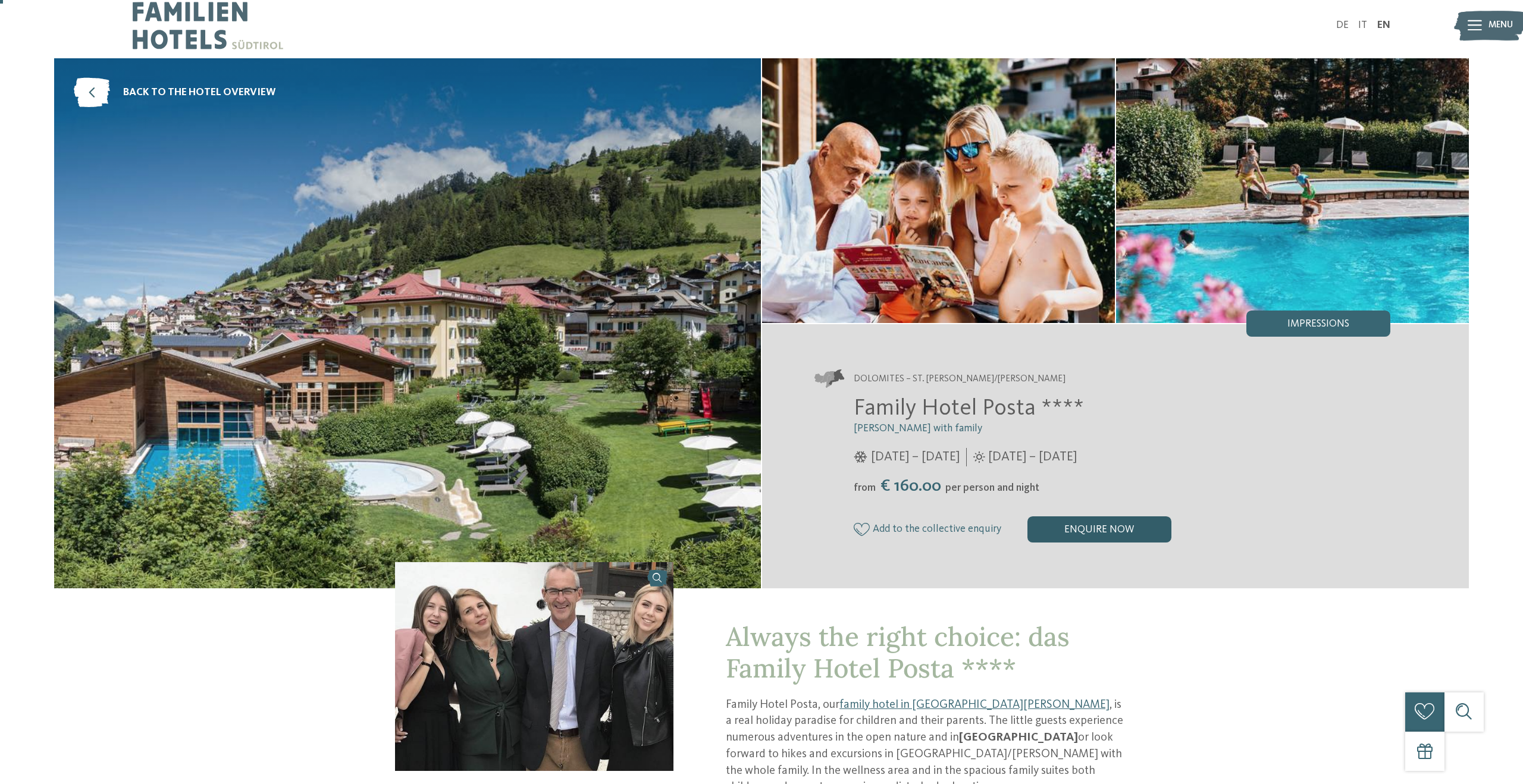
click at [1078, 531] on div "enquire now" at bounding box center [1099, 529] width 144 height 26
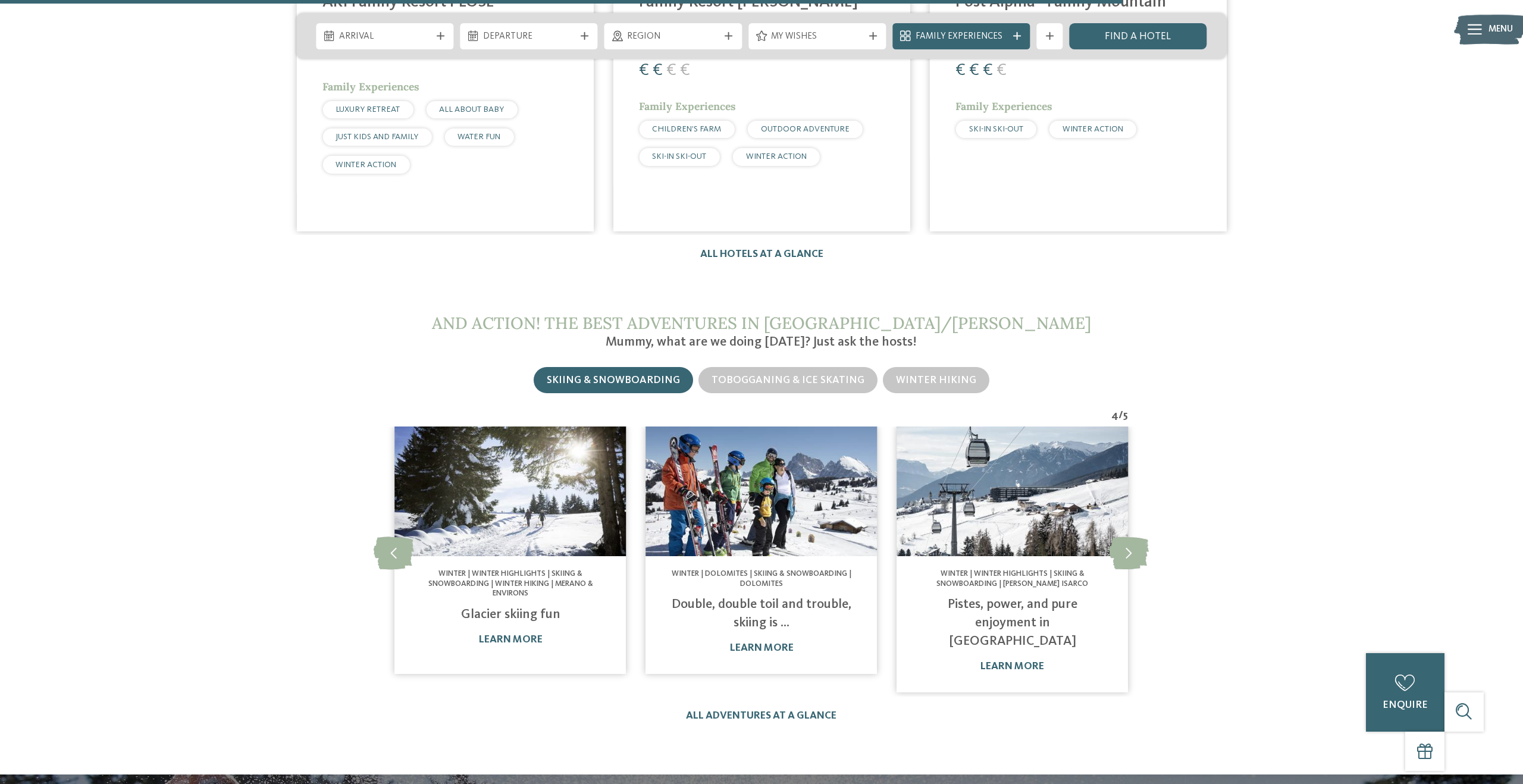
scroll to position [3179, 0]
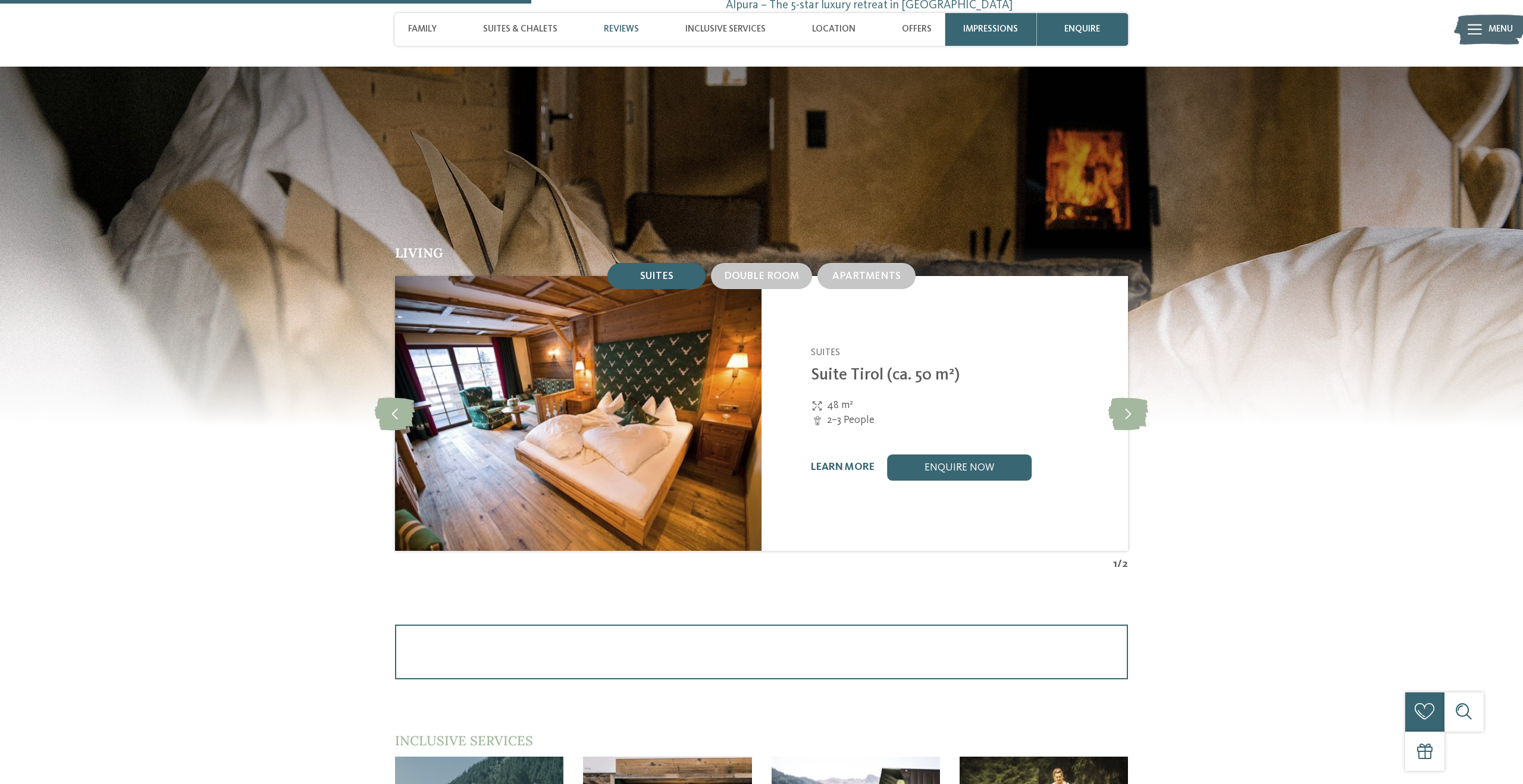
scroll to position [1387, 0]
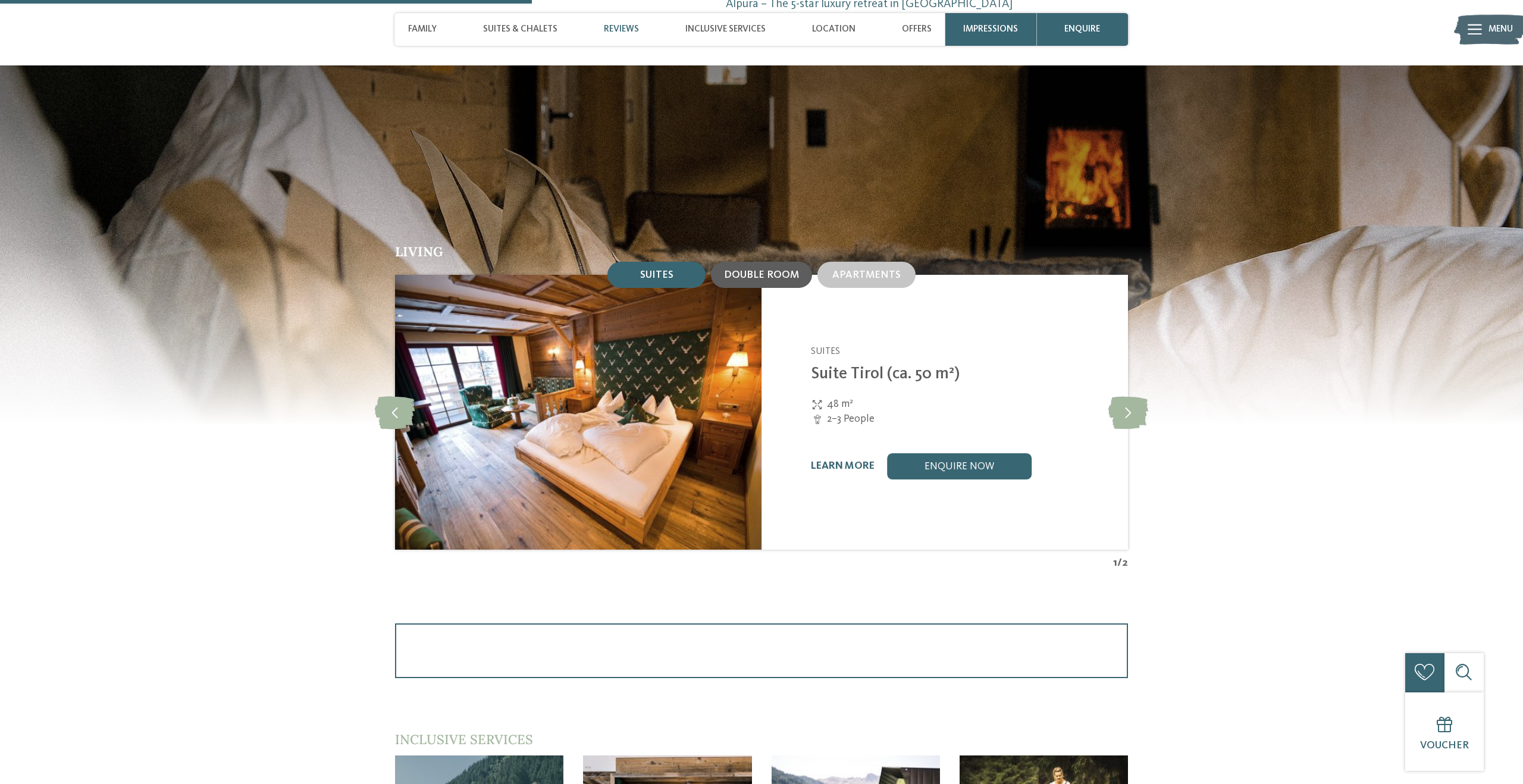
click at [764, 272] on span "Double room" at bounding box center [761, 275] width 75 height 10
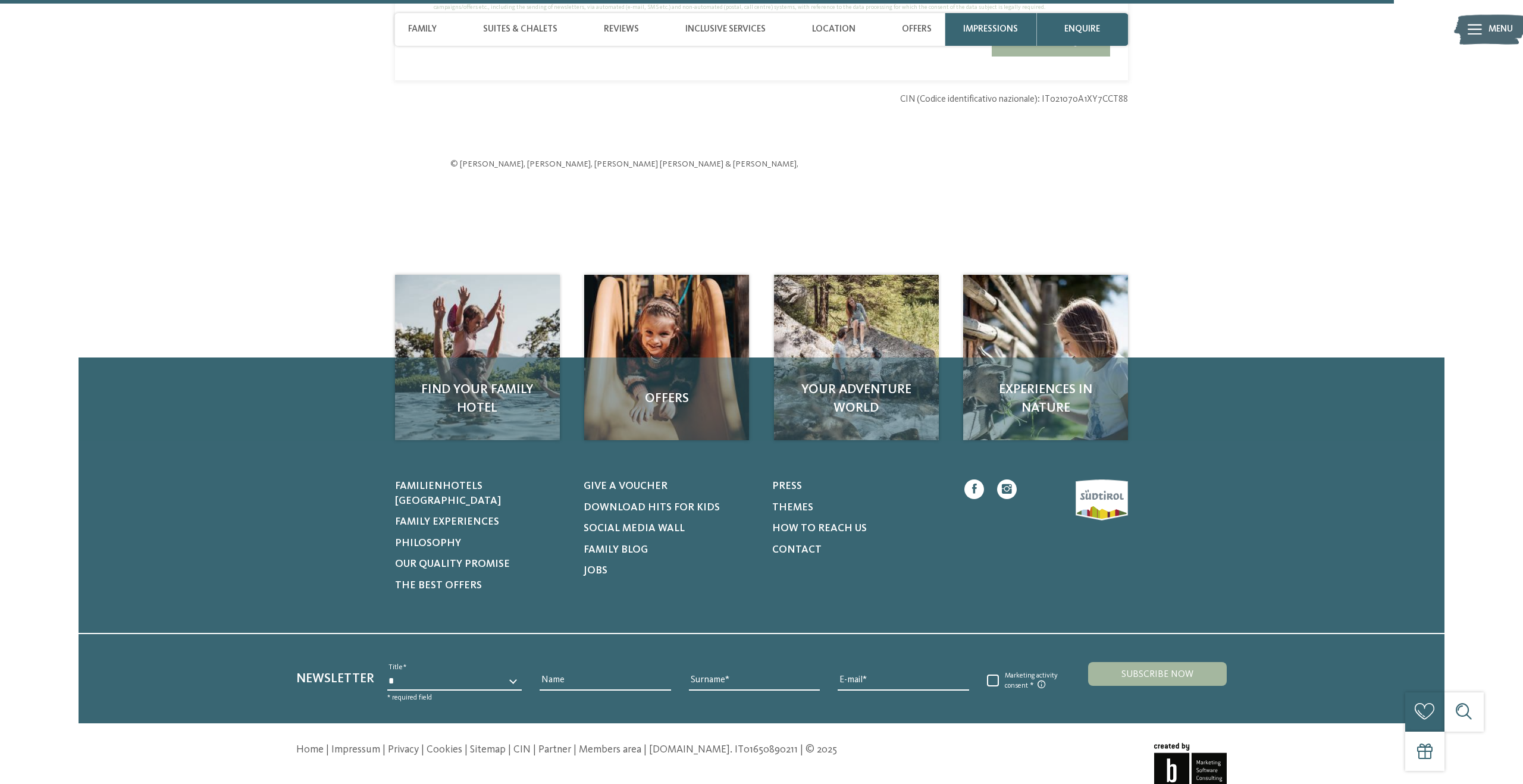
scroll to position [3970, 0]
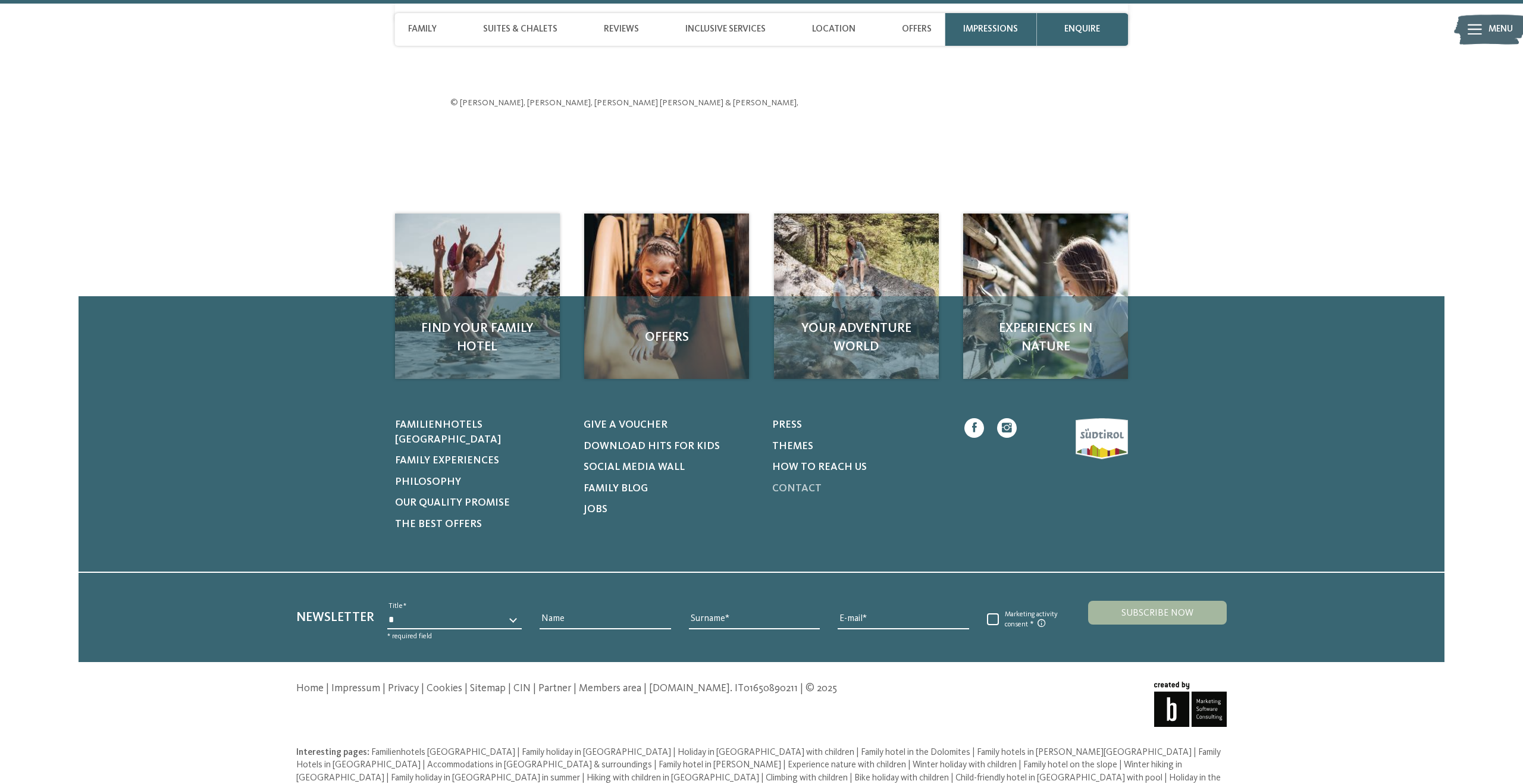
click at [810, 484] on span "Contact" at bounding box center [797, 488] width 50 height 10
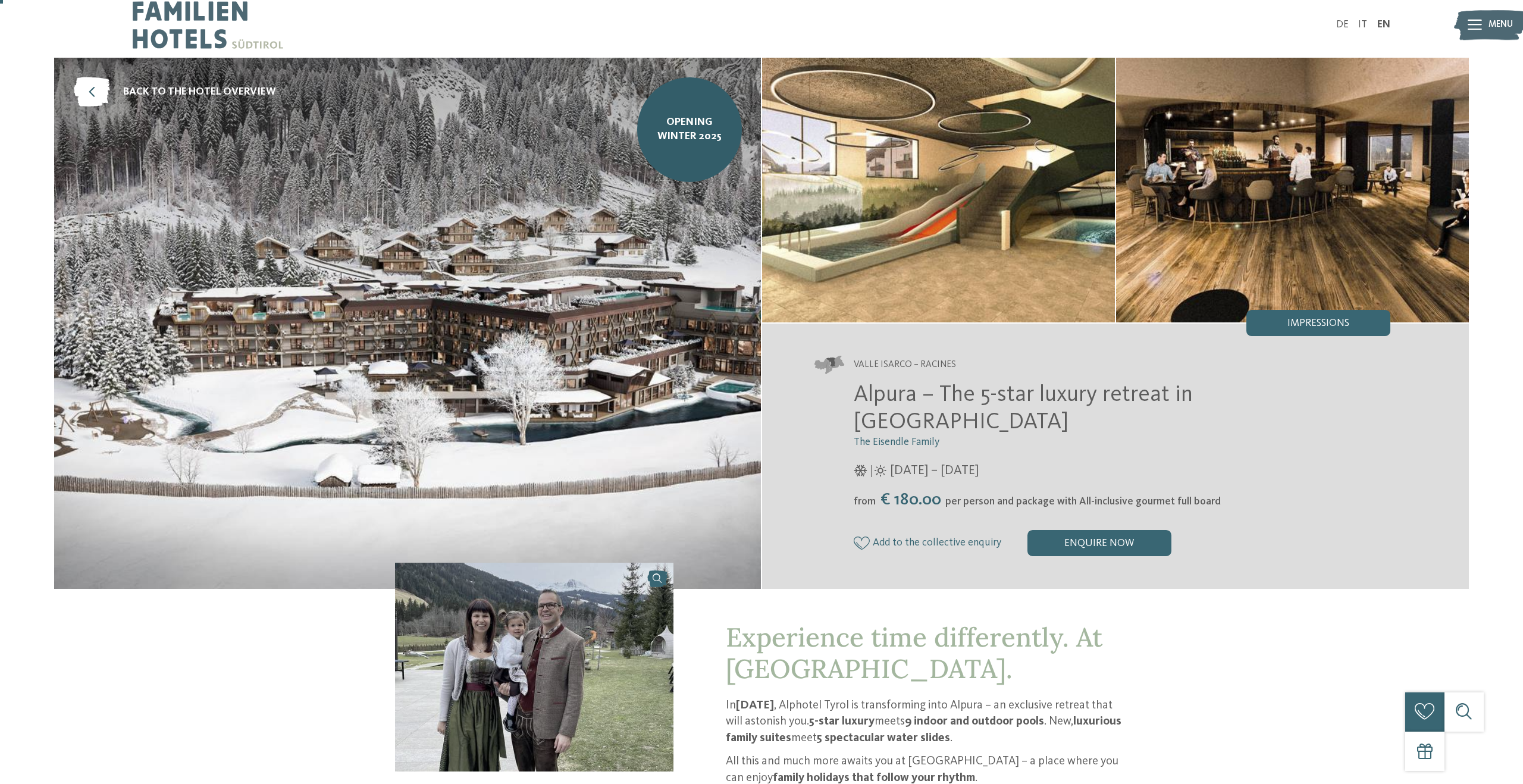
scroll to position [0, 0]
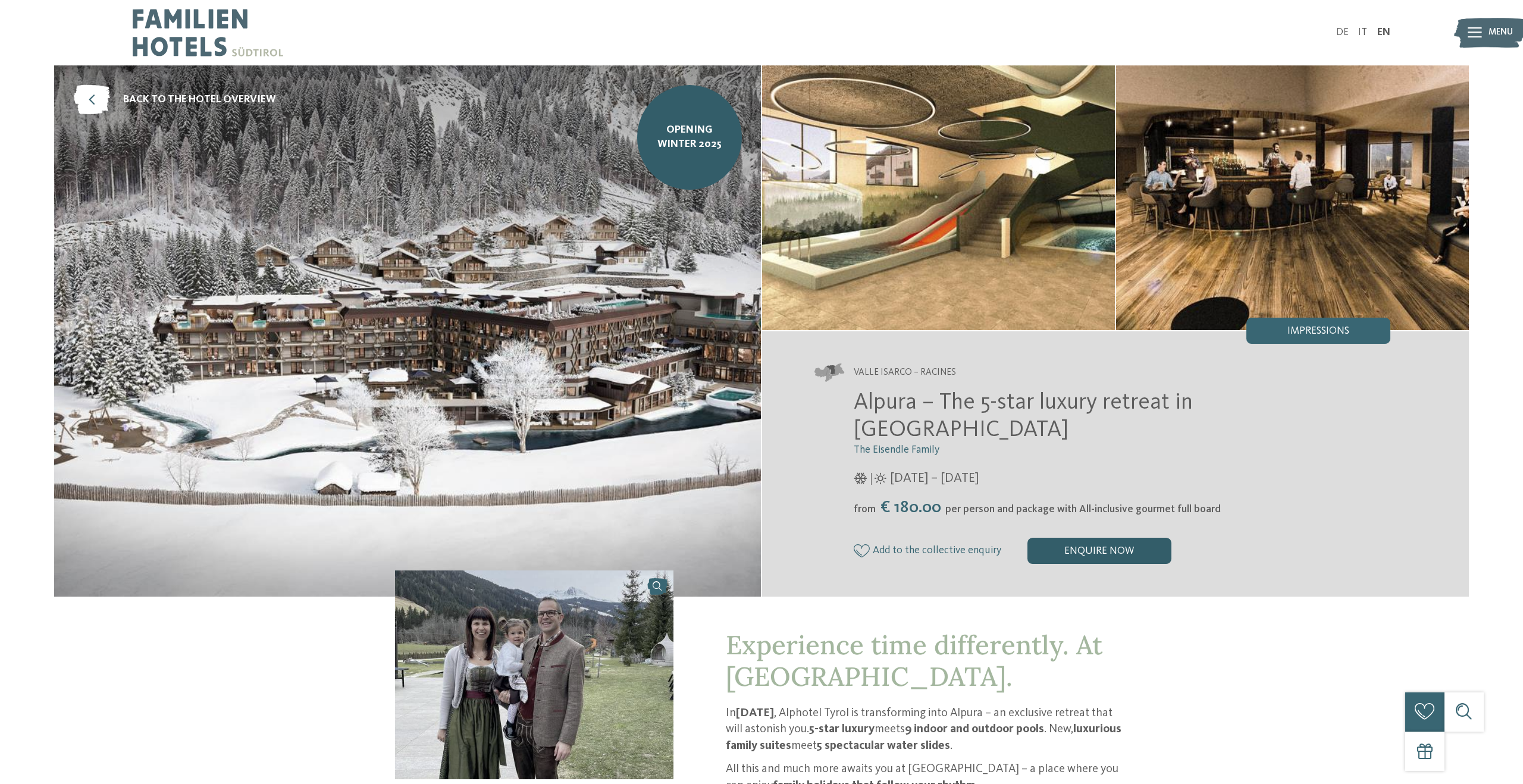
click at [1107, 539] on div "enquire now" at bounding box center [1099, 550] width 144 height 26
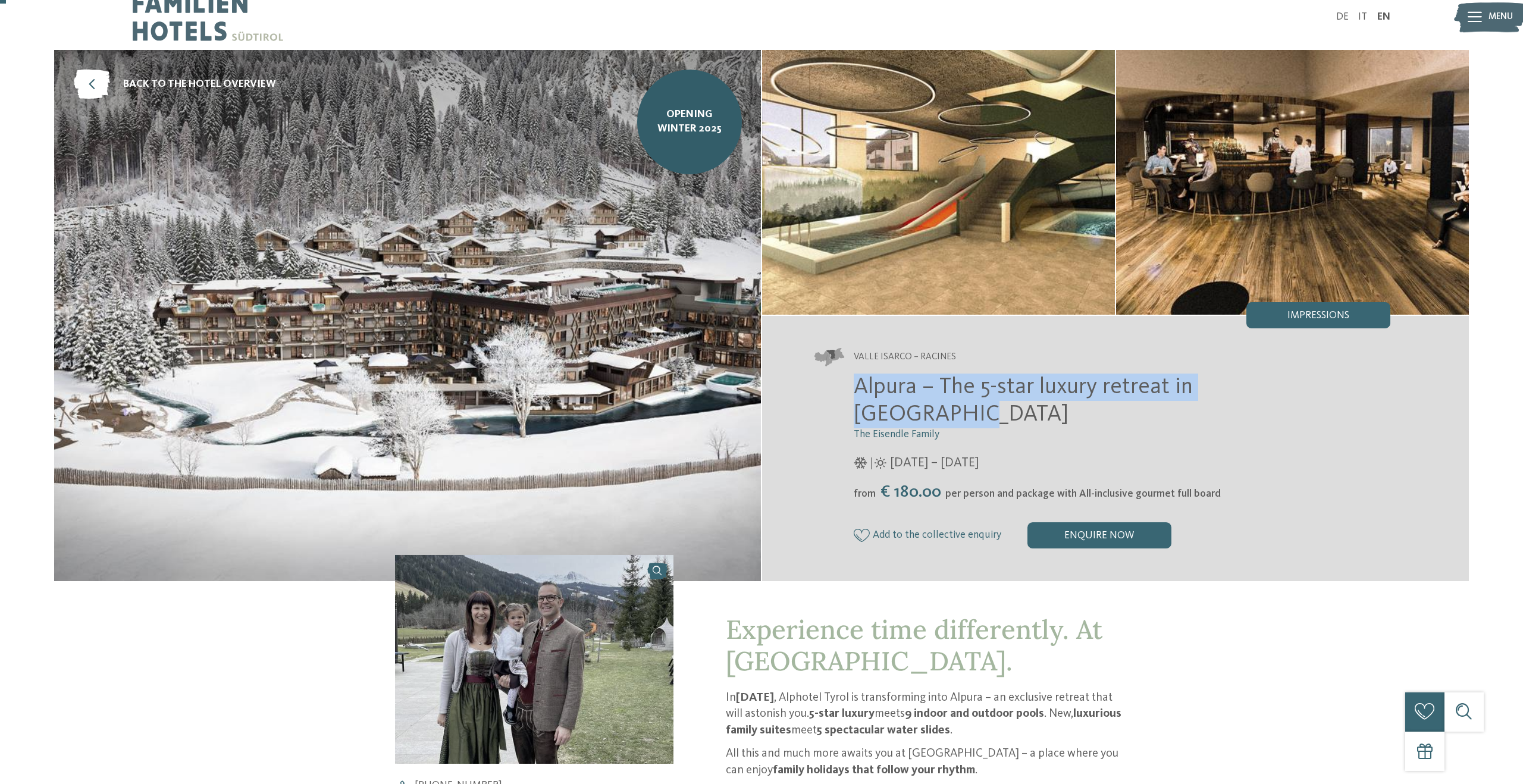
drag, startPoint x: 841, startPoint y: 398, endPoint x: 1296, endPoint y: 396, distance: 455.0
click at [1299, 396] on div "Alpura – The 5-star luxury retreat in South Tyrol The Eisendle Family 08/11/202…" at bounding box center [1103, 461] width 576 height 175
copy span "Alpura – The 5-star luxury retreat in South Tyrol"
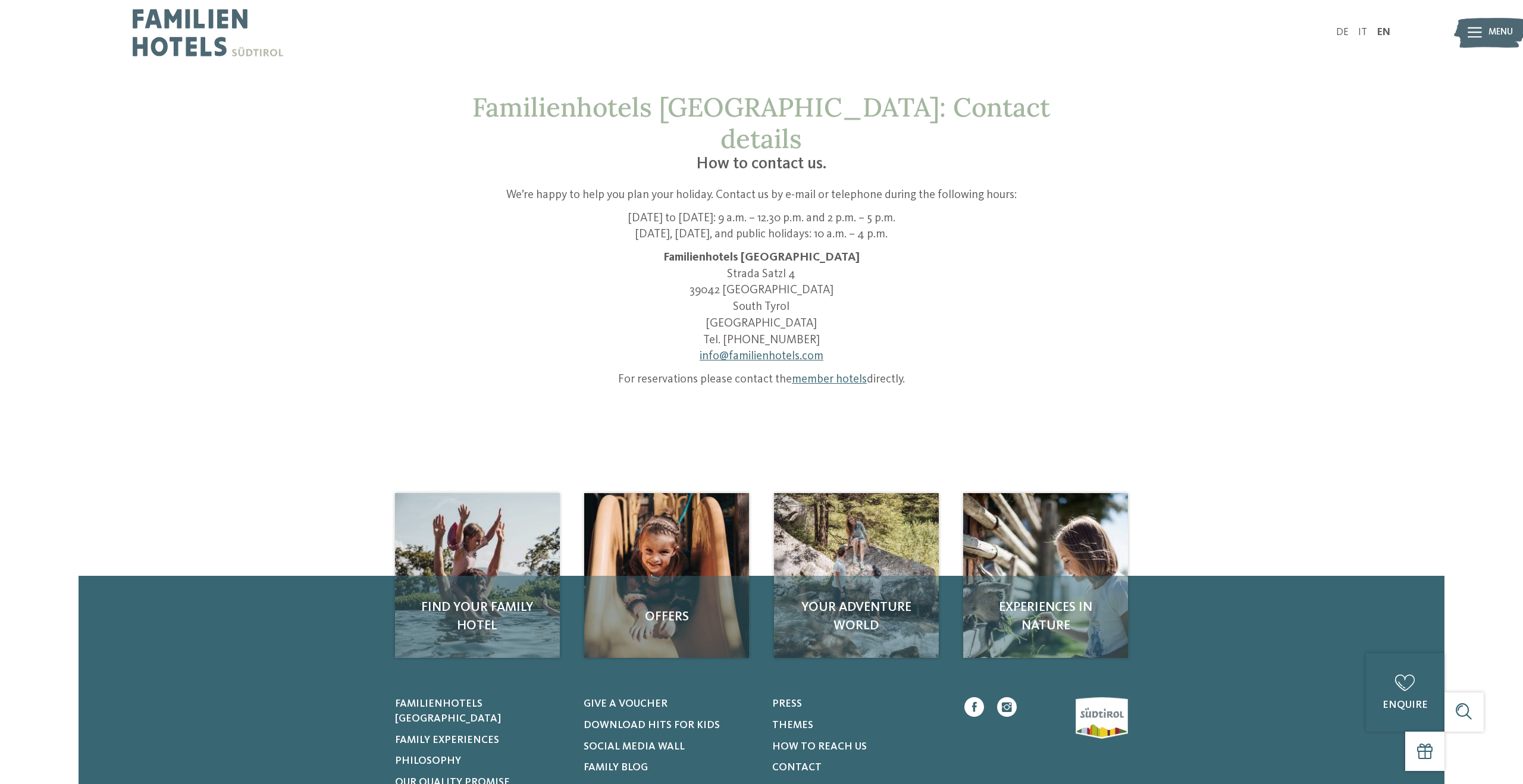
drag, startPoint x: 830, startPoint y: 327, endPoint x: 846, endPoint y: 330, distance: 16.3
click at [845, 330] on p "Familienhotels Südtirol [STREET_ADDRESS] Tel. [PHONE_NUMBER] info@ no-spam. fam…" at bounding box center [762, 307] width 623 height 115
click at [899, 298] on p "Familienhotels Südtirol [STREET_ADDRESS] Tel. [PHONE_NUMBER] info@ no-spam. fam…" at bounding box center [762, 307] width 623 height 115
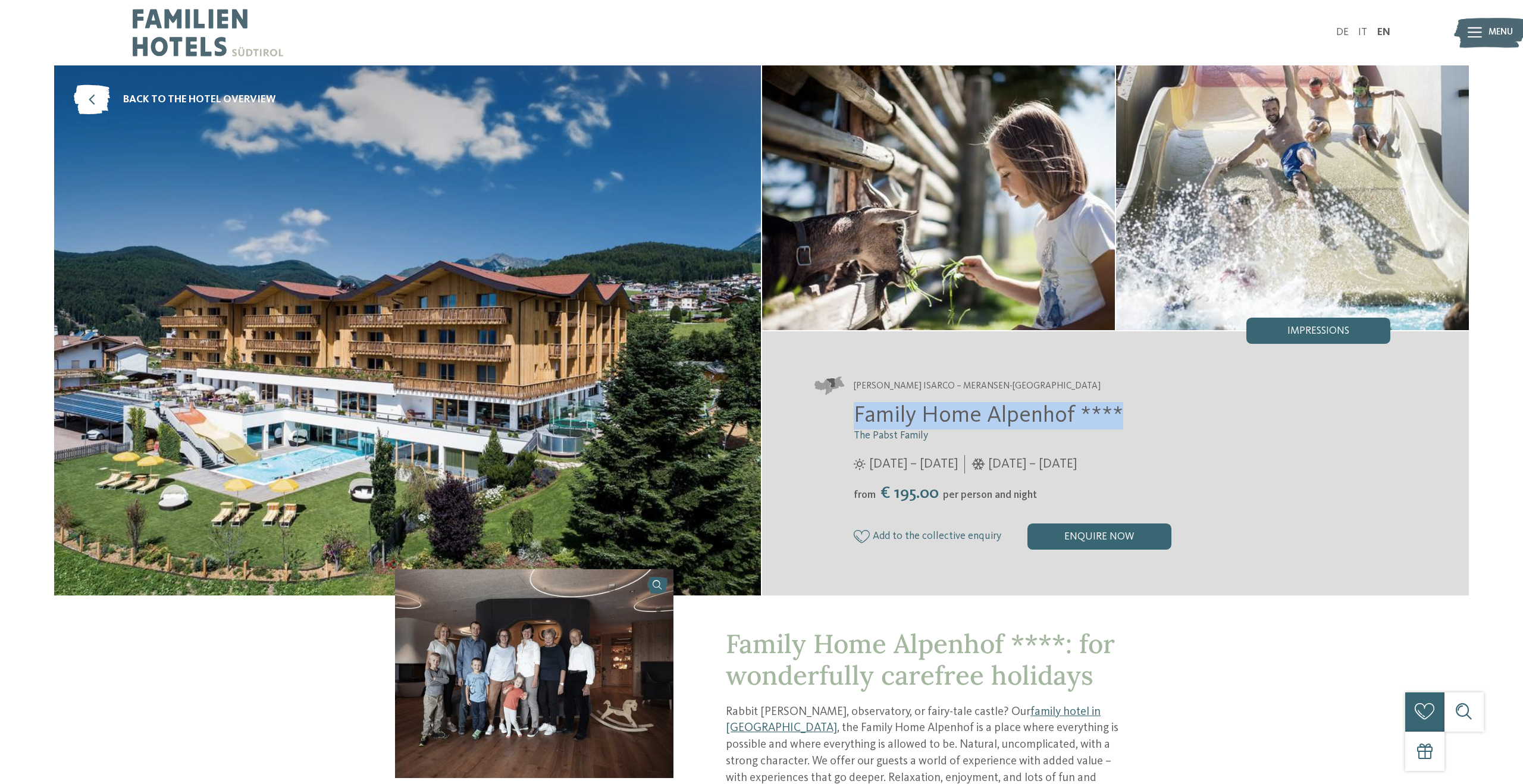
drag, startPoint x: 1163, startPoint y: 423, endPoint x: 852, endPoint y: 413, distance: 311.2
click at [852, 413] on div "Family Home Alpenhof **** The Pabst Family [DATE] – [DATE] from" at bounding box center [1103, 475] width 576 height 148
copy span "Family Home Alpenhof ****"
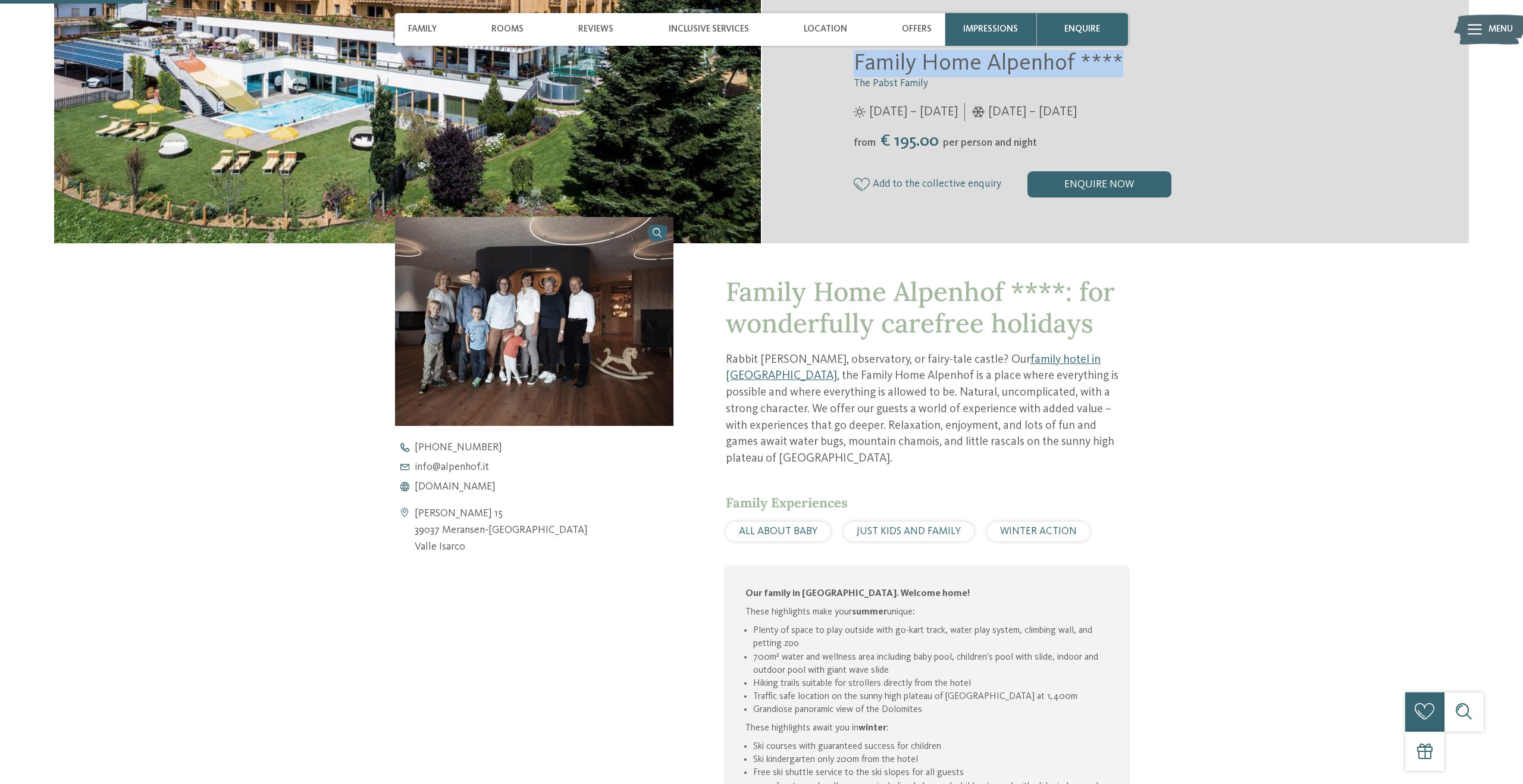
scroll to position [354, 0]
